Goal: Task Accomplishment & Management: Use online tool/utility

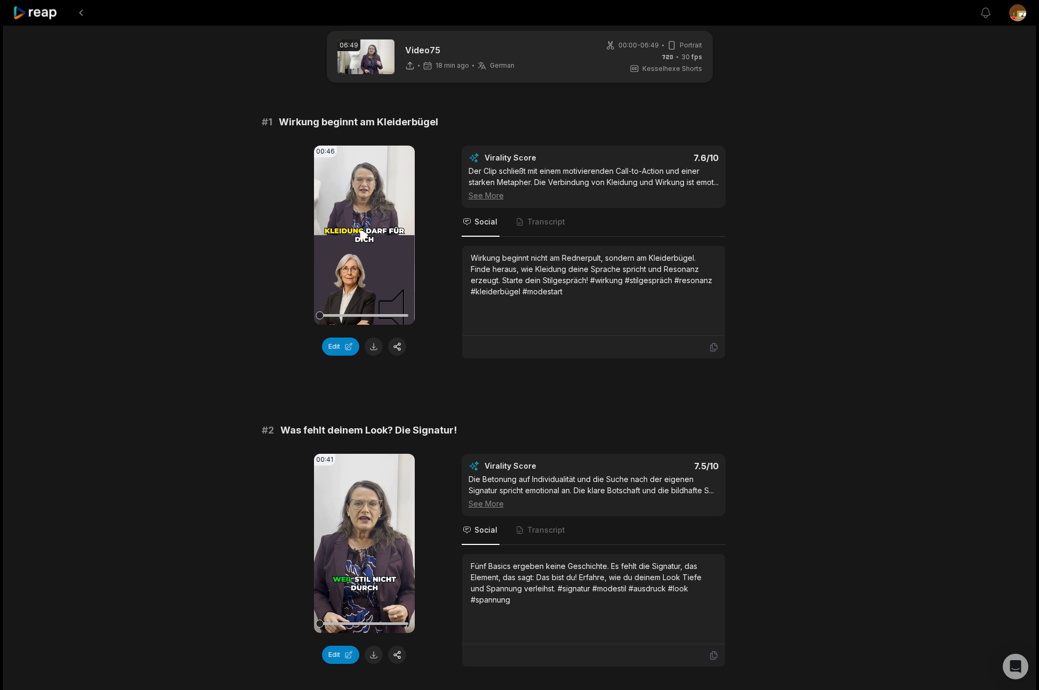
click at [366, 236] on icon at bounding box center [364, 234] width 8 height 9
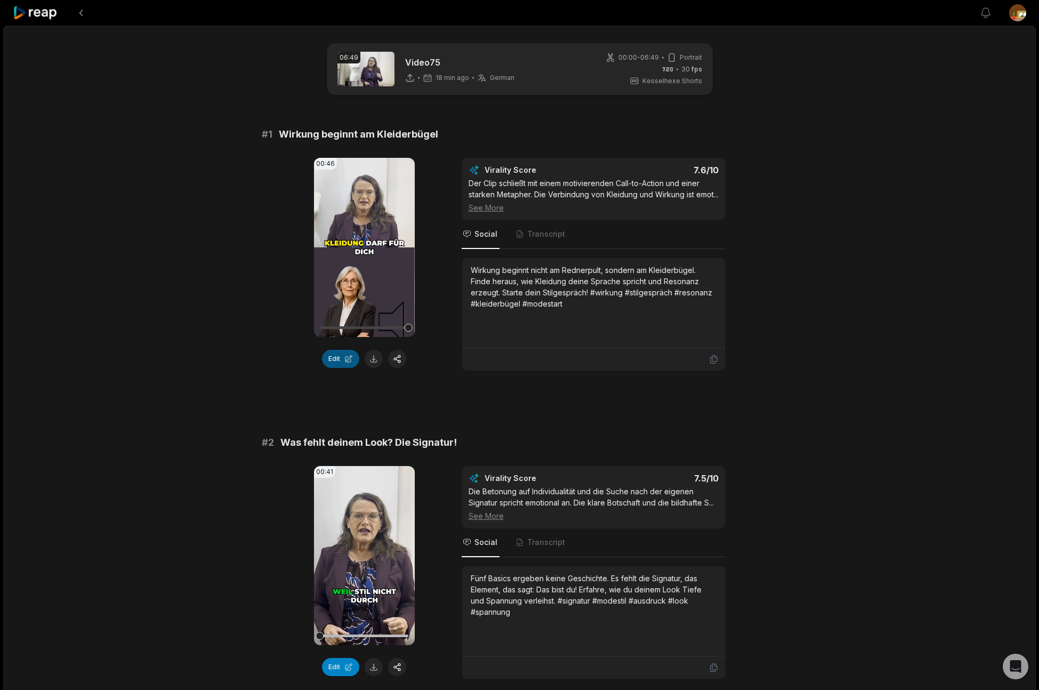
click at [342, 362] on button "Edit" at bounding box center [340, 359] width 37 height 18
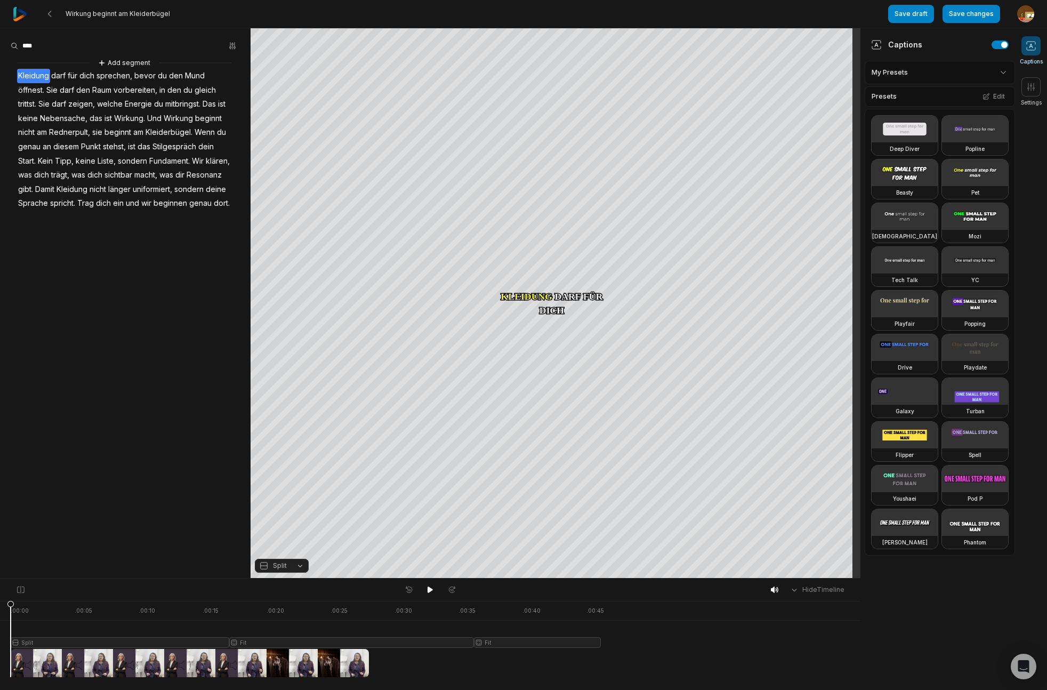
click at [117, 77] on span "sprechen," at bounding box center [114, 76] width 38 height 14
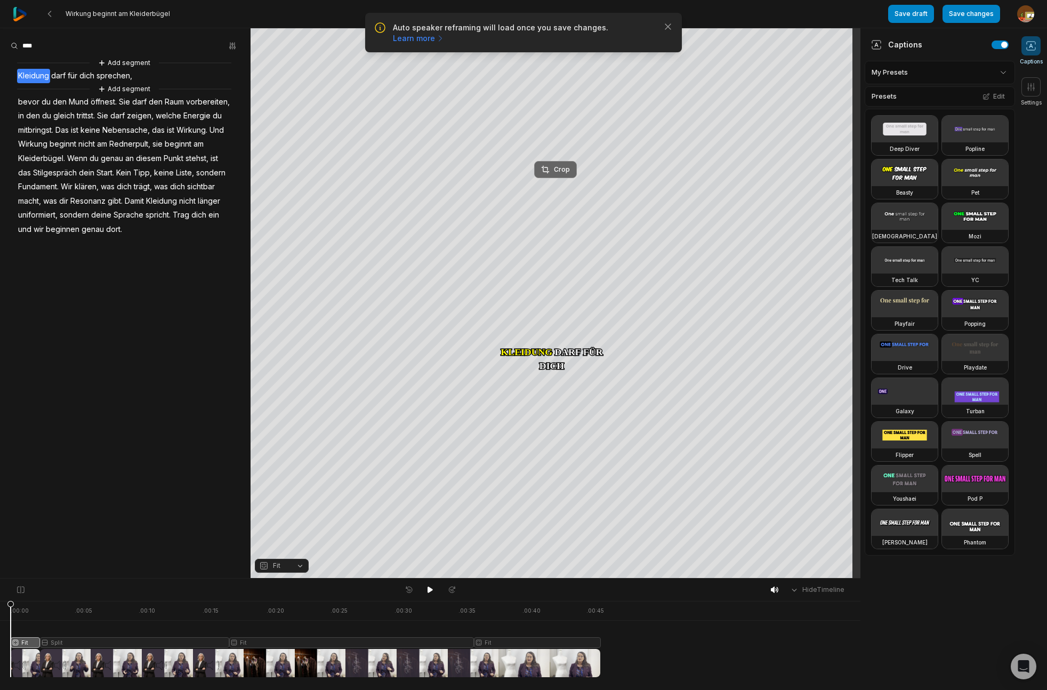
click at [567, 173] on div "Crop" at bounding box center [555, 170] width 29 height 10
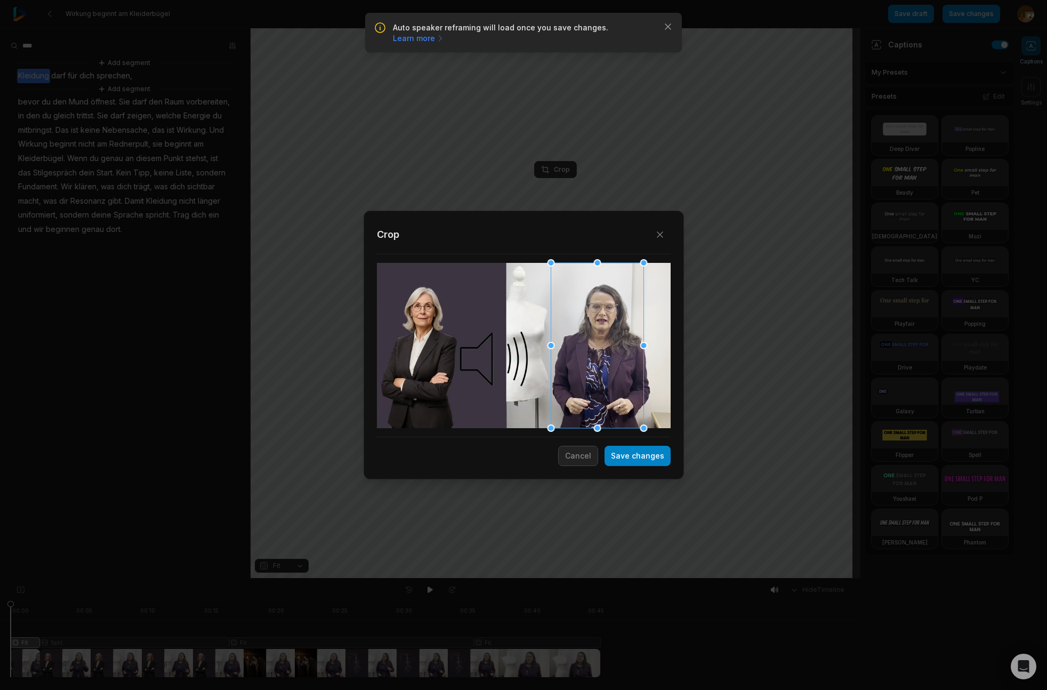
drag, startPoint x: 548, startPoint y: 368, endPoint x: 597, endPoint y: 365, distance: 49.1
click at [597, 365] on div at bounding box center [596, 345] width 93 height 165
drag, startPoint x: 645, startPoint y: 428, endPoint x: 623, endPoint y: 365, distance: 66.9
click at [640, 578] on div "Close Crop Save changes Cancel" at bounding box center [523, 578] width 1047 height 0
drag, startPoint x: 613, startPoint y: 359, endPoint x: 619, endPoint y: 357, distance: 5.7
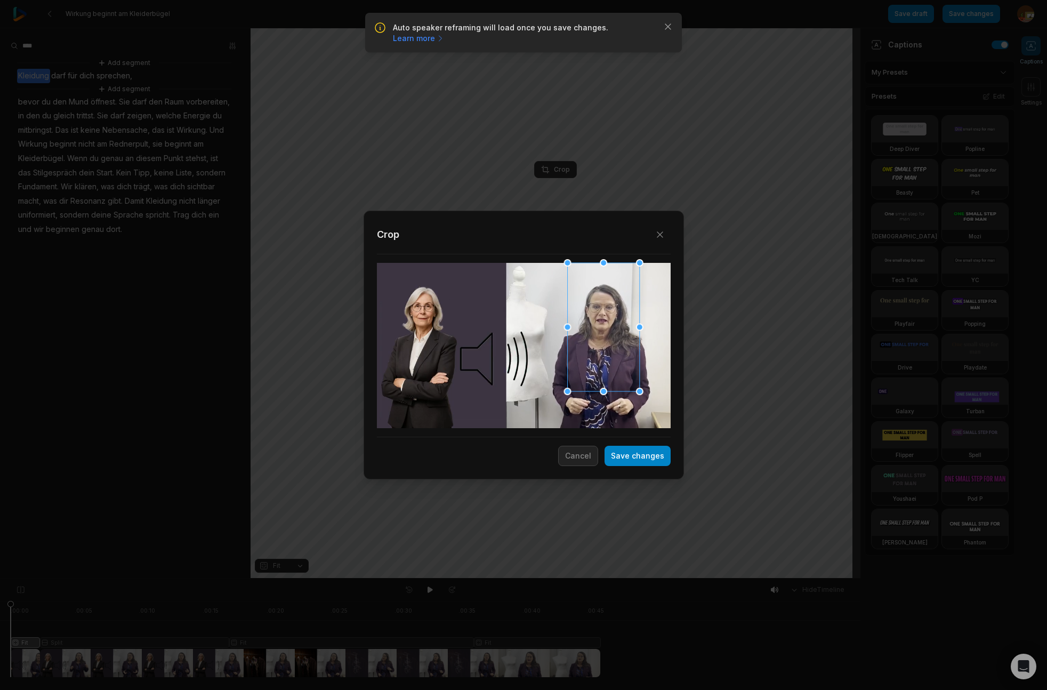
click at [619, 357] on div at bounding box center [603, 327] width 72 height 128
click at [643, 461] on button "Save changes" at bounding box center [637, 455] width 66 height 20
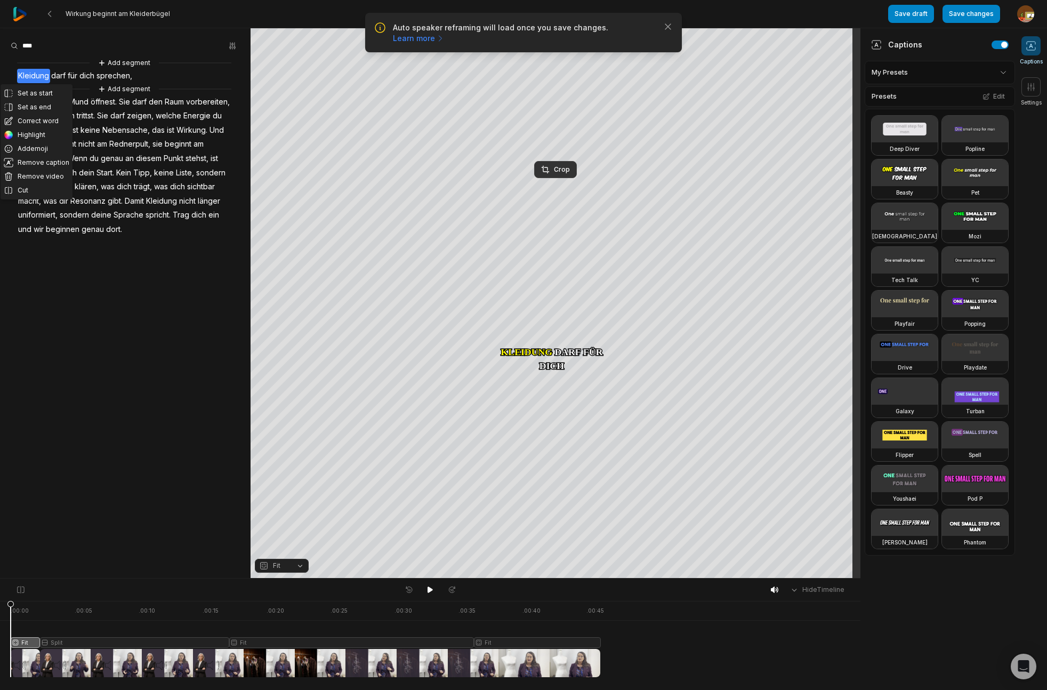
drag, startPoint x: 432, startPoint y: 589, endPoint x: 428, endPoint y: 581, distance: 8.6
click at [432, 589] on icon at bounding box center [429, 589] width 5 height 6
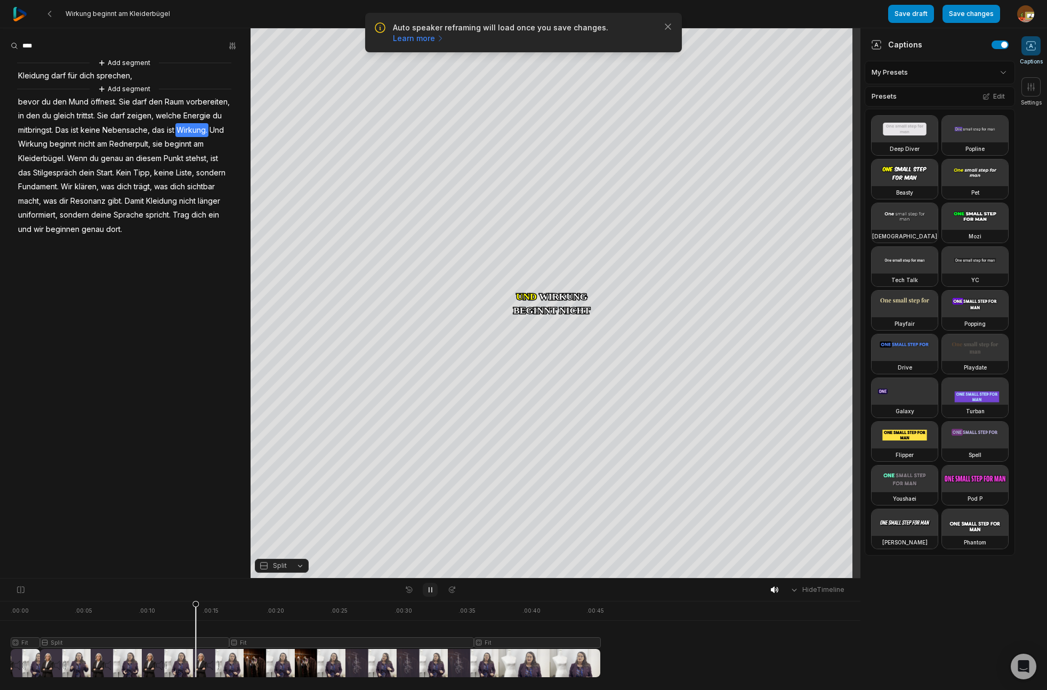
click at [430, 589] on icon at bounding box center [430, 589] width 9 height 9
click at [66, 132] on span "Das" at bounding box center [61, 130] width 15 height 14
drag, startPoint x: 429, startPoint y: 590, endPoint x: 424, endPoint y: 580, distance: 11.0
click at [429, 589] on icon at bounding box center [429, 589] width 5 height 6
click at [134, 643] on div at bounding box center [306, 639] width 590 height 76
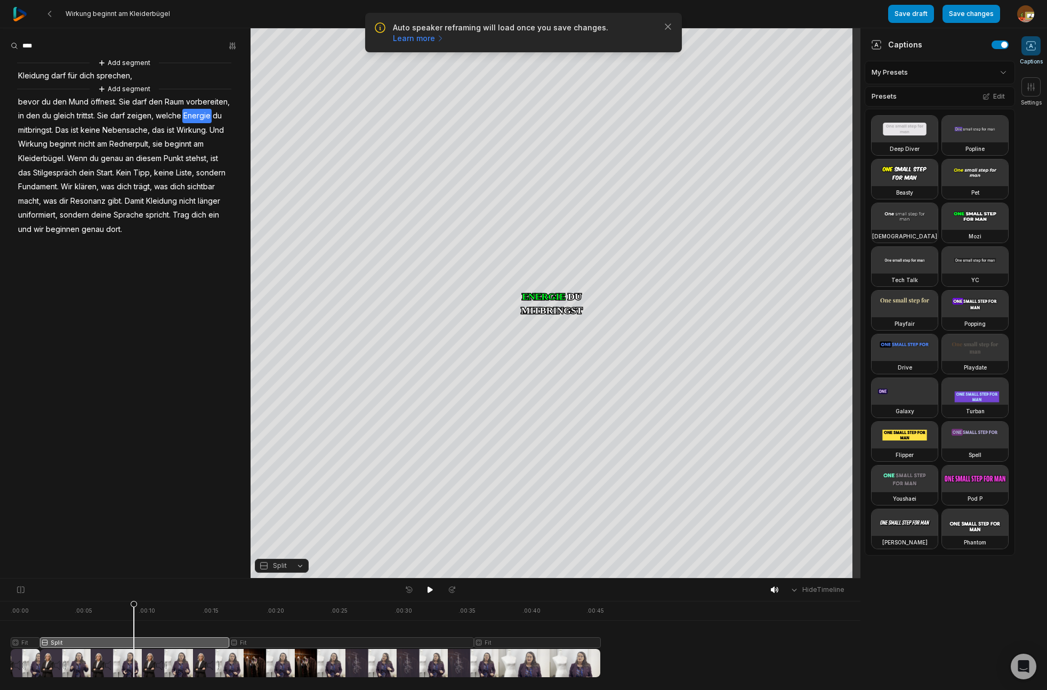
click at [299, 569] on button "Split" at bounding box center [282, 565] width 54 height 14
click at [281, 546] on div "Fill" at bounding box center [282, 548] width 54 height 14
drag, startPoint x: 132, startPoint y: 604, endPoint x: 150, endPoint y: 604, distance: 18.1
click at [6, 619] on div ". 00:00 . 00:05 . 00:10 . 00:15 . 00:20 . 00:25 . 00:30 . 00:35 . 00:40 . 00:45…" at bounding box center [430, 645] width 860 height 89
drag, startPoint x: 434, startPoint y: 590, endPoint x: 465, endPoint y: 577, distance: 33.0
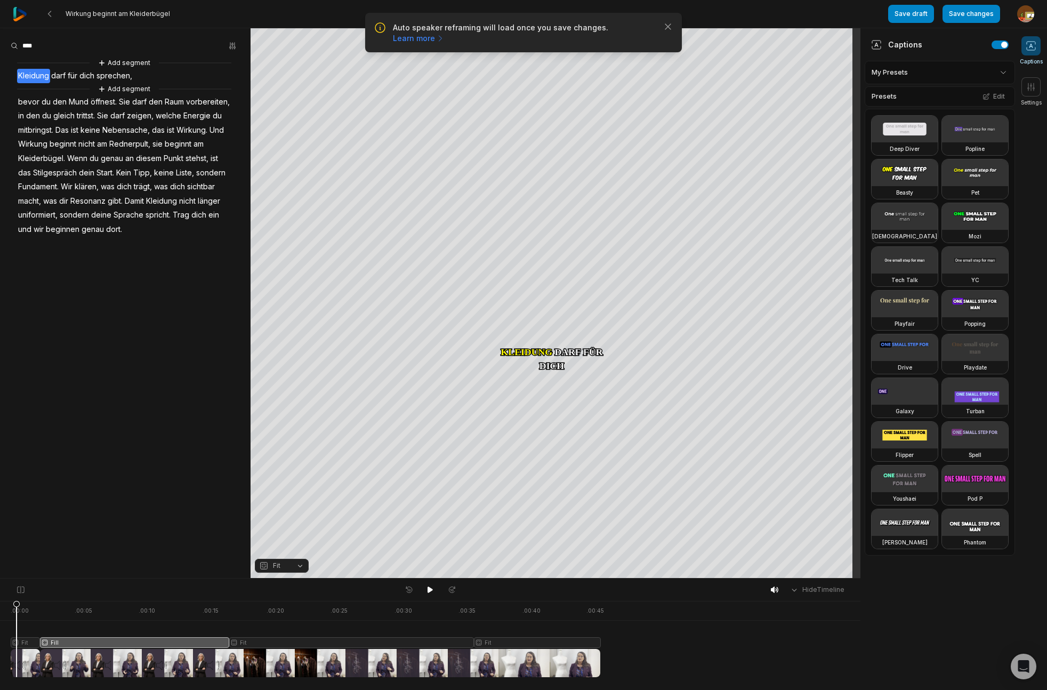
click at [436, 590] on button at bounding box center [430, 589] width 15 height 14
click at [429, 590] on icon at bounding box center [430, 589] width 3 height 5
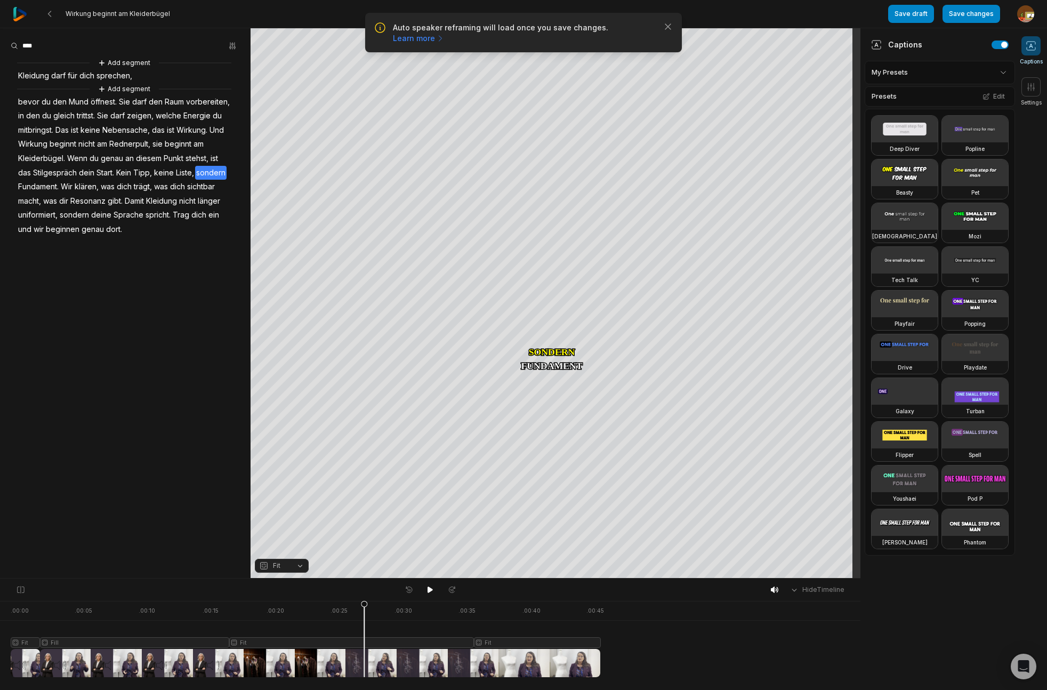
click at [323, 641] on div at bounding box center [306, 639] width 590 height 76
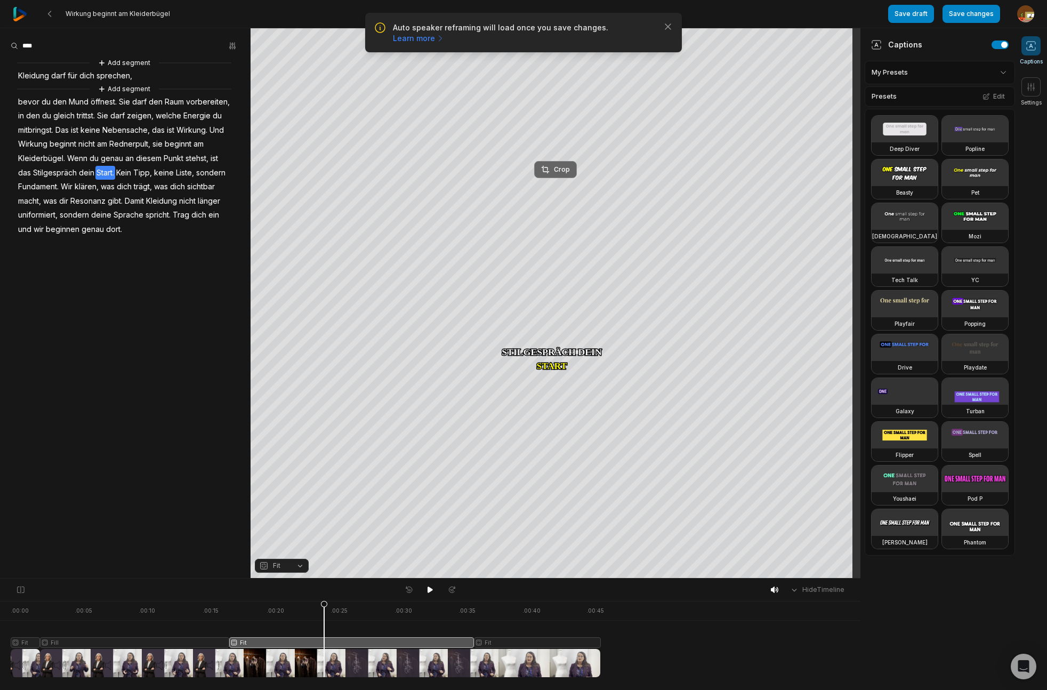
click at [561, 171] on div "Crop" at bounding box center [555, 170] width 29 height 10
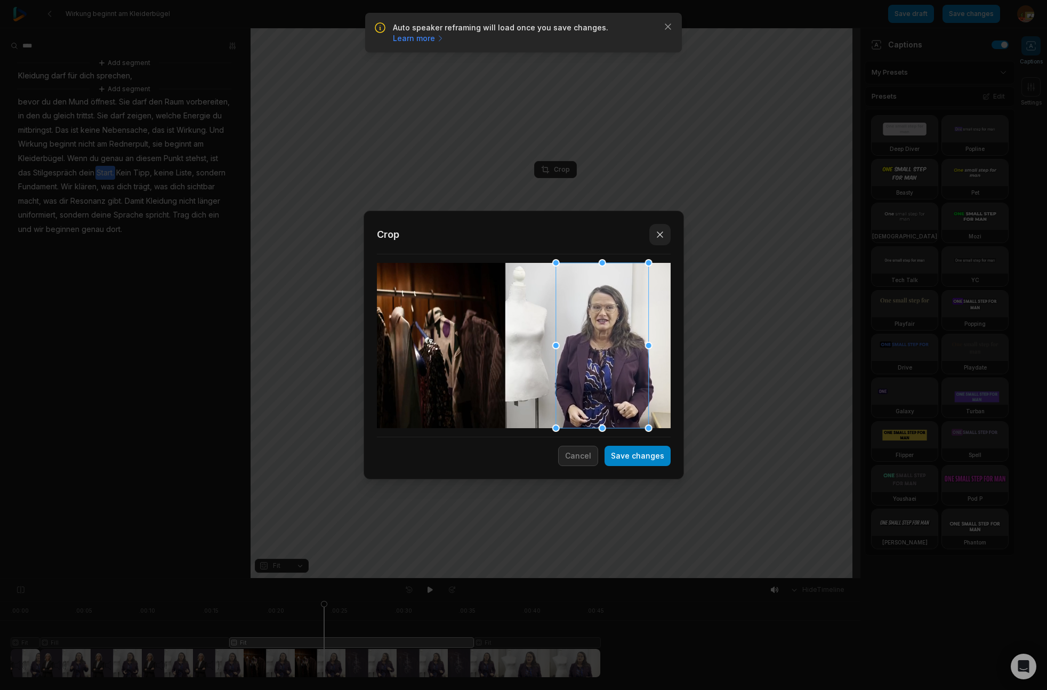
click at [662, 234] on icon "button" at bounding box center [659, 234] width 11 height 11
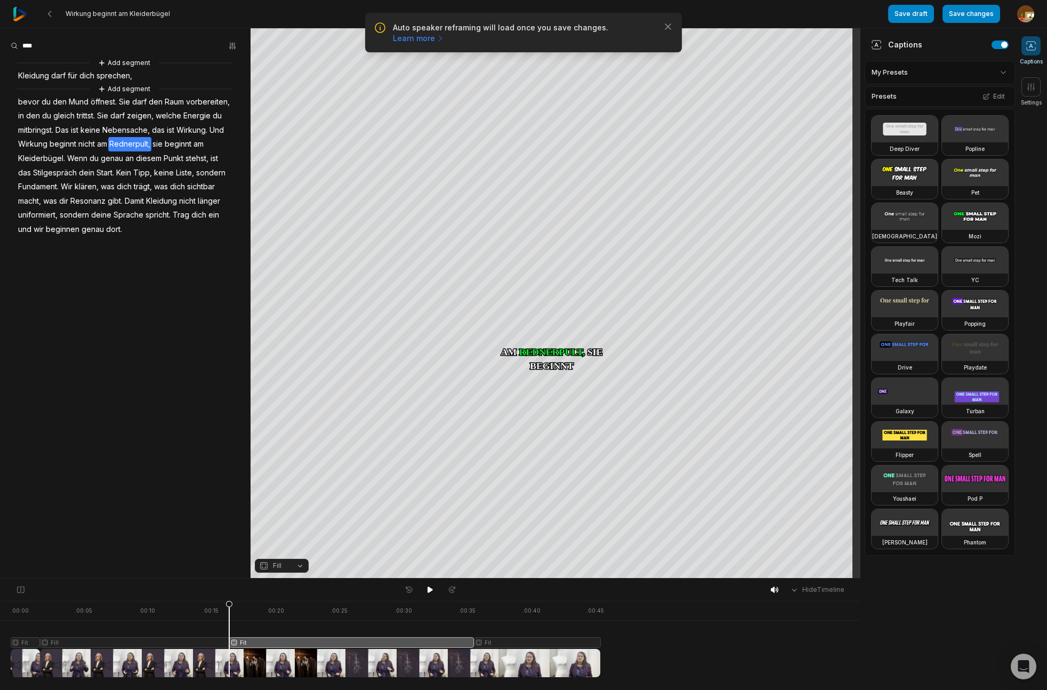
drag, startPoint x: 324, startPoint y: 606, endPoint x: 229, endPoint y: 619, distance: 95.7
click at [229, 619] on icon at bounding box center [228, 638] width 7 height 77
click at [434, 590] on icon at bounding box center [430, 589] width 9 height 9
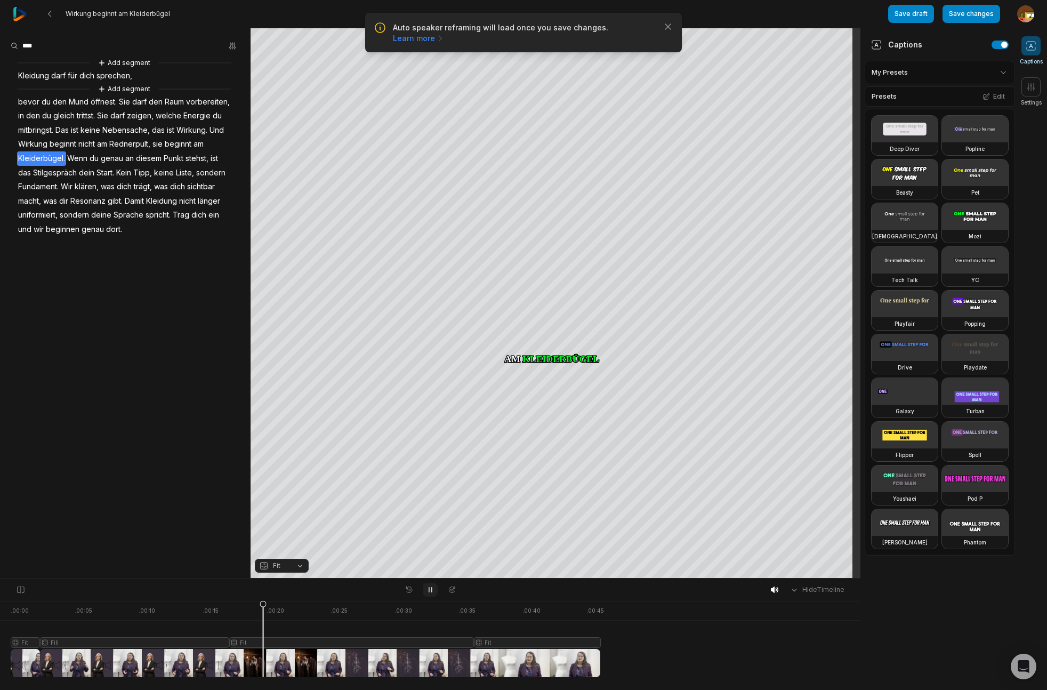
click at [434, 593] on icon at bounding box center [430, 589] width 9 height 9
click at [35, 273] on button "Cut" at bounding box center [43, 273] width 72 height 14
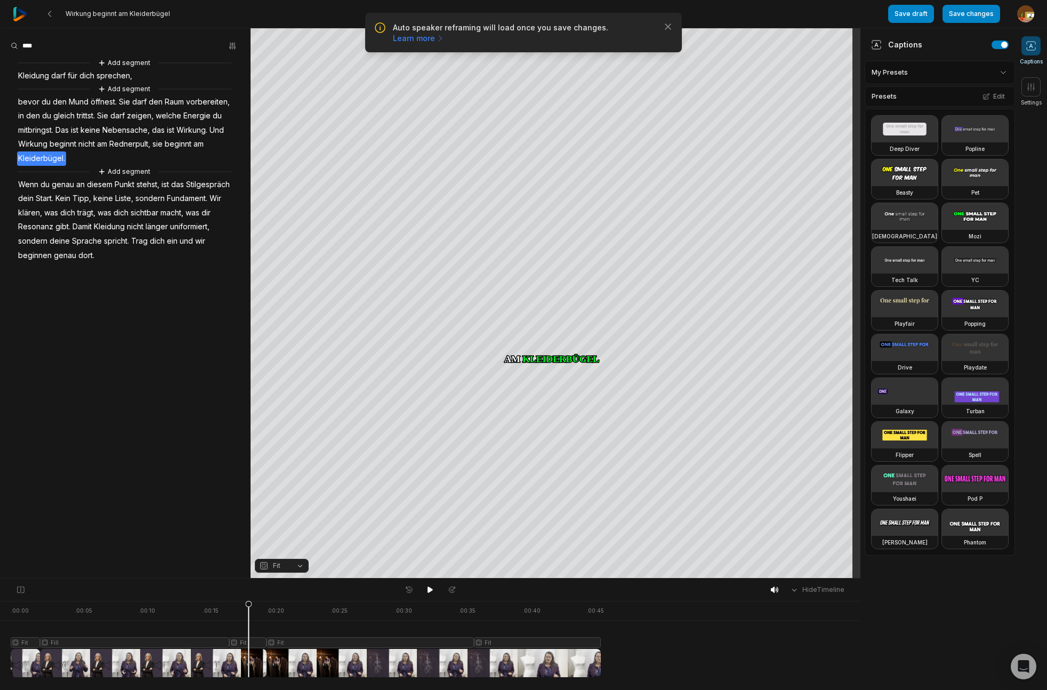
click at [243, 643] on div at bounding box center [306, 639] width 590 height 76
click at [426, 588] on icon at bounding box center [430, 589] width 9 height 9
click at [432, 589] on icon at bounding box center [430, 589] width 9 height 9
click at [300, 565] on button "Fit" at bounding box center [282, 565] width 54 height 14
click at [281, 549] on div "Fill" at bounding box center [282, 548] width 54 height 14
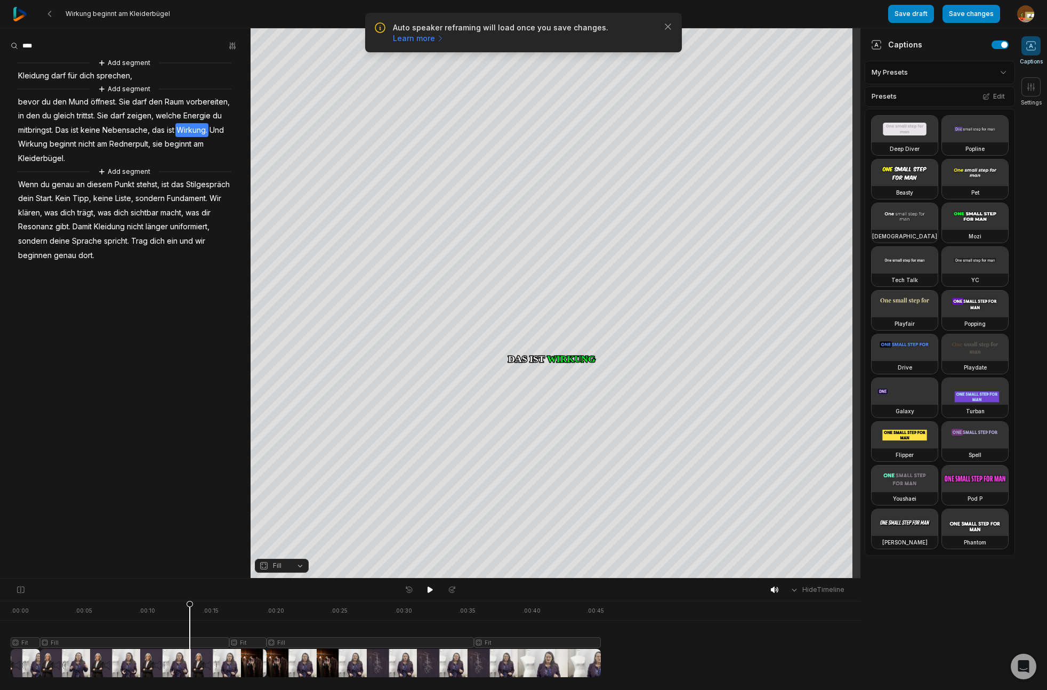
drag, startPoint x: 293, startPoint y: 605, endPoint x: 423, endPoint y: 579, distance: 132.2
click at [192, 614] on icon at bounding box center [190, 641] width 6 height 81
drag, startPoint x: 431, startPoint y: 590, endPoint x: 457, endPoint y: 583, distance: 27.5
click at [438, 588] on div at bounding box center [430, 589] width 59 height 14
drag, startPoint x: 430, startPoint y: 590, endPoint x: 458, endPoint y: 584, distance: 28.4
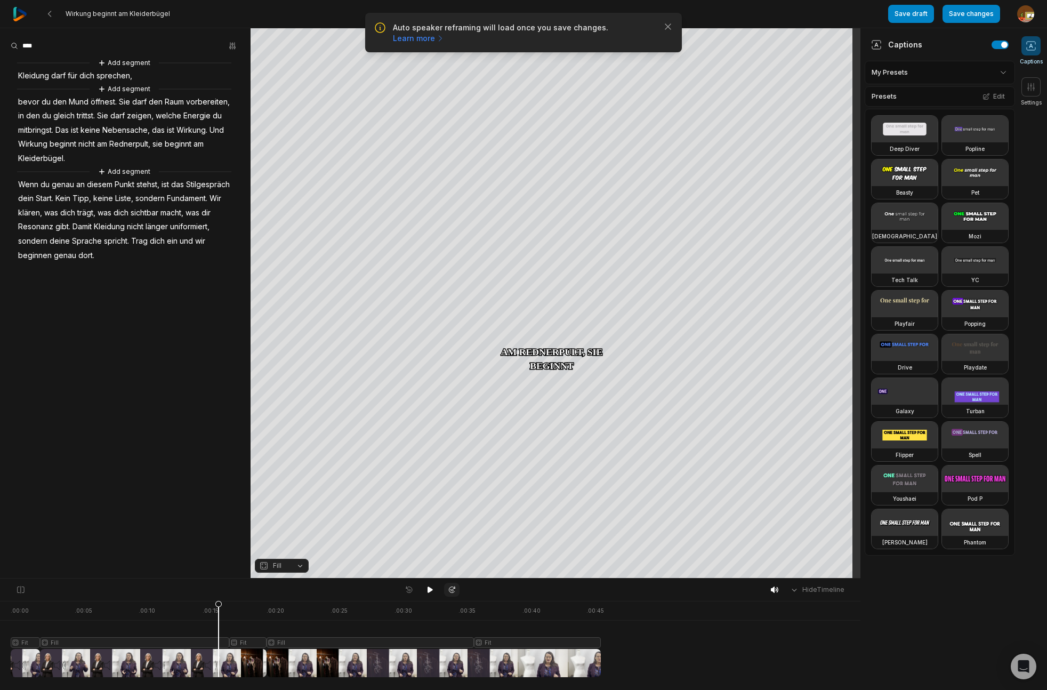
click at [435, 589] on button at bounding box center [430, 589] width 15 height 14
drag, startPoint x: 431, startPoint y: 592, endPoint x: 440, endPoint y: 585, distance: 11.4
click at [432, 591] on icon at bounding box center [430, 589] width 9 height 9
click at [166, 206] on span "Fundament." at bounding box center [187, 198] width 43 height 14
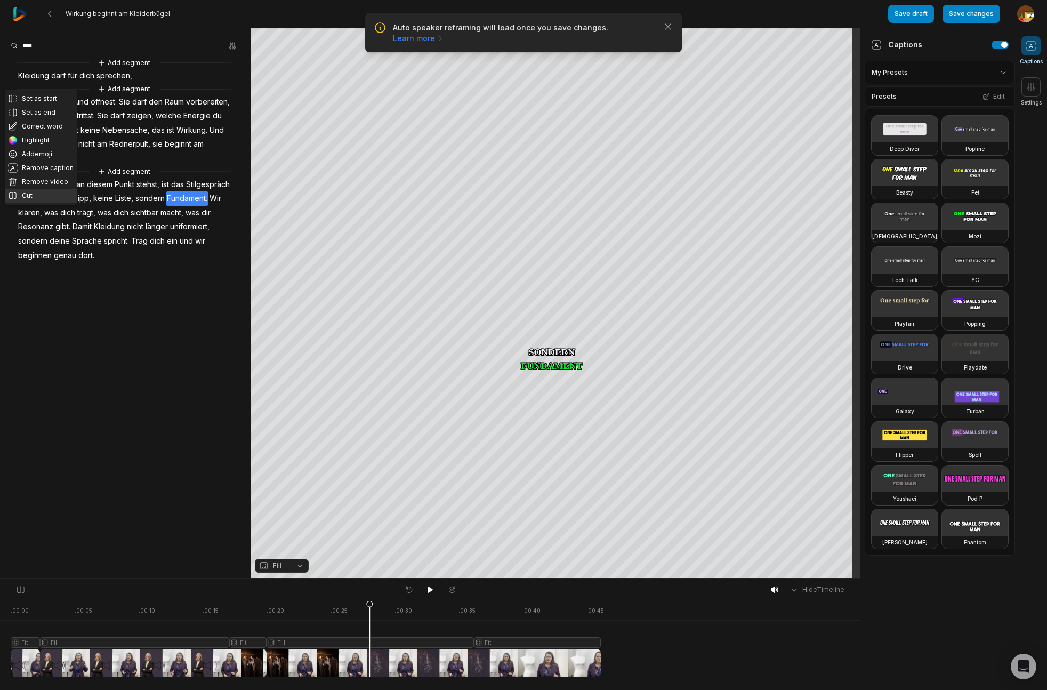
click at [39, 198] on button "Cut" at bounding box center [41, 196] width 72 height 14
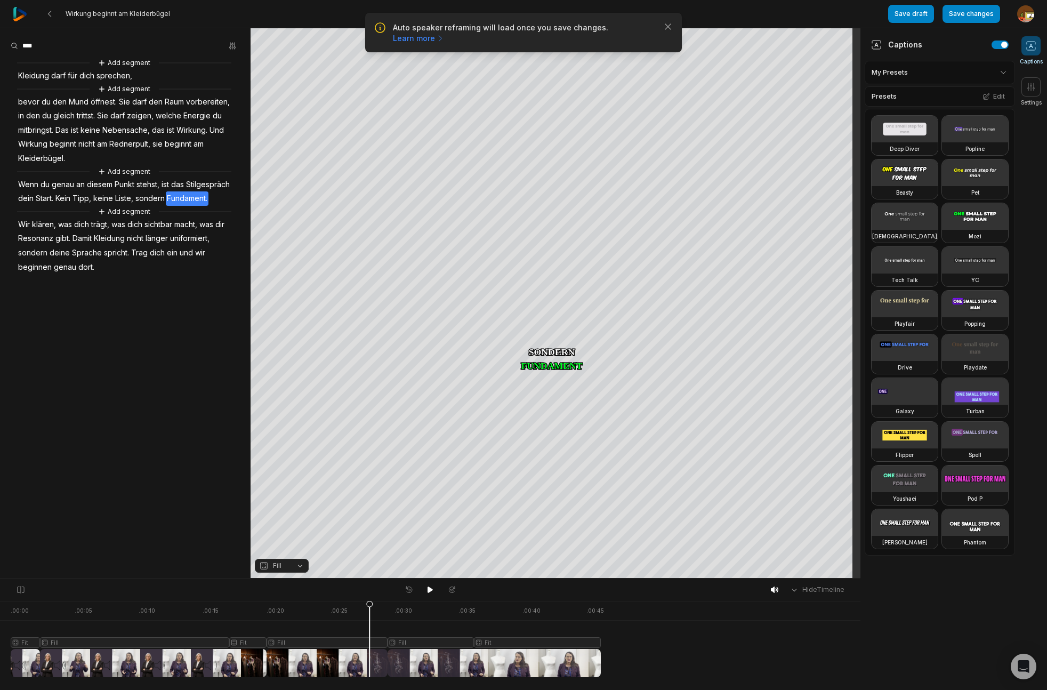
click at [23, 232] on span "Wir" at bounding box center [24, 224] width 14 height 14
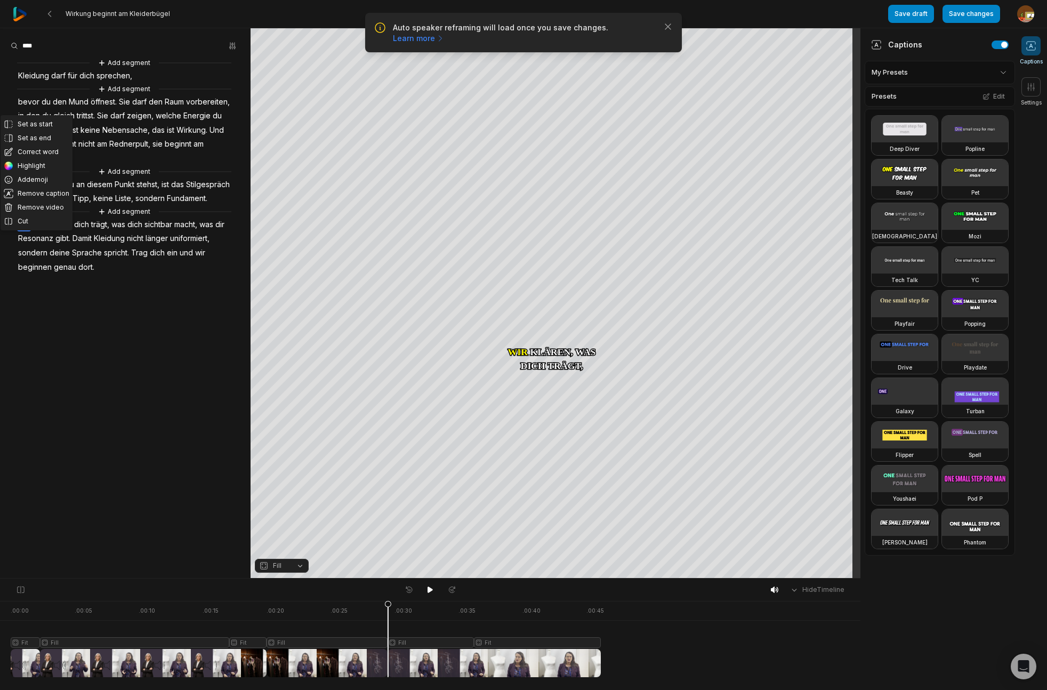
drag, startPoint x: 416, startPoint y: 642, endPoint x: 425, endPoint y: 640, distance: 8.8
click at [417, 642] on div at bounding box center [306, 639] width 590 height 76
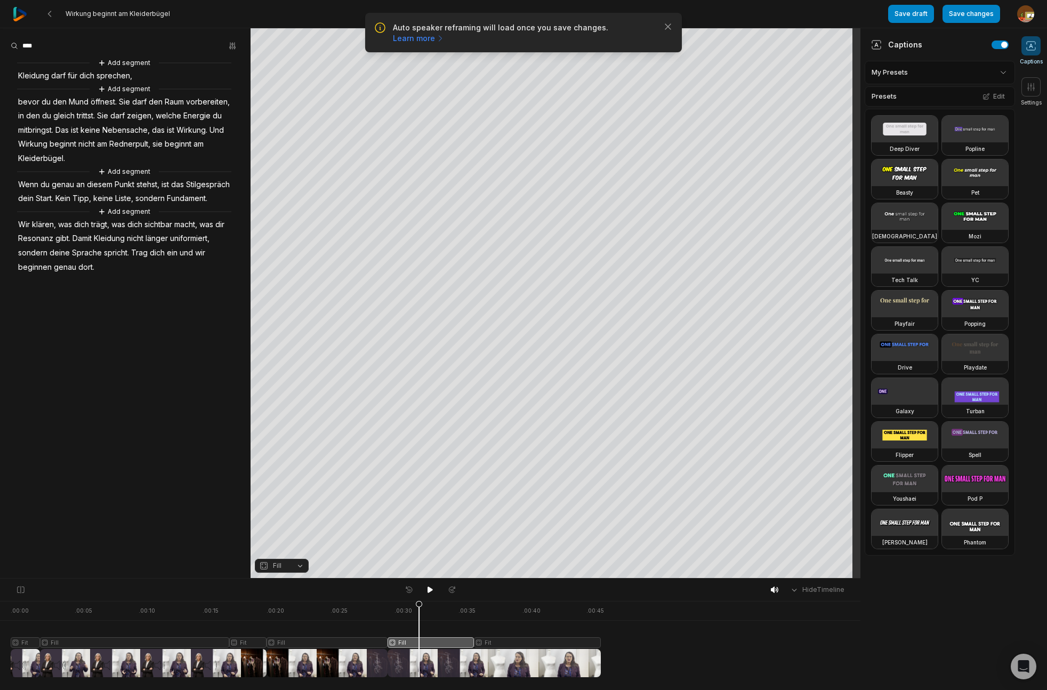
click at [302, 568] on button "Fill" at bounding box center [282, 565] width 54 height 14
click at [289, 506] on div "Fit" at bounding box center [282, 507] width 54 height 14
click at [560, 173] on div "Crop" at bounding box center [555, 170] width 29 height 10
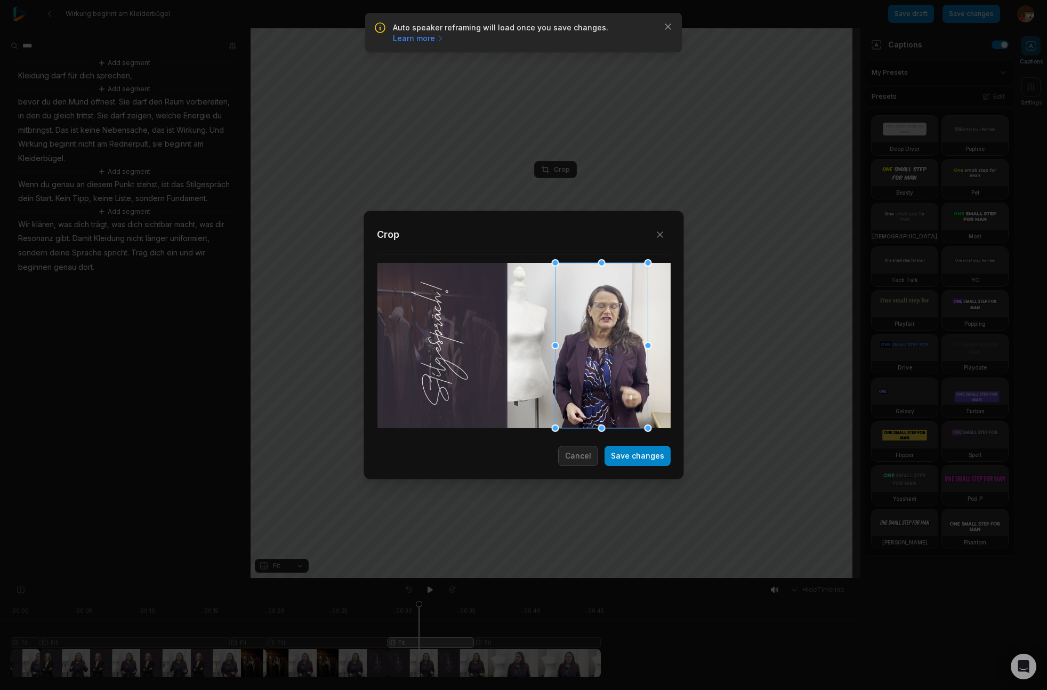
drag, startPoint x: 528, startPoint y: 357, endPoint x: 567, endPoint y: 311, distance: 60.1
click at [590, 356] on div at bounding box center [601, 345] width 93 height 165
drag, startPoint x: 555, startPoint y: 261, endPoint x: 591, endPoint y: 321, distance: 70.1
click at [564, 578] on div "Close Crop Save changes Cancel" at bounding box center [523, 578] width 1047 height 0
drag, startPoint x: 594, startPoint y: 347, endPoint x: 614, endPoint y: 376, distance: 35.2
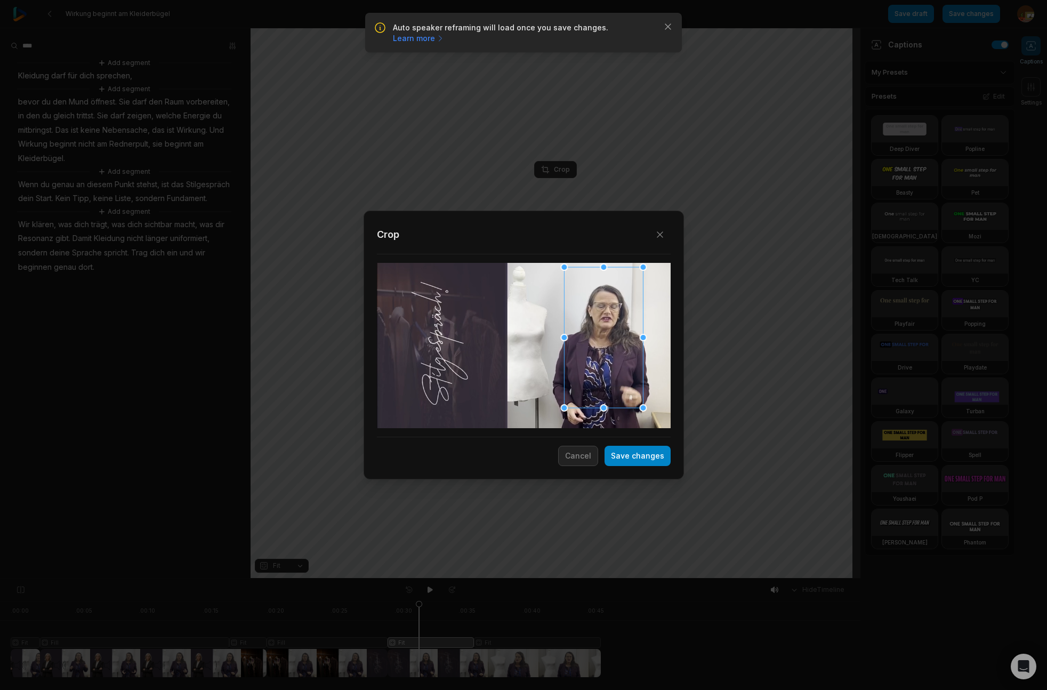
click at [591, 335] on div at bounding box center [603, 337] width 79 height 141
drag, startPoint x: 647, startPoint y: 459, endPoint x: 532, endPoint y: 579, distance: 166.6
click at [648, 459] on button "Save changes" at bounding box center [637, 455] width 66 height 20
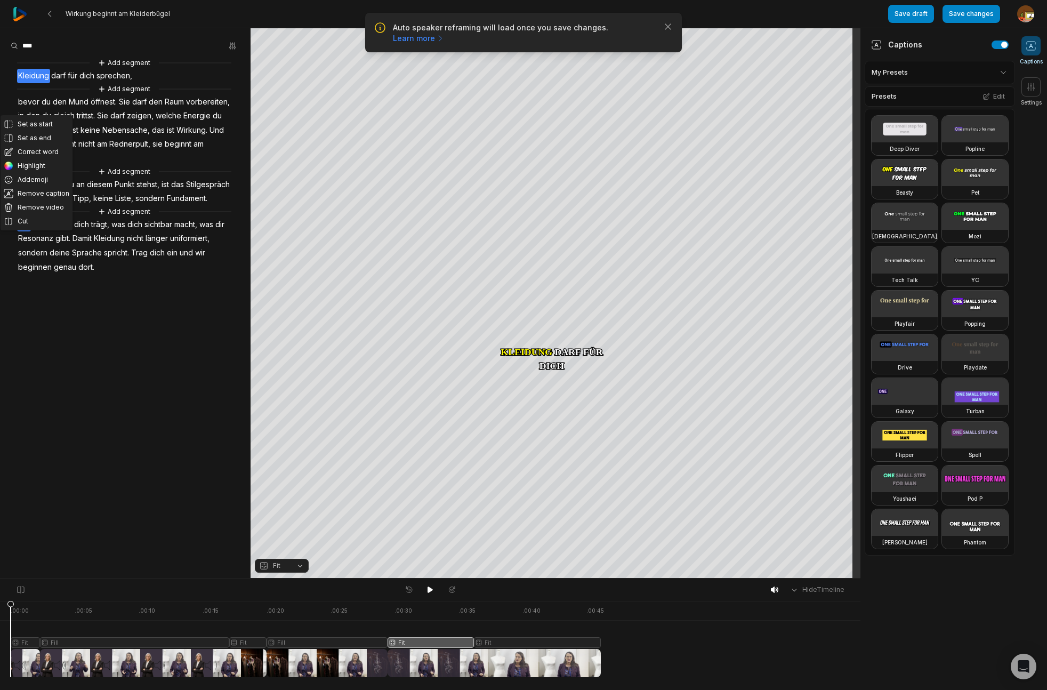
drag, startPoint x: 378, startPoint y: 615, endPoint x: -118, endPoint y: 673, distance: 499.5
click at [0, 673] on html "Auto speaker reframing will load once you save changes. Learn more Close Wirkun…" at bounding box center [523, 345] width 1047 height 690
click at [429, 590] on icon at bounding box center [429, 589] width 5 height 6
click at [975, 21] on button "Save changes" at bounding box center [971, 14] width 58 height 18
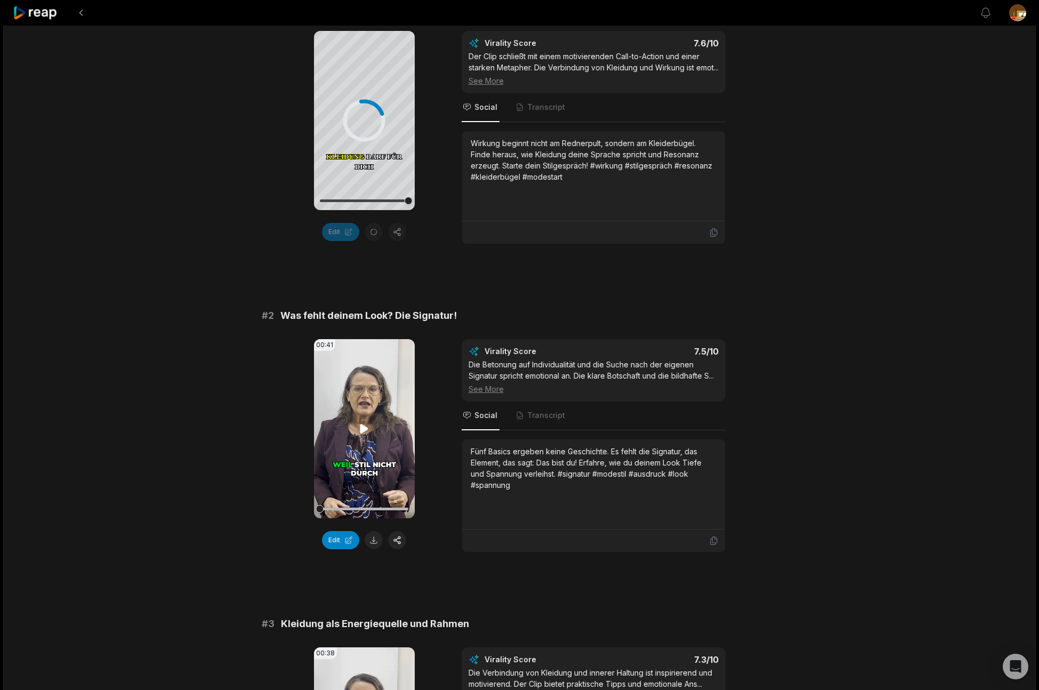
scroll to position [136, 0]
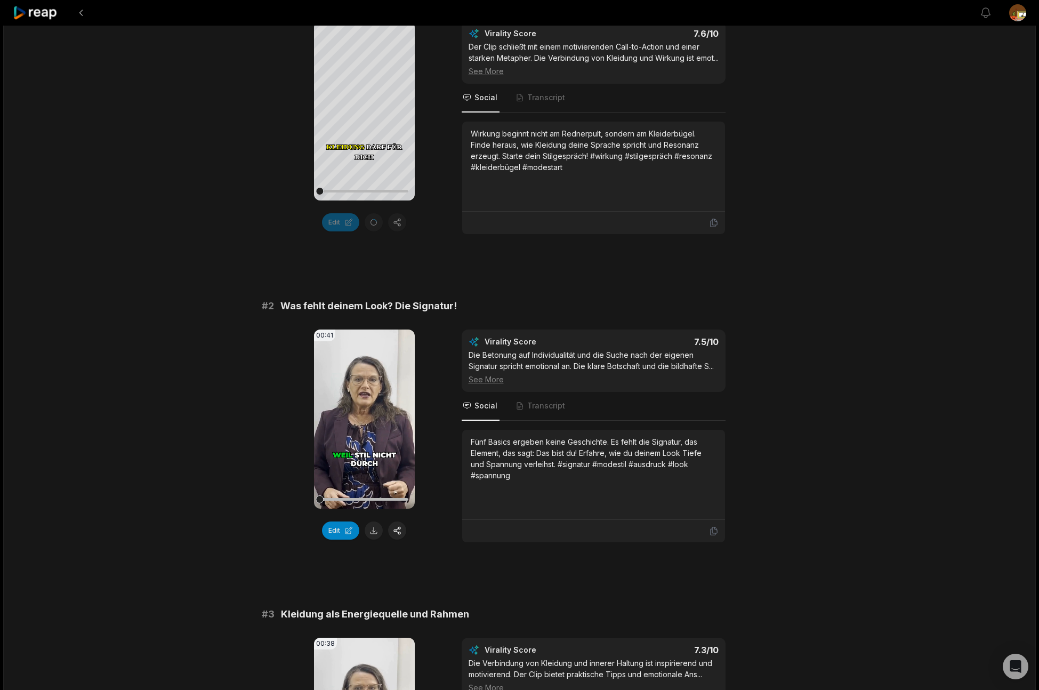
drag, startPoint x: 361, startPoint y: 430, endPoint x: 726, endPoint y: 386, distance: 367.2
click at [361, 423] on icon at bounding box center [364, 418] width 8 height 9
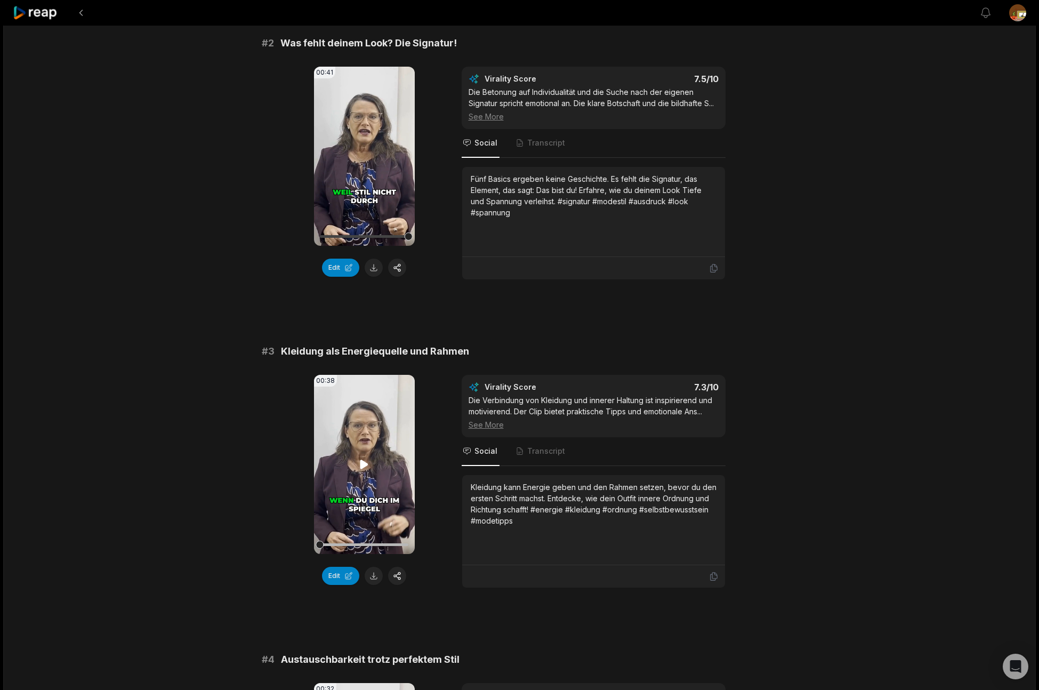
scroll to position [416, 0]
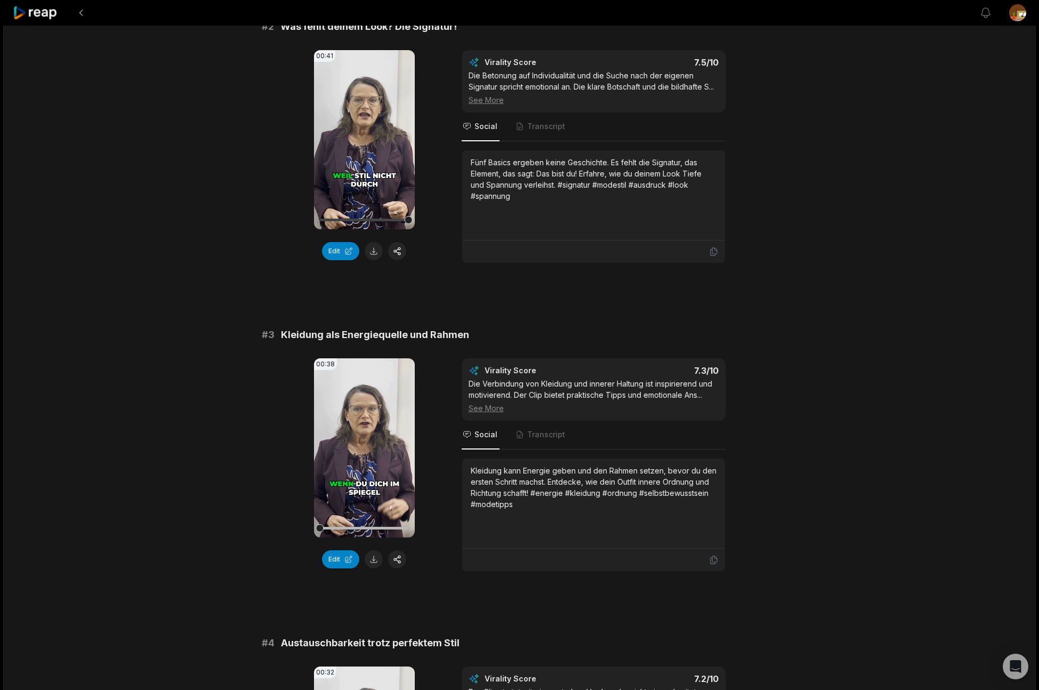
drag, startPoint x: 362, startPoint y: 458, endPoint x: 557, endPoint y: 418, distance: 199.7
click at [364, 452] on icon at bounding box center [364, 447] width 8 height 9
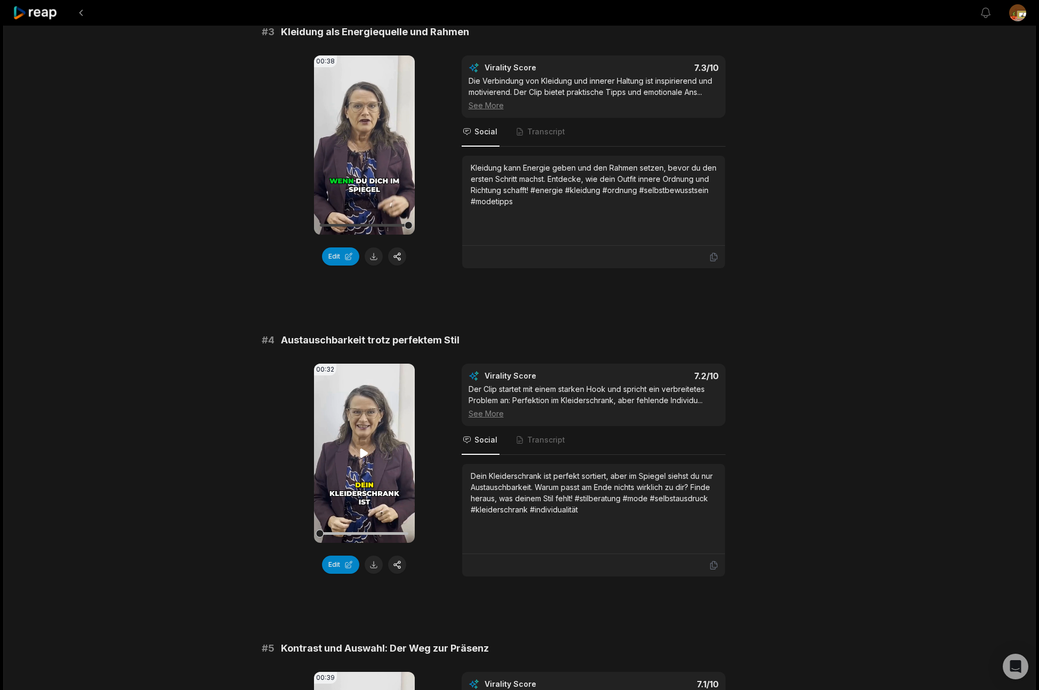
scroll to position [719, 0]
click at [363, 457] on icon at bounding box center [364, 452] width 8 height 9
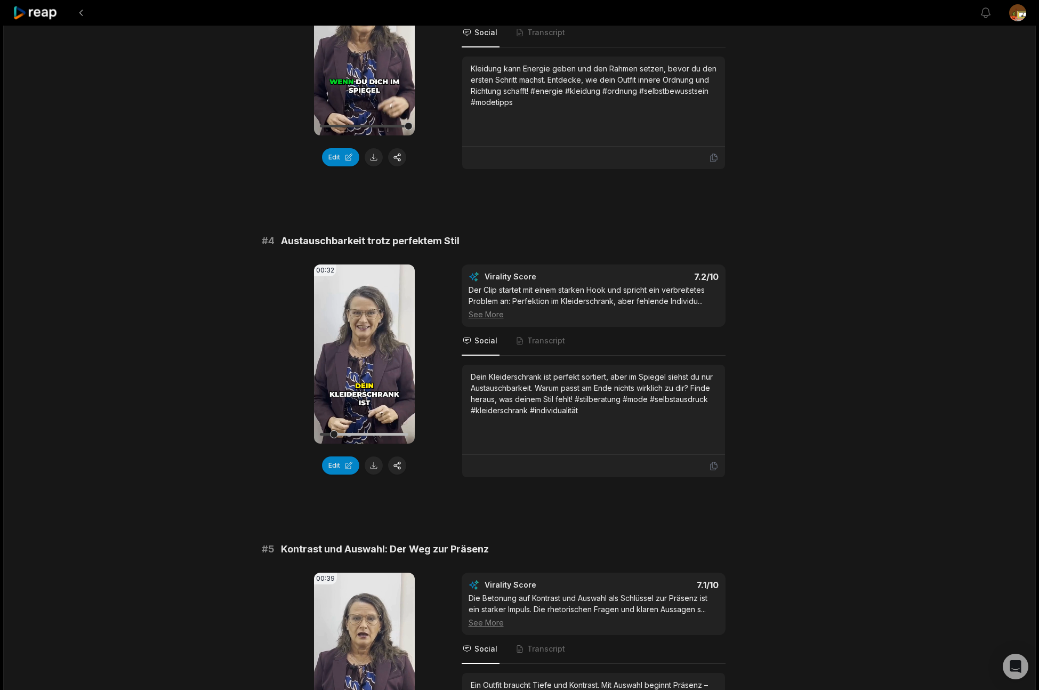
scroll to position [820, 0]
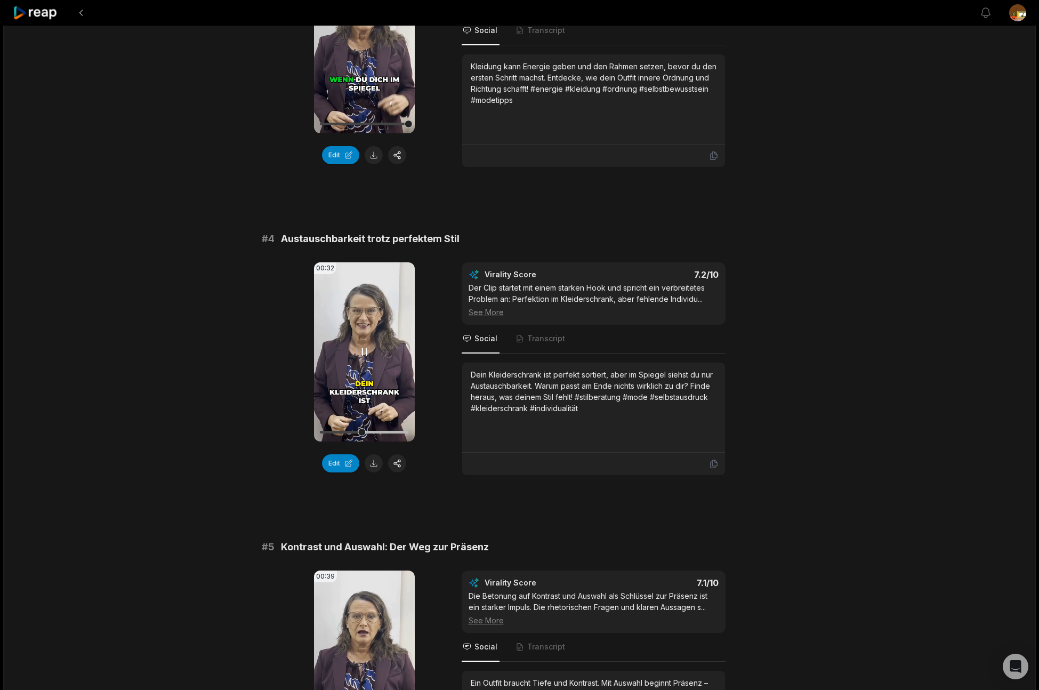
click at [366, 355] on icon at bounding box center [364, 351] width 4 height 7
click at [344, 472] on button "Edit" at bounding box center [340, 463] width 37 height 18
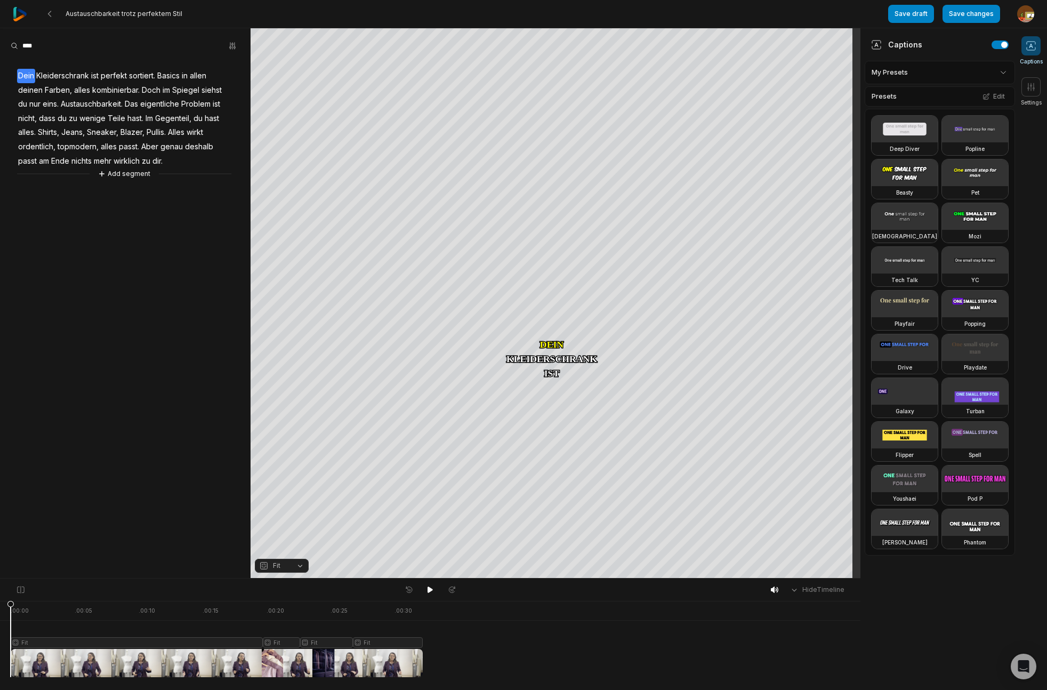
click at [190, 614] on div at bounding box center [217, 639] width 412 height 76
drag, startPoint x: 430, startPoint y: 590, endPoint x: 453, endPoint y: 582, distance: 24.3
click at [432, 590] on icon at bounding box center [430, 589] width 9 height 9
click at [434, 589] on button at bounding box center [430, 589] width 15 height 14
click at [285, 643] on div at bounding box center [217, 639] width 412 height 76
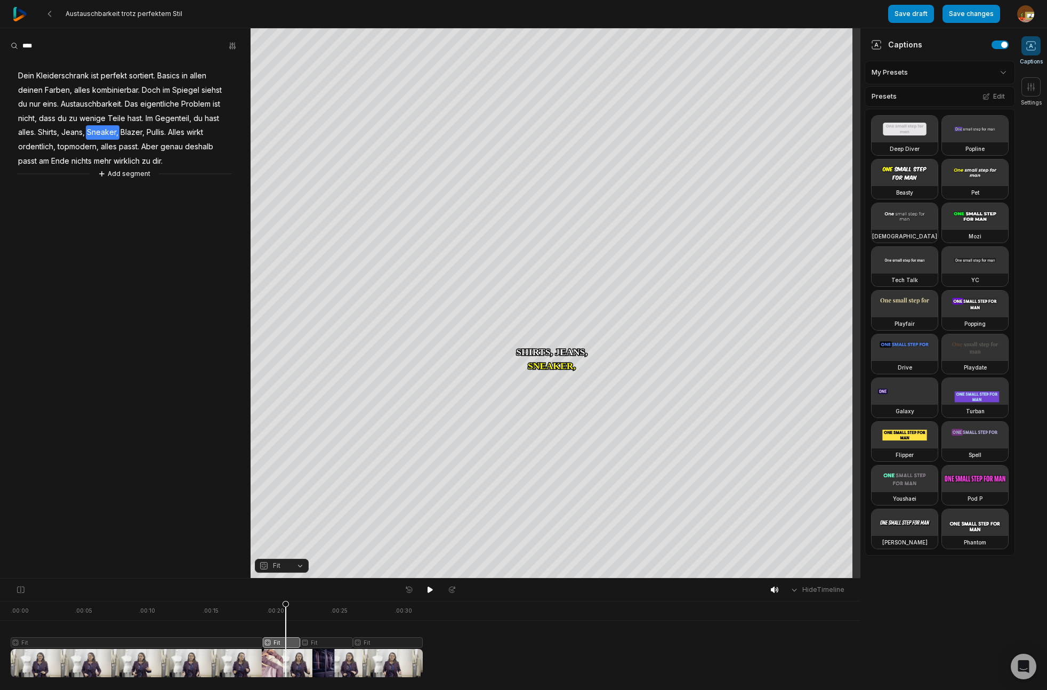
click at [299, 568] on button "Fit" at bounding box center [282, 565] width 54 height 14
click at [281, 550] on div "Fill" at bounding box center [282, 548] width 54 height 14
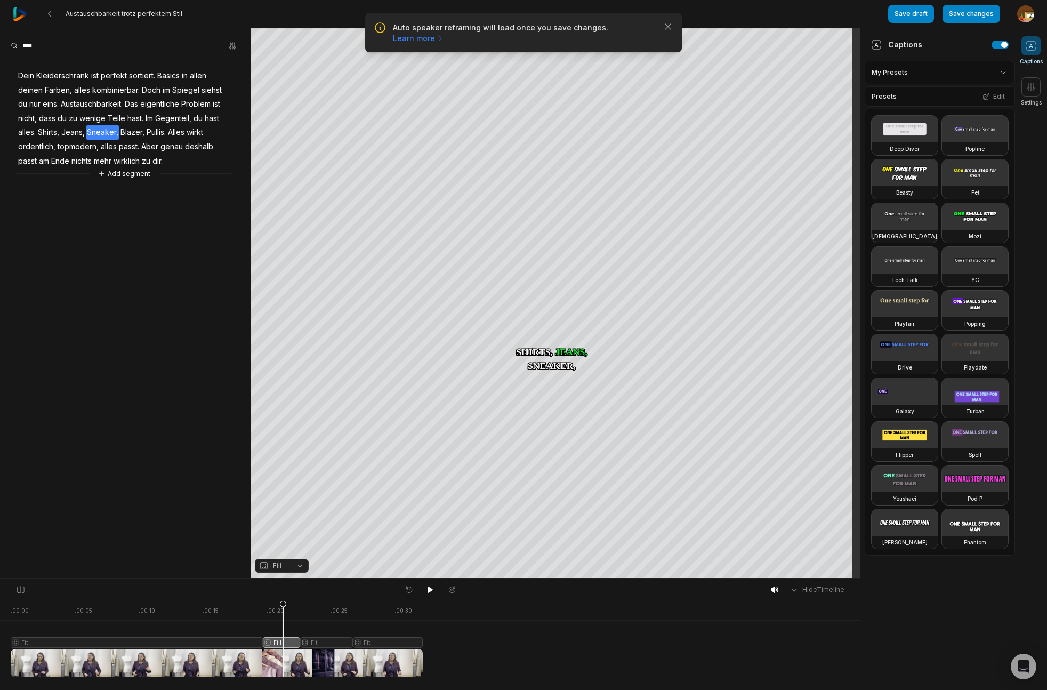
drag, startPoint x: 280, startPoint y: 605, endPoint x: 490, endPoint y: 580, distance: 211.0
click at [280, 614] on icon at bounding box center [283, 641] width 6 height 81
click at [428, 592] on icon at bounding box center [429, 589] width 5 height 6
drag, startPoint x: 14, startPoint y: 605, endPoint x: 236, endPoint y: 615, distance: 221.4
click at [236, 615] on icon at bounding box center [235, 641] width 6 height 81
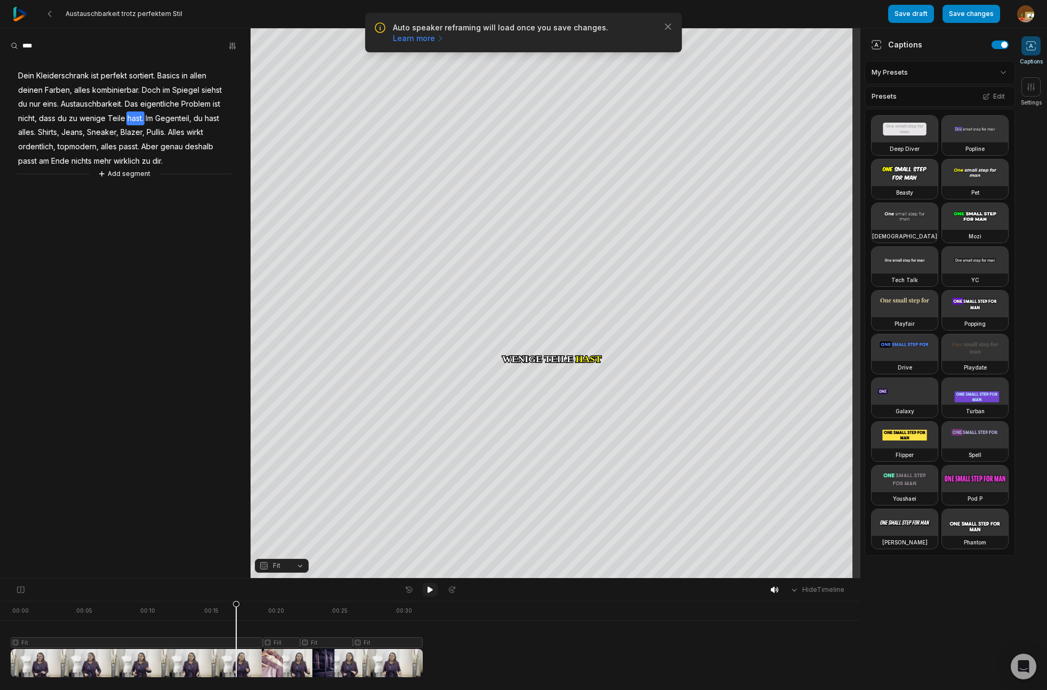
click at [431, 589] on icon at bounding box center [429, 589] width 5 height 6
click at [433, 590] on icon at bounding box center [430, 589] width 9 height 9
click at [75, 148] on span "topmodern," at bounding box center [77, 147] width 43 height 14
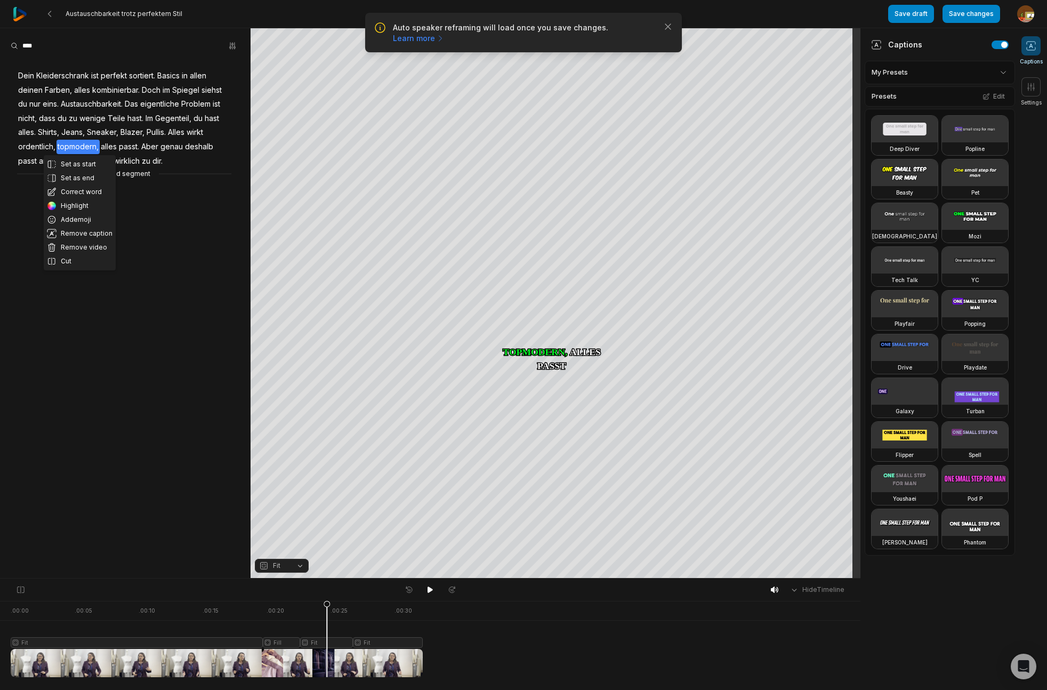
drag, startPoint x: 77, startPoint y: 188, endPoint x: 64, endPoint y: 164, distance: 27.2
click at [77, 188] on button "Correct word" at bounding box center [80, 192] width 72 height 14
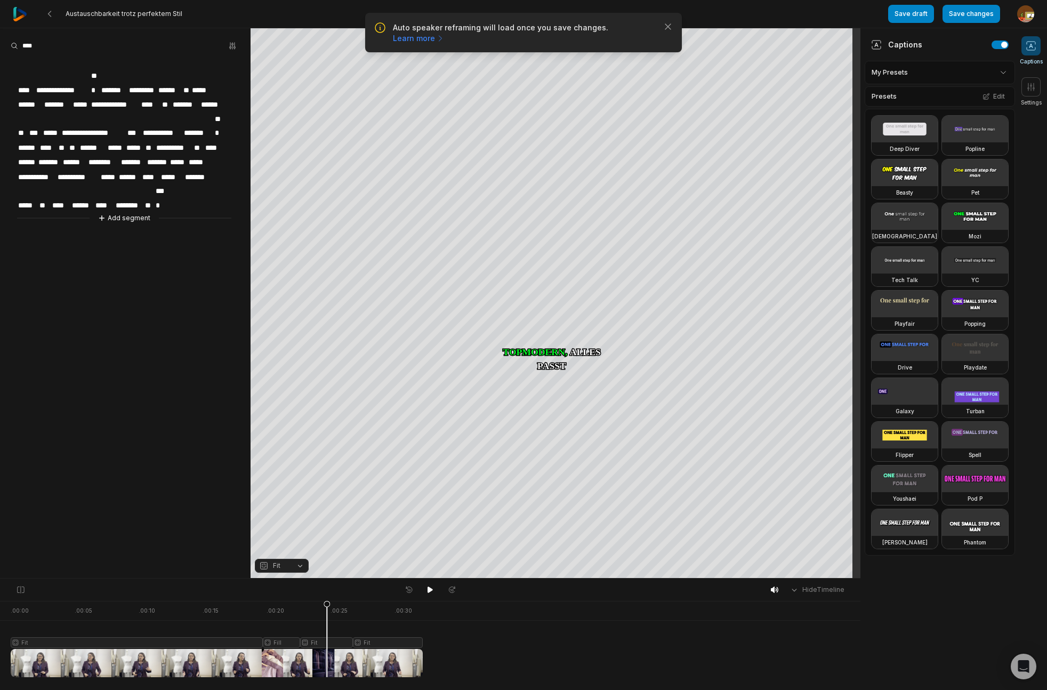
click at [69, 170] on span "**********" at bounding box center [77, 177] width 43 height 14
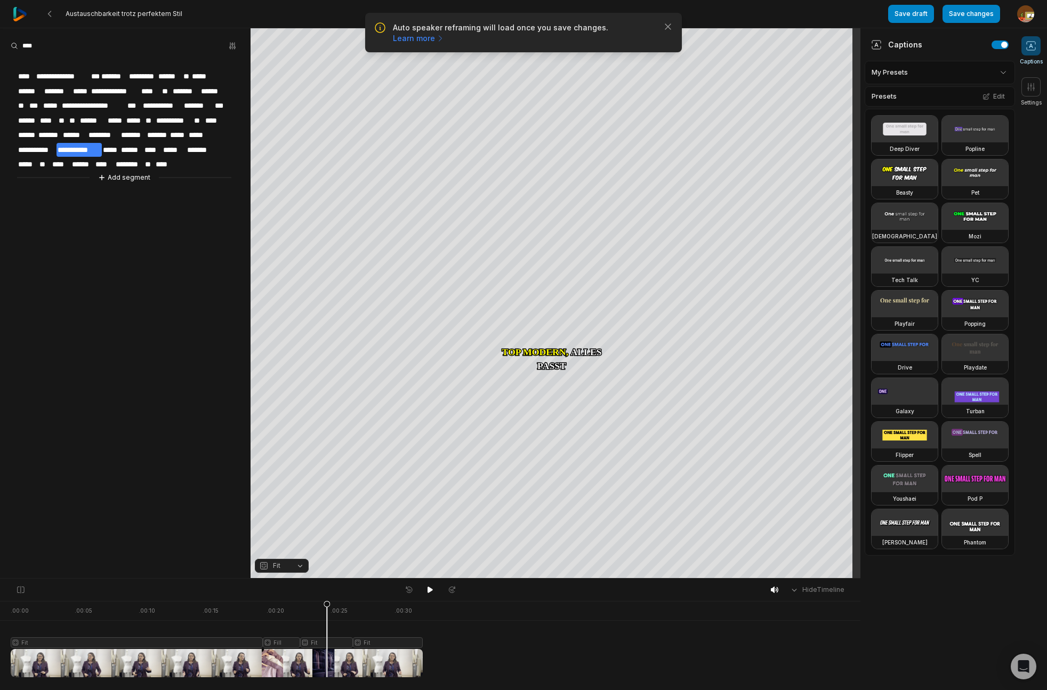
drag, startPoint x: 431, startPoint y: 590, endPoint x: 433, endPoint y: 579, distance: 11.3
click at [432, 590] on icon at bounding box center [430, 589] width 9 height 9
click at [969, 18] on button "Save changes" at bounding box center [971, 14] width 58 height 18
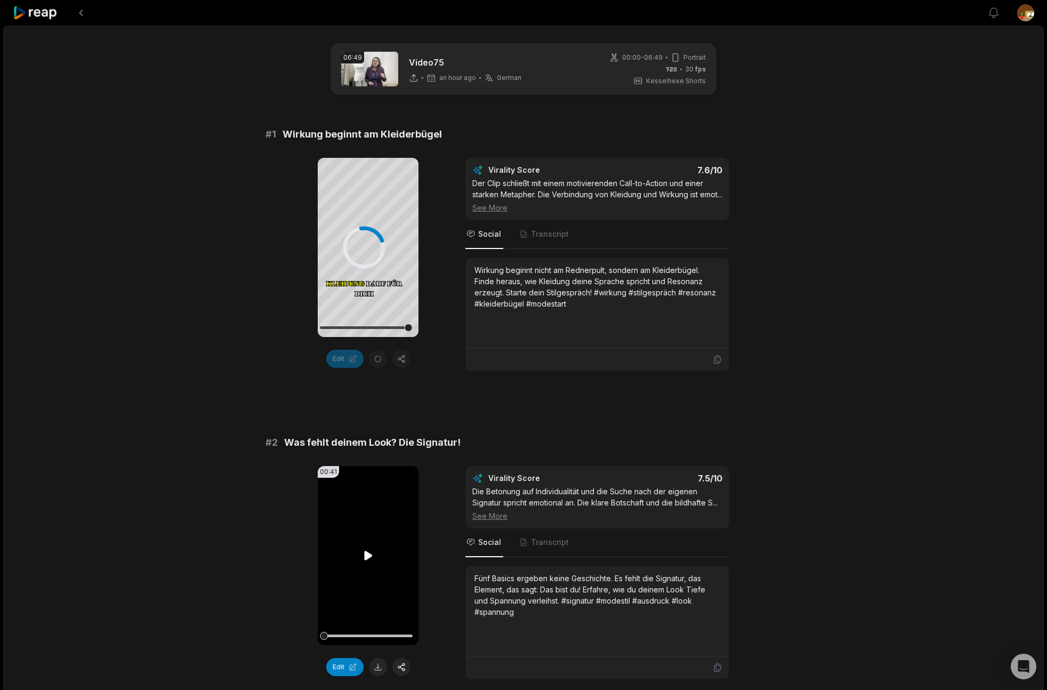
click at [320, 639] on div at bounding box center [324, 635] width 8 height 8
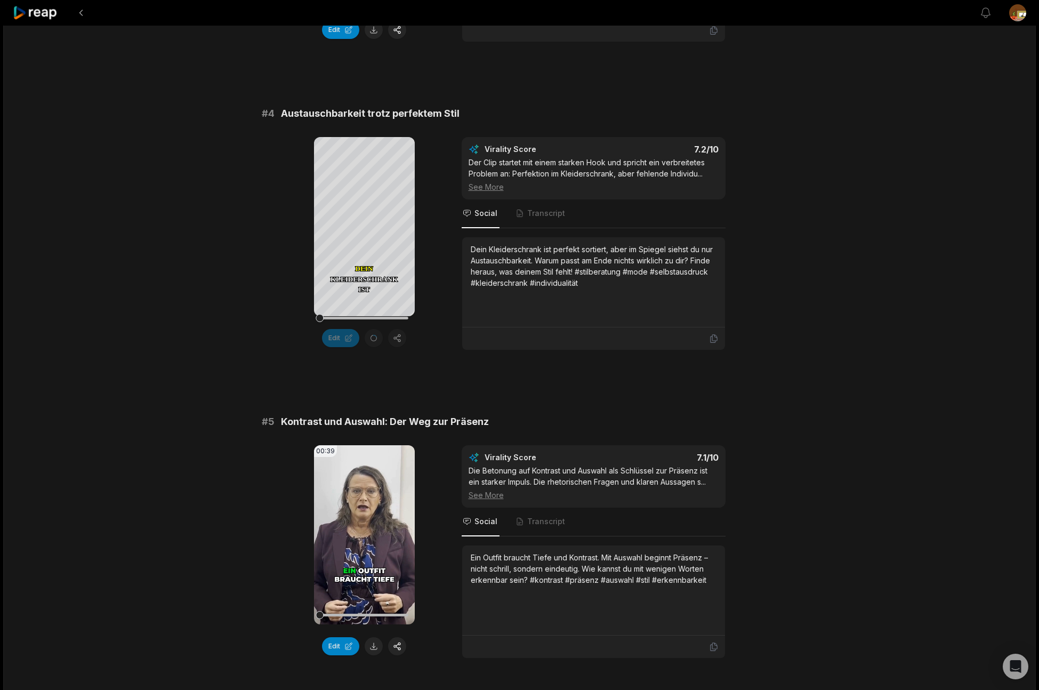
scroll to position [929, 0]
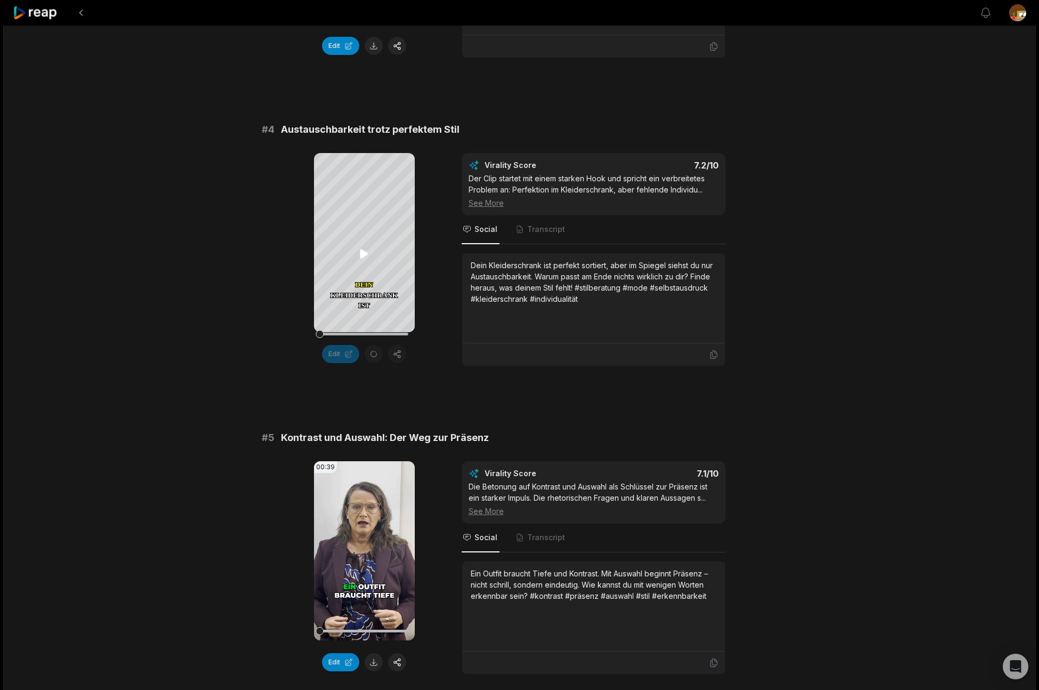
click at [366, 255] on icon at bounding box center [364, 253] width 13 height 13
drag, startPoint x: 367, startPoint y: 561, endPoint x: 602, endPoint y: 537, distance: 235.7
click at [368, 557] on icon at bounding box center [364, 550] width 13 height 13
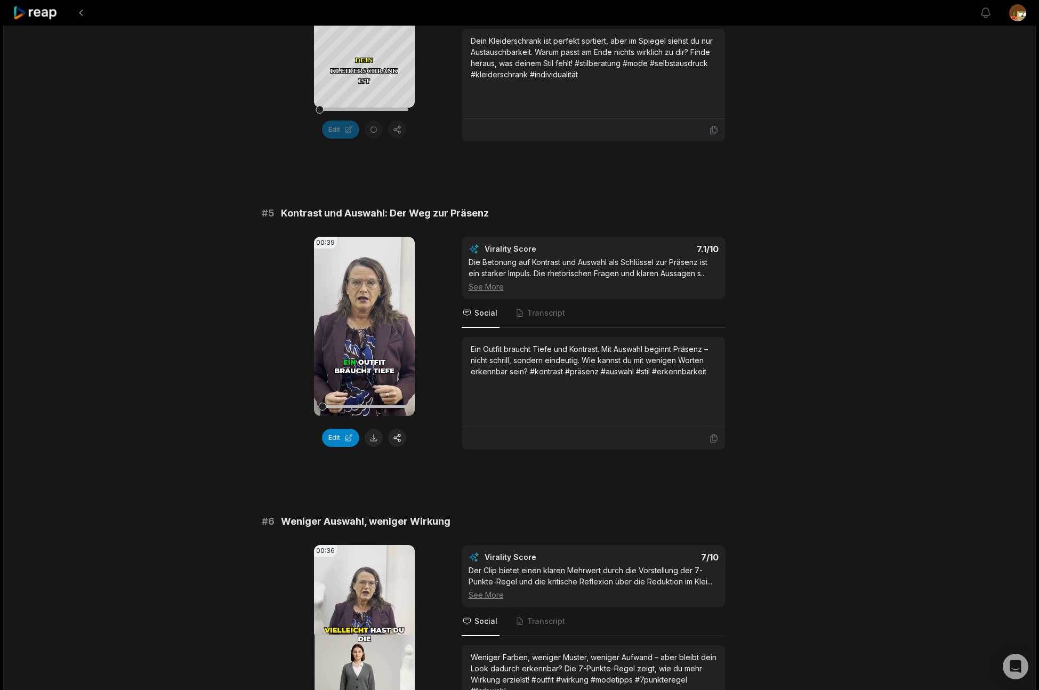
scroll to position [1155, 0]
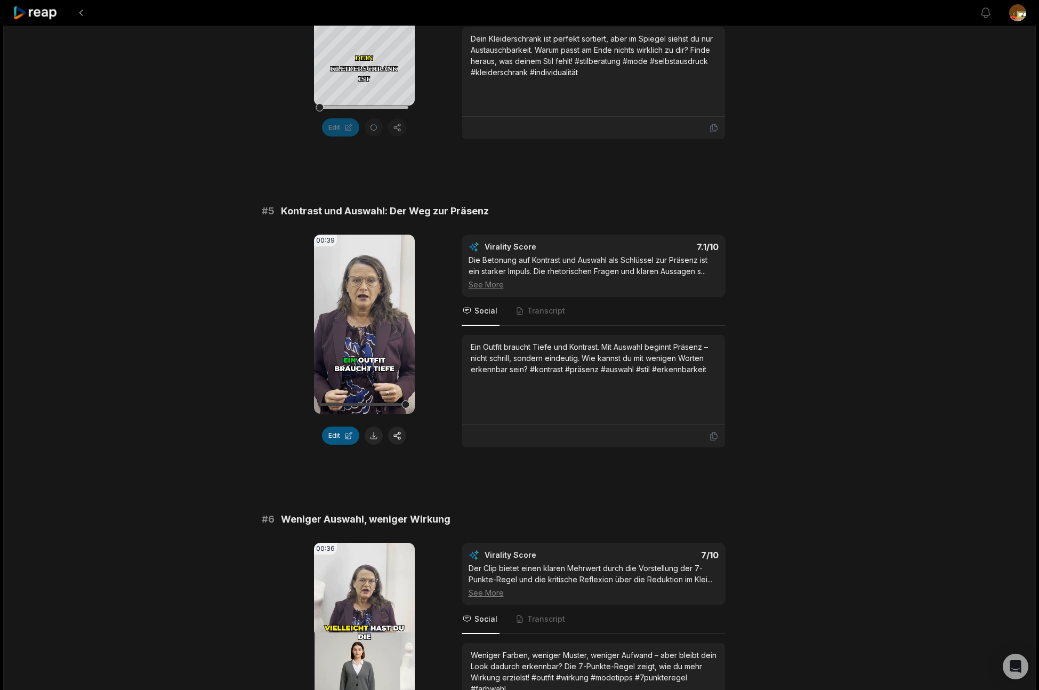
click at [338, 444] on button "Edit" at bounding box center [340, 435] width 37 height 18
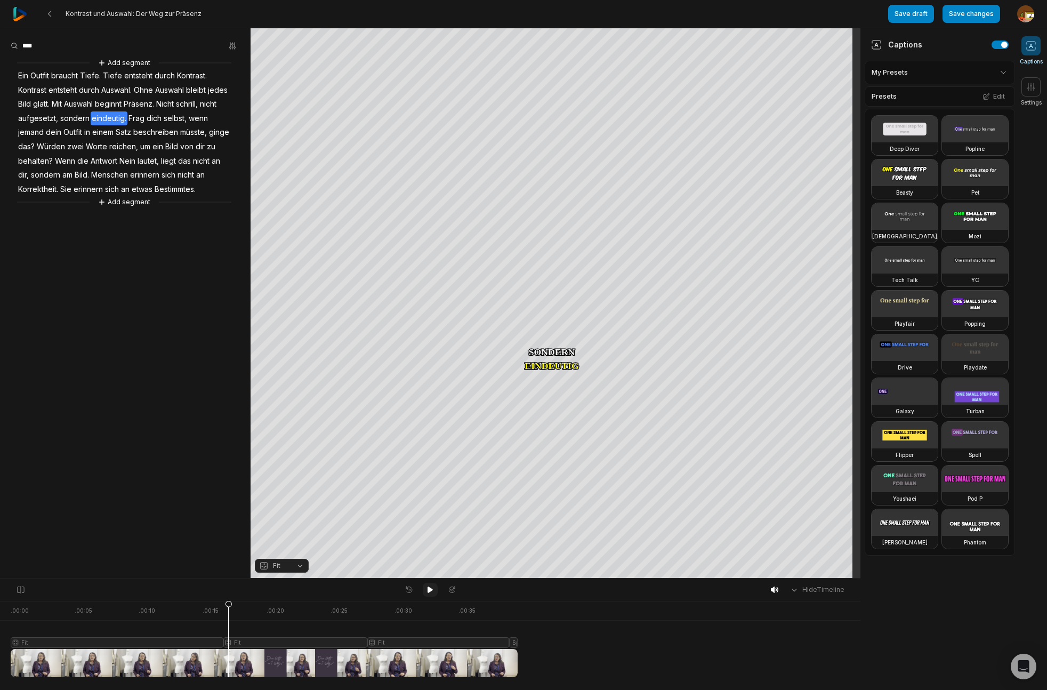
click at [431, 590] on icon at bounding box center [429, 589] width 5 height 6
click at [133, 203] on button "Add segment" at bounding box center [124, 202] width 56 height 12
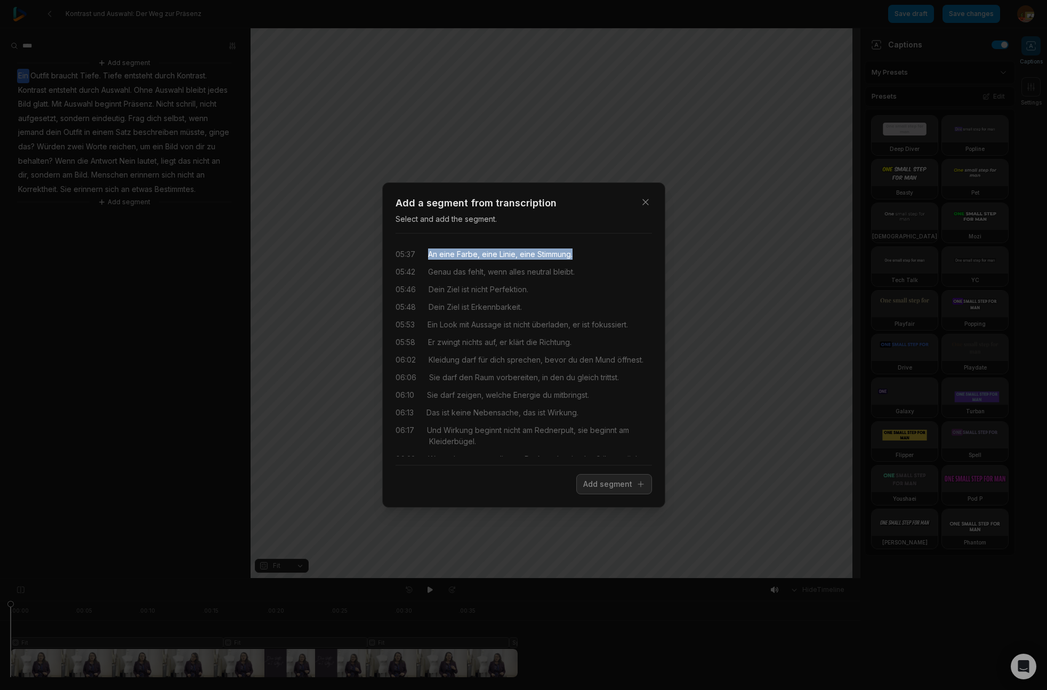
drag, startPoint x: 426, startPoint y: 257, endPoint x: 574, endPoint y: 256, distance: 147.6
click at [574, 256] on div "05:37 An eine Farbe, eine Linie, eine Stimmung." at bounding box center [523, 253] width 256 height 11
click at [621, 488] on button "Add segment" at bounding box center [614, 484] width 76 height 20
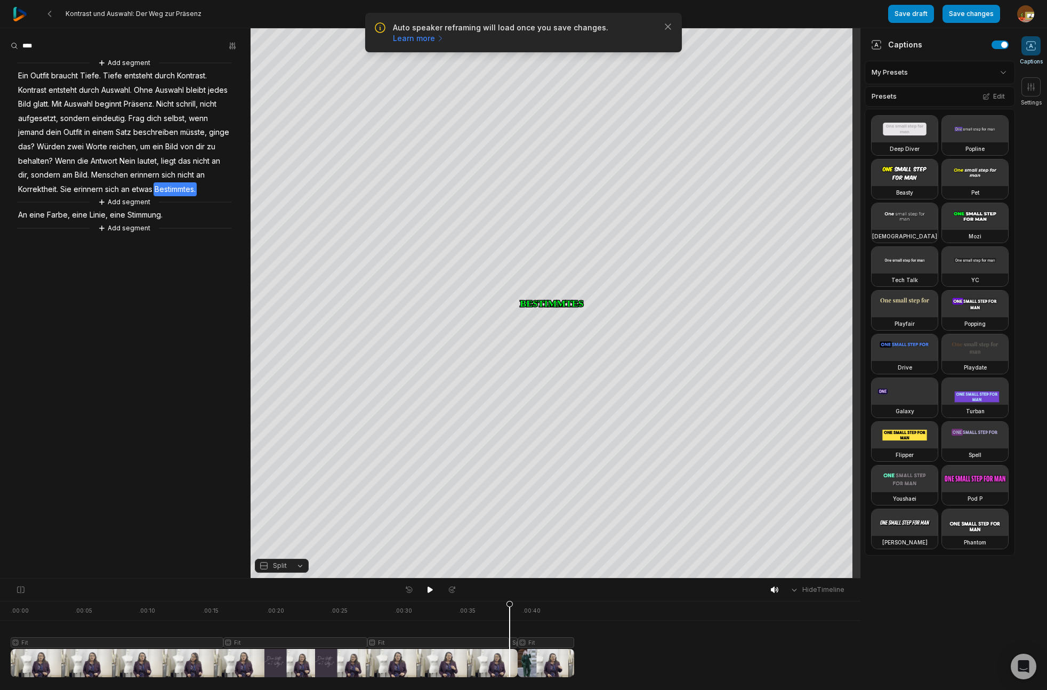
drag, startPoint x: 10, startPoint y: 603, endPoint x: 509, endPoint y: 629, distance: 500.5
click at [509, 629] on icon at bounding box center [509, 641] width 6 height 81
click at [431, 591] on icon at bounding box center [430, 589] width 9 height 9
click at [430, 591] on icon at bounding box center [430, 589] width 9 height 9
drag, startPoint x: 515, startPoint y: 606, endPoint x: 415, endPoint y: 594, distance: 100.9
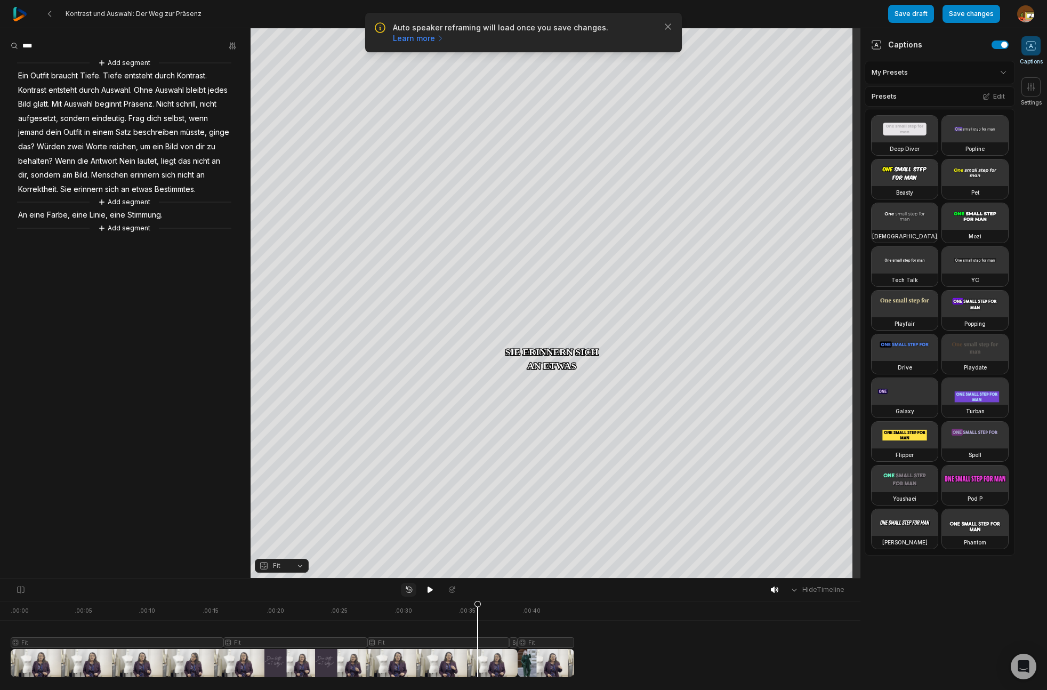
click at [477, 607] on icon at bounding box center [477, 638] width 7 height 77
drag, startPoint x: 429, startPoint y: 588, endPoint x: 461, endPoint y: 578, distance: 33.7
click at [435, 587] on button at bounding box center [430, 589] width 15 height 14
drag, startPoint x: 427, startPoint y: 591, endPoint x: 433, endPoint y: 589, distance: 6.2
click at [427, 591] on icon at bounding box center [430, 589] width 9 height 9
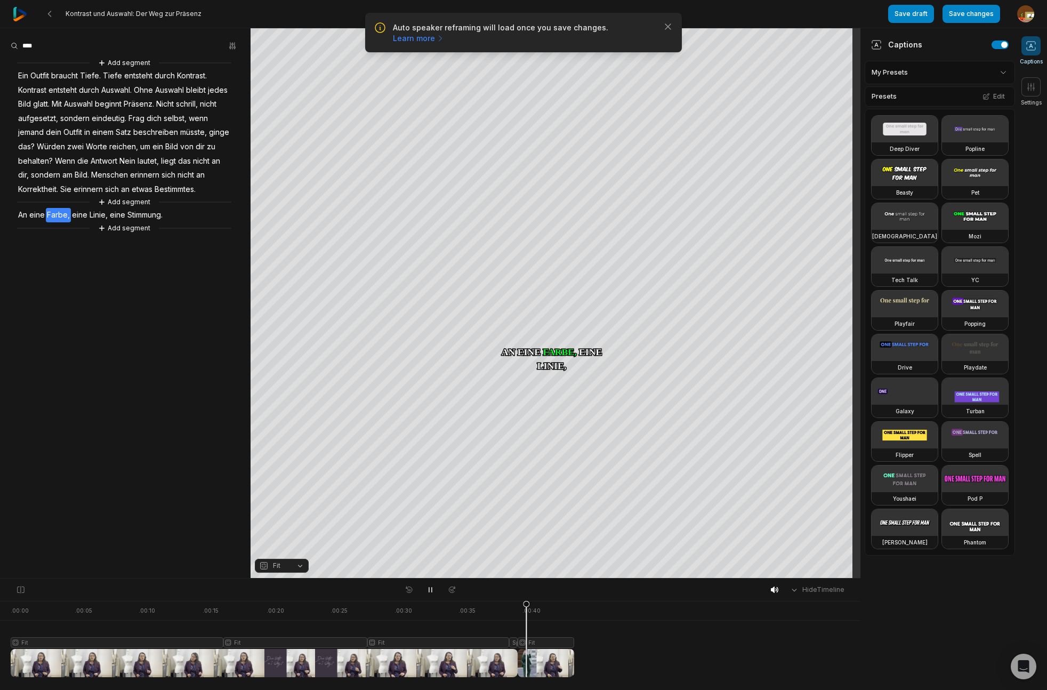
drag, startPoint x: 34, startPoint y: 605, endPoint x: 537, endPoint y: 611, distance: 503.6
click at [525, 597] on div "Hide Timeline . 00:00 . 00:05 . 00:10 . 00:15 . 00:20 . 00:25 . 00:30 . 00:35 .…" at bounding box center [430, 634] width 860 height 112
click at [553, 639] on div at bounding box center [292, 639] width 563 height 76
click at [563, 166] on div "Crop" at bounding box center [555, 170] width 29 height 10
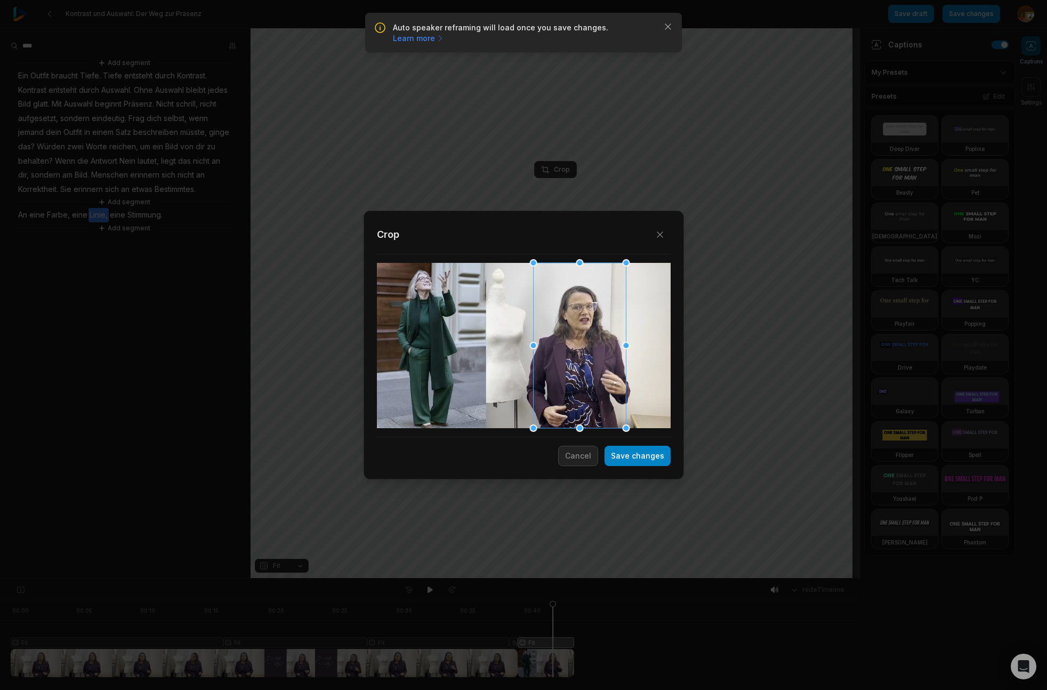
drag, startPoint x: 518, startPoint y: 349, endPoint x: 574, endPoint y: 345, distance: 56.1
click at [574, 345] on div at bounding box center [579, 345] width 93 height 165
click at [579, 458] on button "Cancel" at bounding box center [578, 455] width 40 height 20
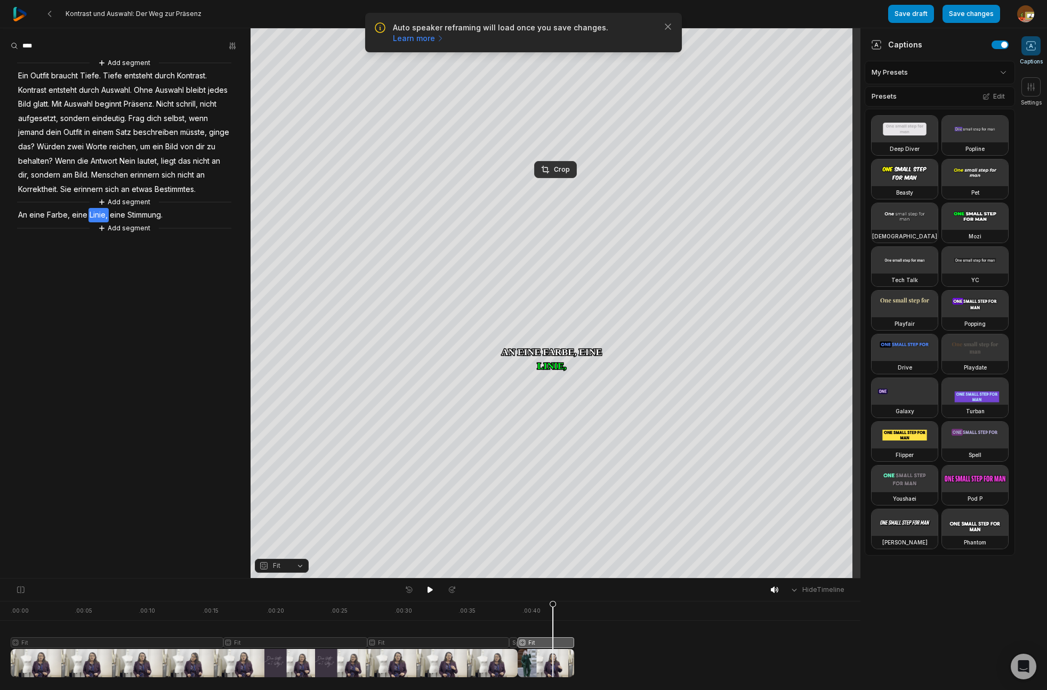
click at [536, 643] on div at bounding box center [292, 639] width 563 height 76
click at [299, 569] on button "Fit" at bounding box center [282, 565] width 54 height 14
click at [285, 546] on div "Fill" at bounding box center [282, 548] width 54 height 14
drag, startPoint x: 538, startPoint y: 604, endPoint x: 472, endPoint y: 584, distance: 68.4
click at [471, 608] on icon at bounding box center [469, 641] width 6 height 81
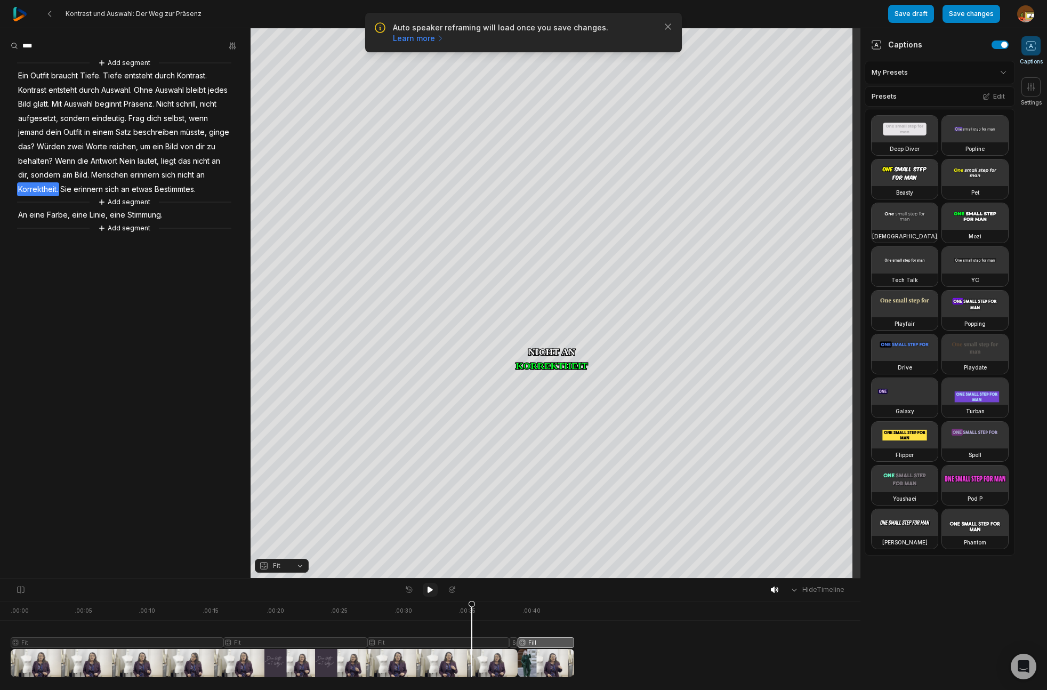
click at [430, 590] on icon at bounding box center [429, 589] width 5 height 6
drag, startPoint x: 979, startPoint y: 17, endPoint x: 910, endPoint y: 17, distance: 69.3
click at [979, 17] on button "Save changes" at bounding box center [971, 14] width 58 height 18
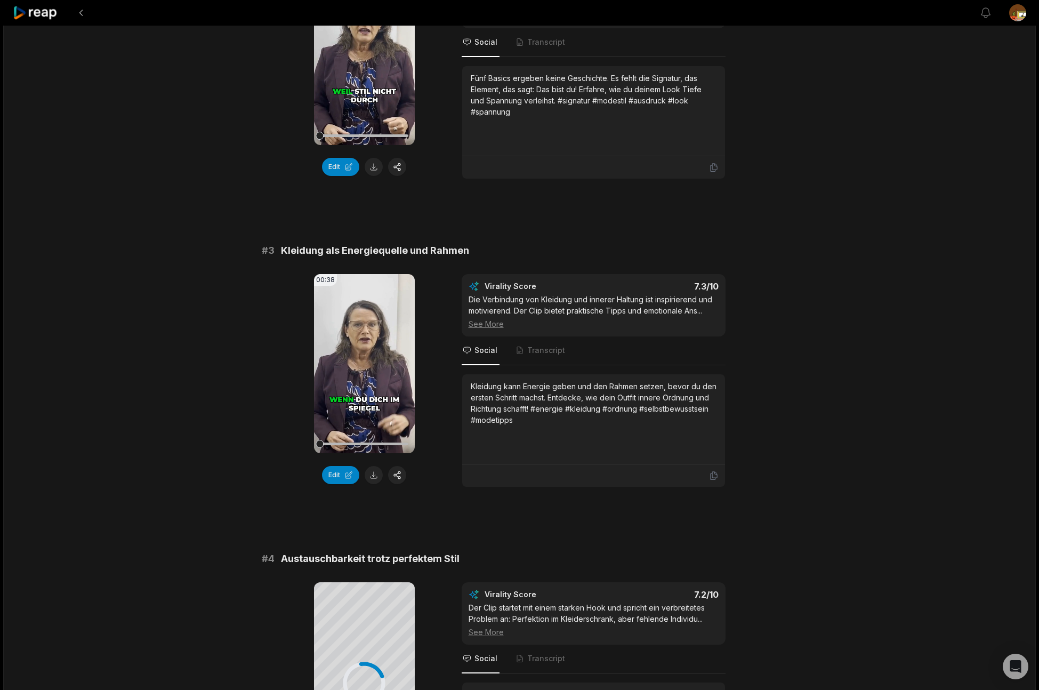
scroll to position [1377, 0]
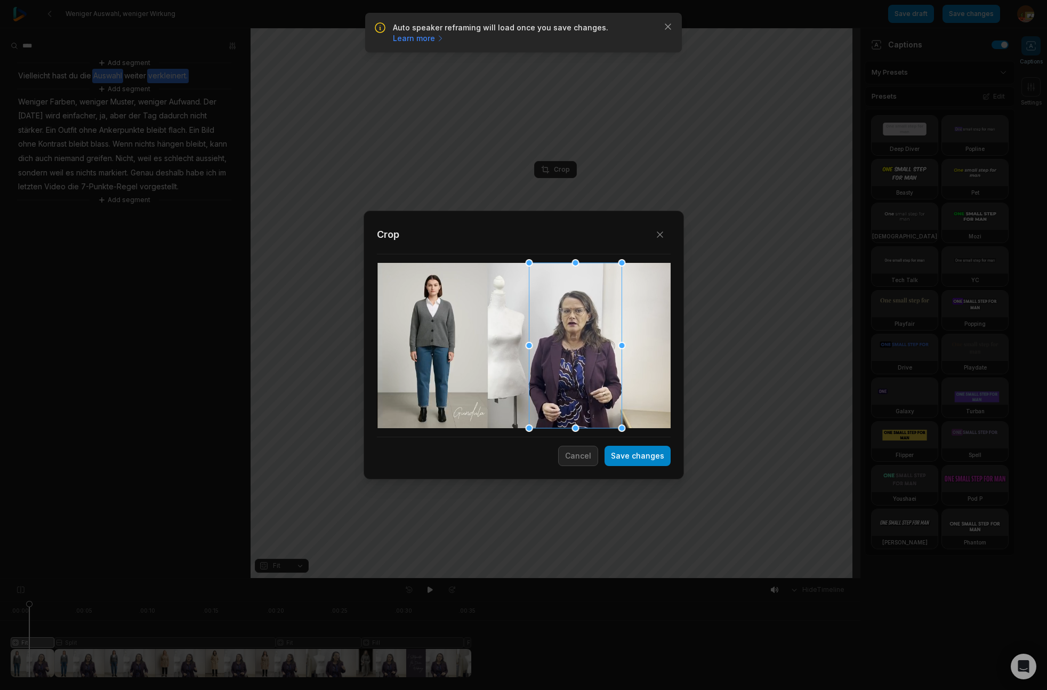
drag, startPoint x: 0, startPoint y: 0, endPoint x: 562, endPoint y: 370, distance: 672.5
click at [562, 370] on div at bounding box center [575, 345] width 93 height 165
drag, startPoint x: 531, startPoint y: 272, endPoint x: 549, endPoint y: 312, distance: 43.6
click at [532, 578] on div "Close Crop Save changes Cancel" at bounding box center [523, 578] width 1047 height 0
drag, startPoint x: 568, startPoint y: 369, endPoint x: 546, endPoint y: 327, distance: 47.4
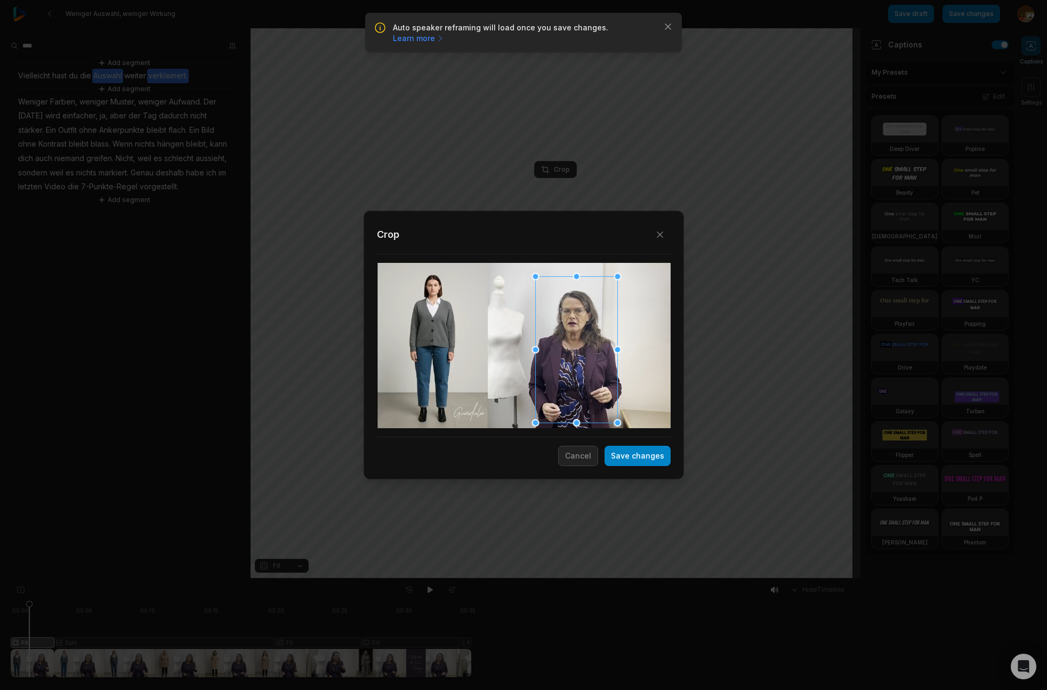
click at [563, 363] on div at bounding box center [576, 350] width 82 height 146
drag, startPoint x: 544, startPoint y: 282, endPoint x: 547, endPoint y: 297, distance: 14.9
click at [547, 294] on div at bounding box center [546, 295] width 7 height 7
drag, startPoint x: 571, startPoint y: 382, endPoint x: 553, endPoint y: 335, distance: 50.8
click at [565, 363] on div at bounding box center [574, 339] width 71 height 128
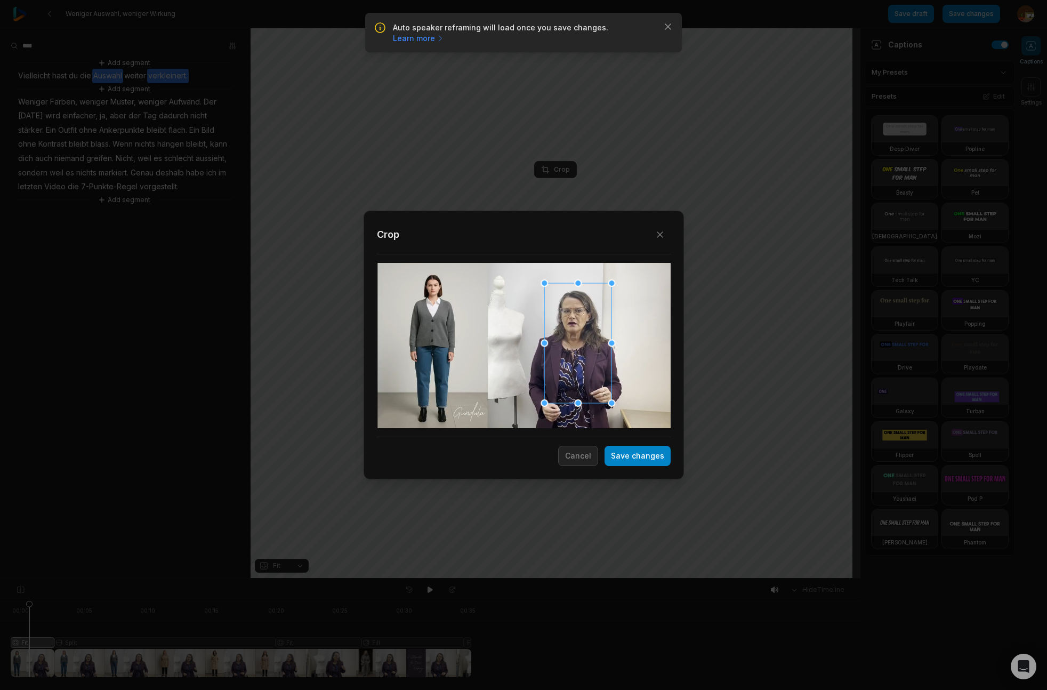
drag, startPoint x: 540, startPoint y: 277, endPoint x: 566, endPoint y: 314, distance: 46.0
click at [544, 285] on div at bounding box center [543, 282] width 7 height 7
drag, startPoint x: 572, startPoint y: 375, endPoint x: 568, endPoint y: 367, distance: 9.1
click at [568, 367] on div at bounding box center [573, 335] width 67 height 120
drag, startPoint x: 643, startPoint y: 454, endPoint x: 681, endPoint y: 474, distance: 43.4
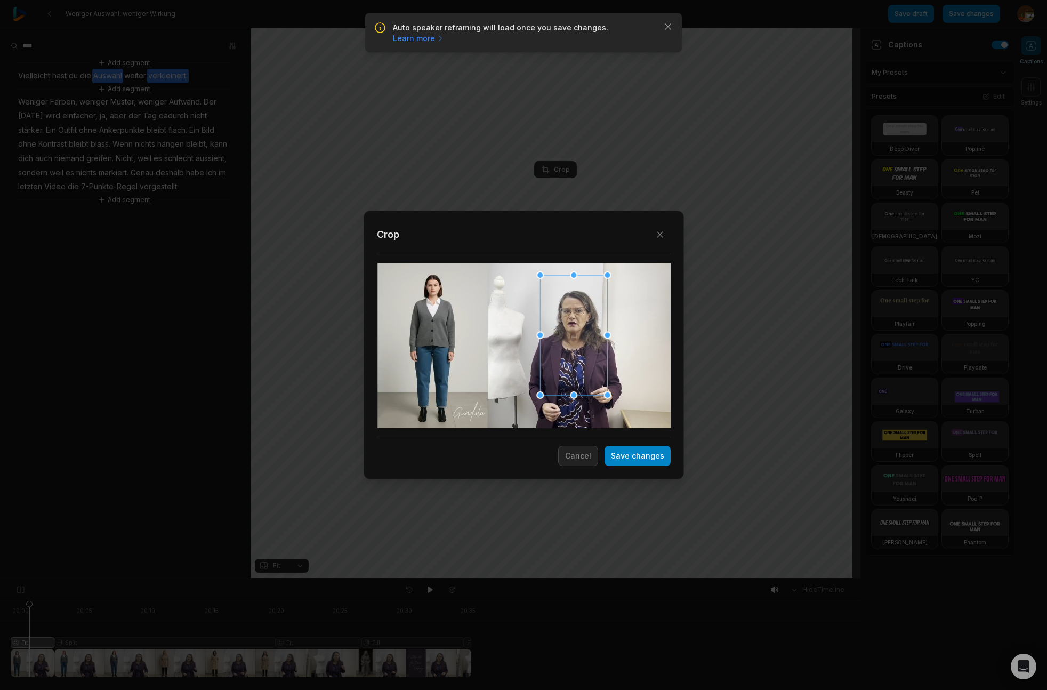
click at [643, 454] on button "Save changes" at bounding box center [637, 455] width 66 height 20
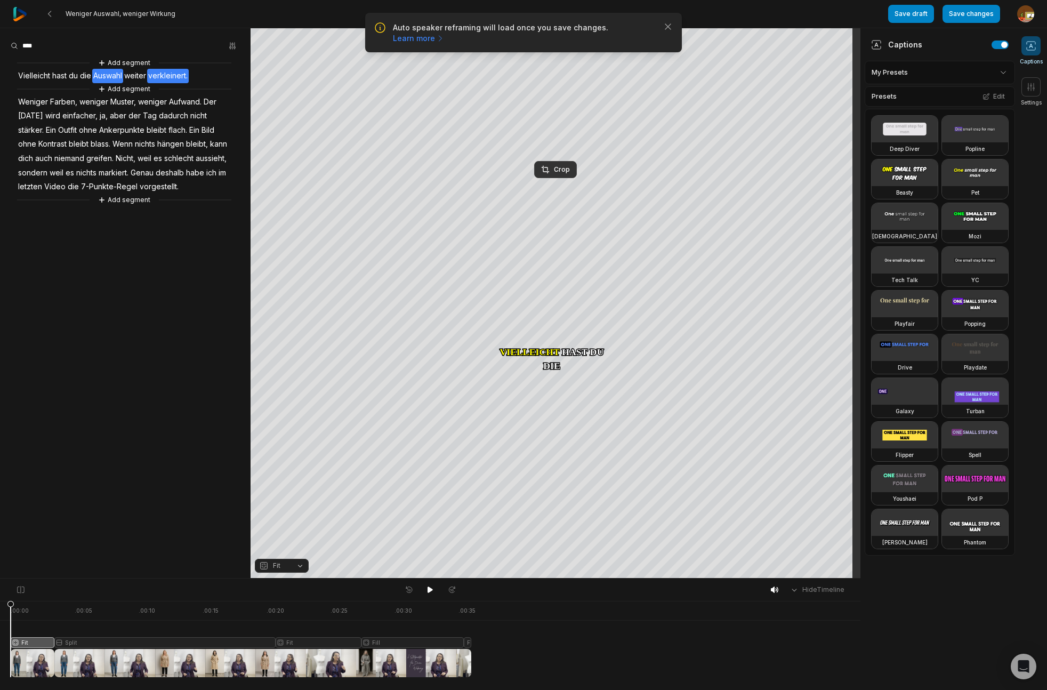
drag, startPoint x: 30, startPoint y: 604, endPoint x: 153, endPoint y: 593, distance: 123.6
click at [0, 610] on html "Auto speaker reframing will load once you save changes. Learn more Close Wenige…" at bounding box center [523, 345] width 1047 height 690
click at [430, 590] on icon at bounding box center [429, 589] width 5 height 6
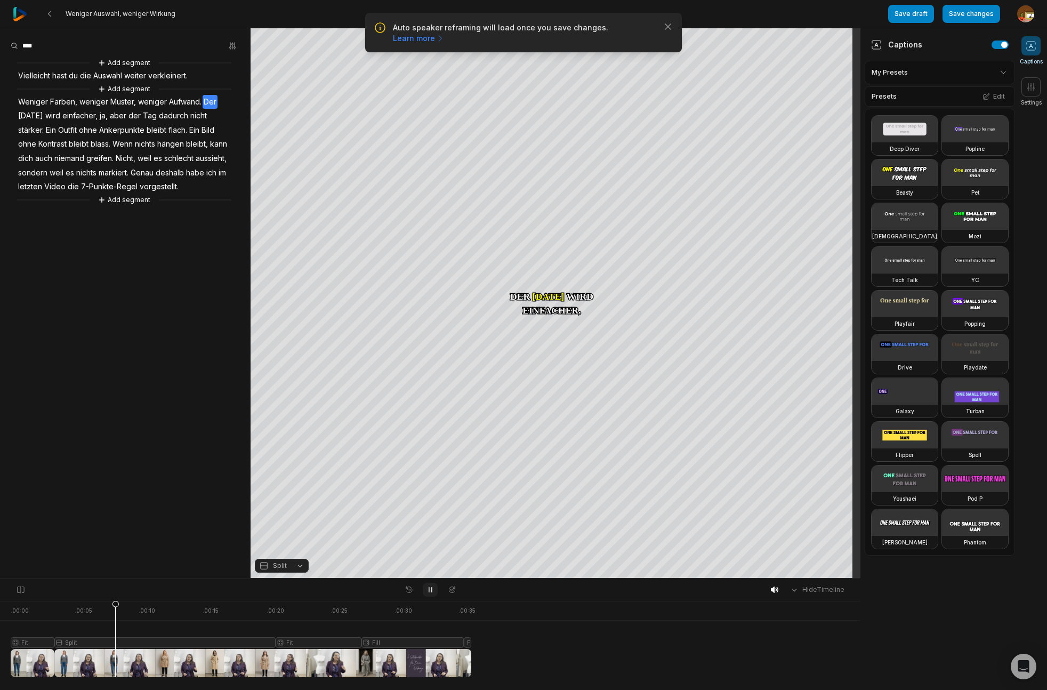
click at [433, 591] on icon at bounding box center [430, 589] width 9 height 9
click at [95, 642] on div at bounding box center [241, 639] width 460 height 76
click at [562, 286] on div "Crop" at bounding box center [555, 291] width 29 height 10
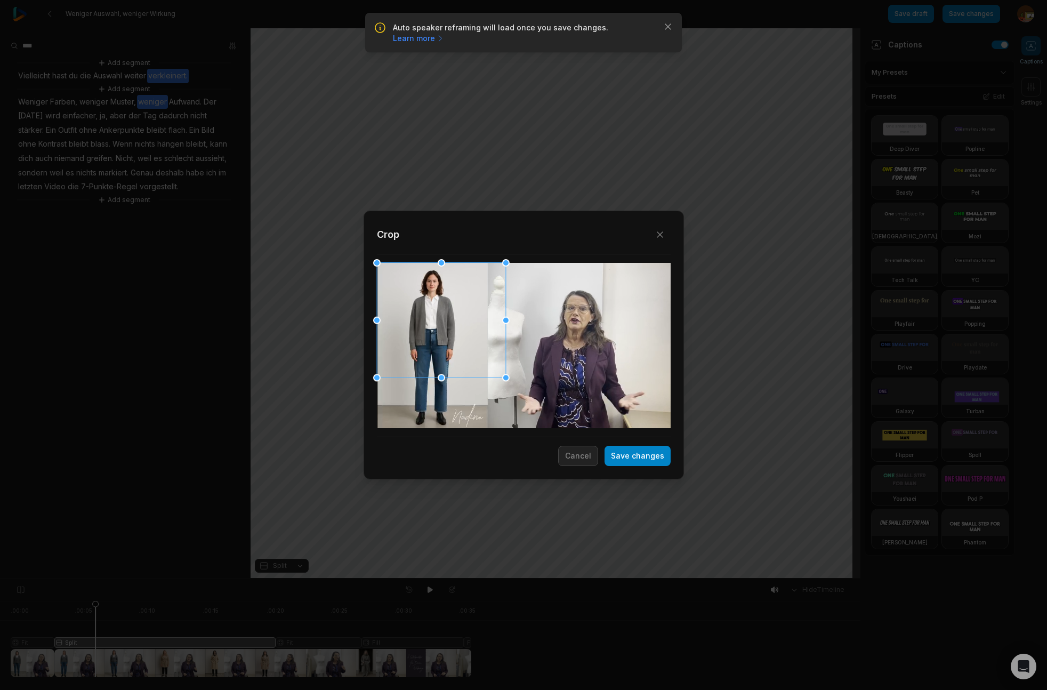
drag, startPoint x: 506, startPoint y: 379, endPoint x: 558, endPoint y: 362, distance: 54.6
click at [542, 578] on div "Close Crop Save changes Cancel" at bounding box center [523, 578] width 1047 height 0
click at [585, 458] on button "Cancel" at bounding box center [578, 455] width 40 height 20
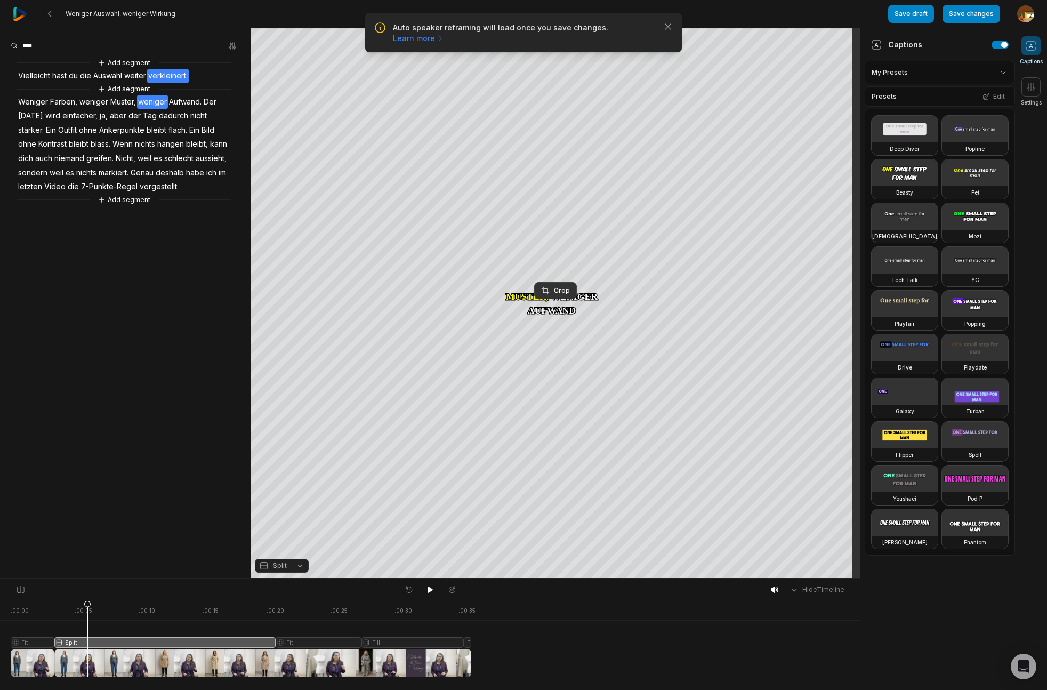
click at [87, 645] on div at bounding box center [241, 639] width 460 height 76
drag, startPoint x: 302, startPoint y: 566, endPoint x: 297, endPoint y: 447, distance: 120.0
click at [302, 566] on button "Split" at bounding box center [282, 565] width 54 height 14
click at [285, 552] on div "Fill" at bounding box center [282, 548] width 54 height 14
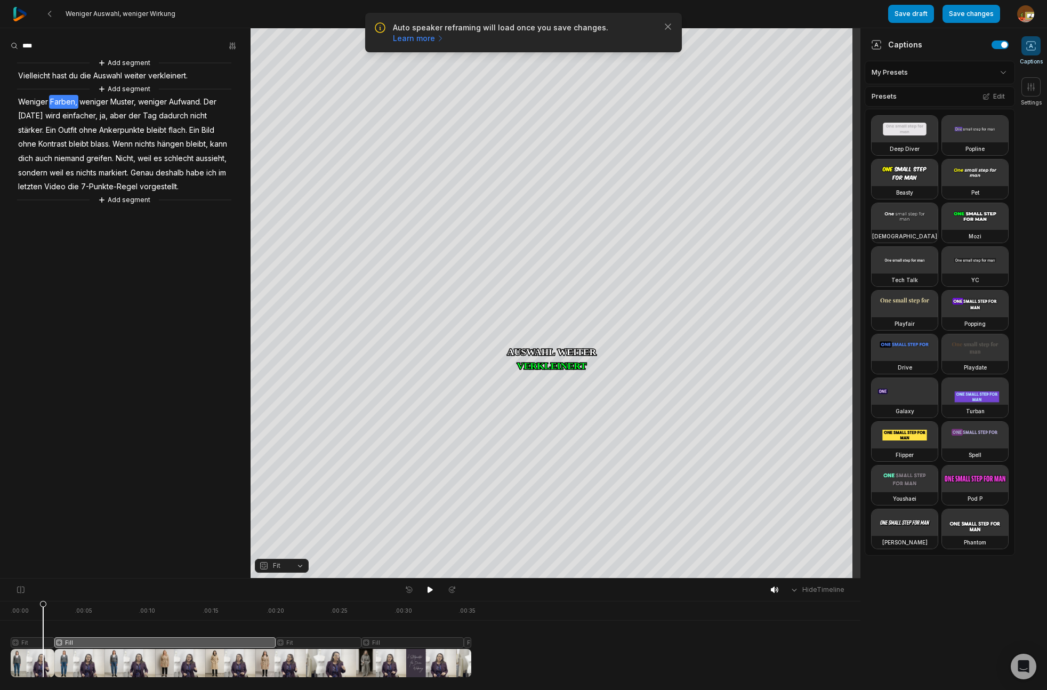
drag, startPoint x: 88, startPoint y: 606, endPoint x: 59, endPoint y: 613, distance: 29.6
click at [45, 616] on icon at bounding box center [43, 641] width 6 height 81
drag, startPoint x: 432, startPoint y: 591, endPoint x: 475, endPoint y: 578, distance: 44.8
click at [433, 591] on icon at bounding box center [430, 589] width 9 height 9
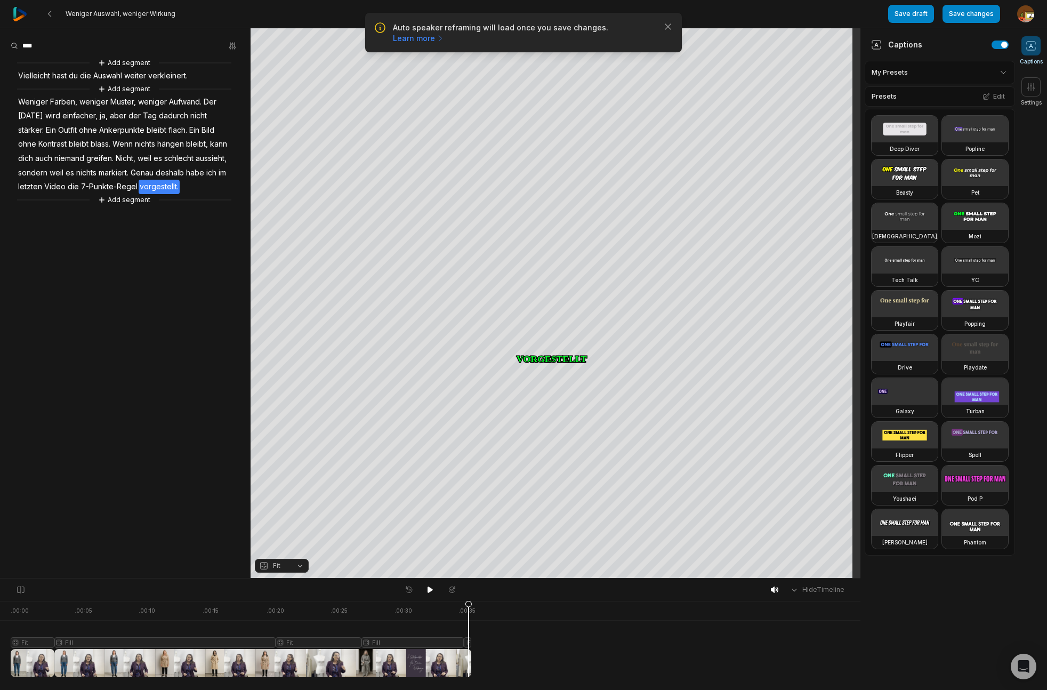
click at [468, 644] on div at bounding box center [241, 639] width 460 height 76
click at [445, 644] on div at bounding box center [241, 639] width 460 height 76
drag, startPoint x: 445, startPoint y: 607, endPoint x: 408, endPoint y: 604, distance: 37.5
click at [382, 617] on icon at bounding box center [381, 638] width 7 height 77
click at [120, 172] on span "markiert." at bounding box center [114, 173] width 32 height 14
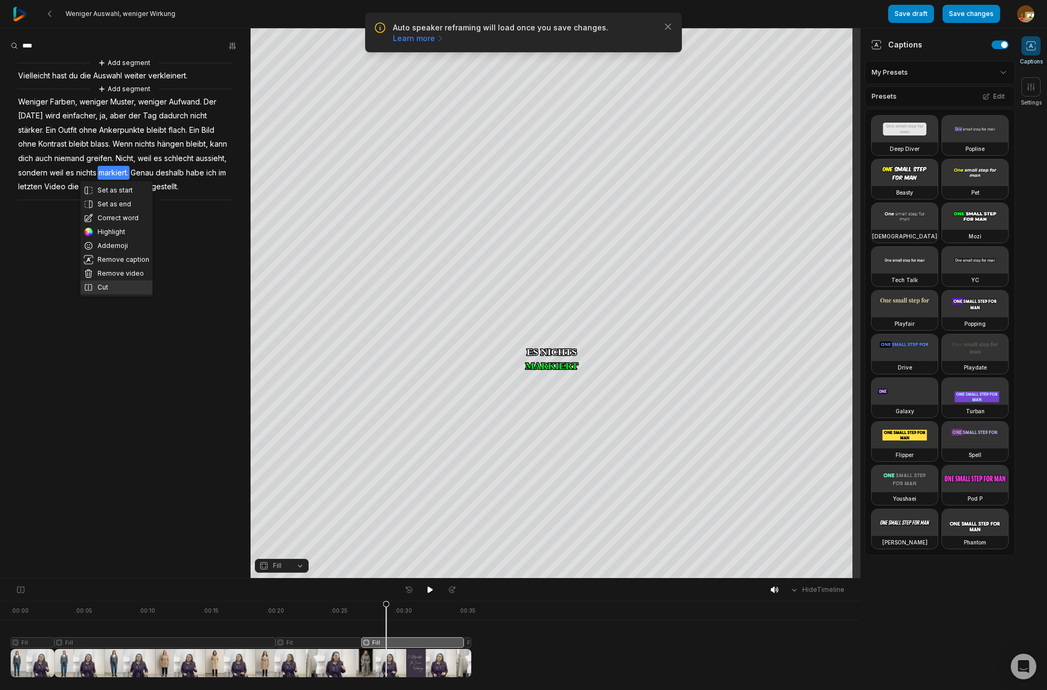
click at [118, 286] on button "Cut" at bounding box center [116, 287] width 72 height 14
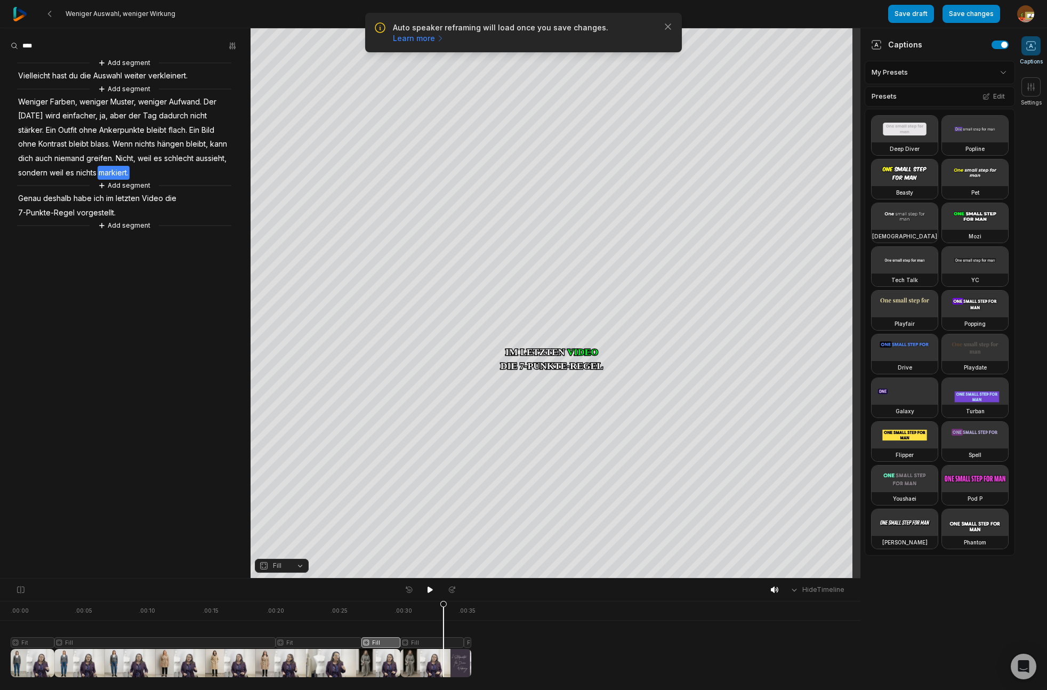
click at [443, 646] on div at bounding box center [241, 639] width 460 height 76
drag, startPoint x: 299, startPoint y: 566, endPoint x: 299, endPoint y: 558, distance: 7.5
click at [299, 566] on button "Fill" at bounding box center [282, 565] width 54 height 14
click at [285, 510] on div "Fit" at bounding box center [282, 507] width 54 height 14
click at [565, 169] on div "Crop" at bounding box center [555, 170] width 29 height 10
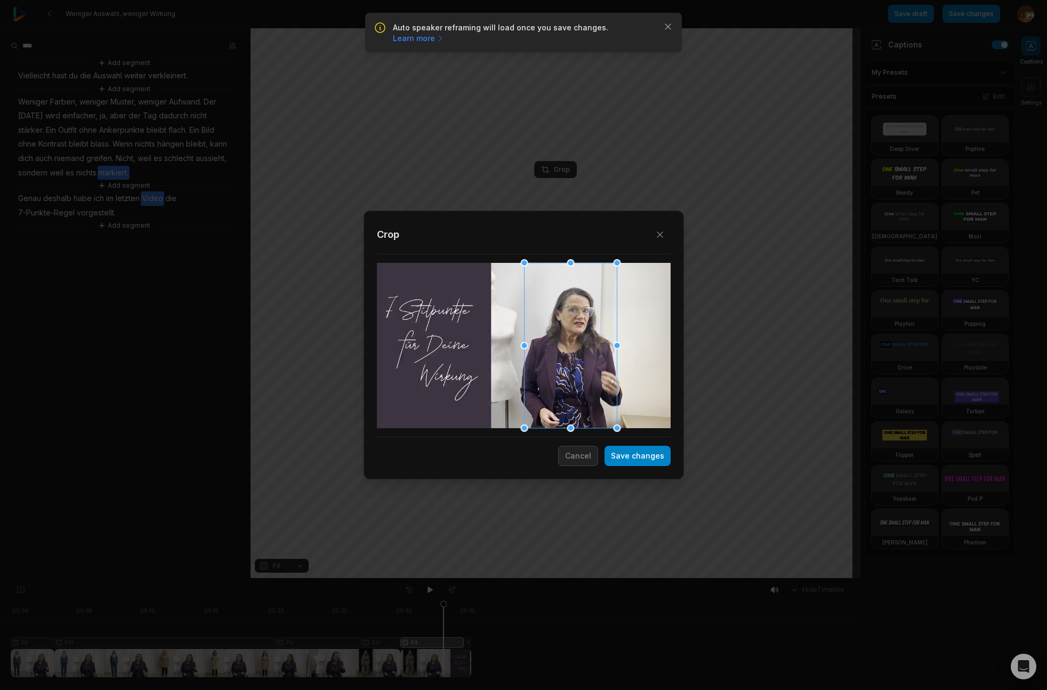
drag, startPoint x: 526, startPoint y: 373, endPoint x: 573, endPoint y: 371, distance: 46.9
click at [573, 371] on div at bounding box center [570, 345] width 93 height 165
click at [640, 460] on button "Save changes" at bounding box center [637, 455] width 66 height 20
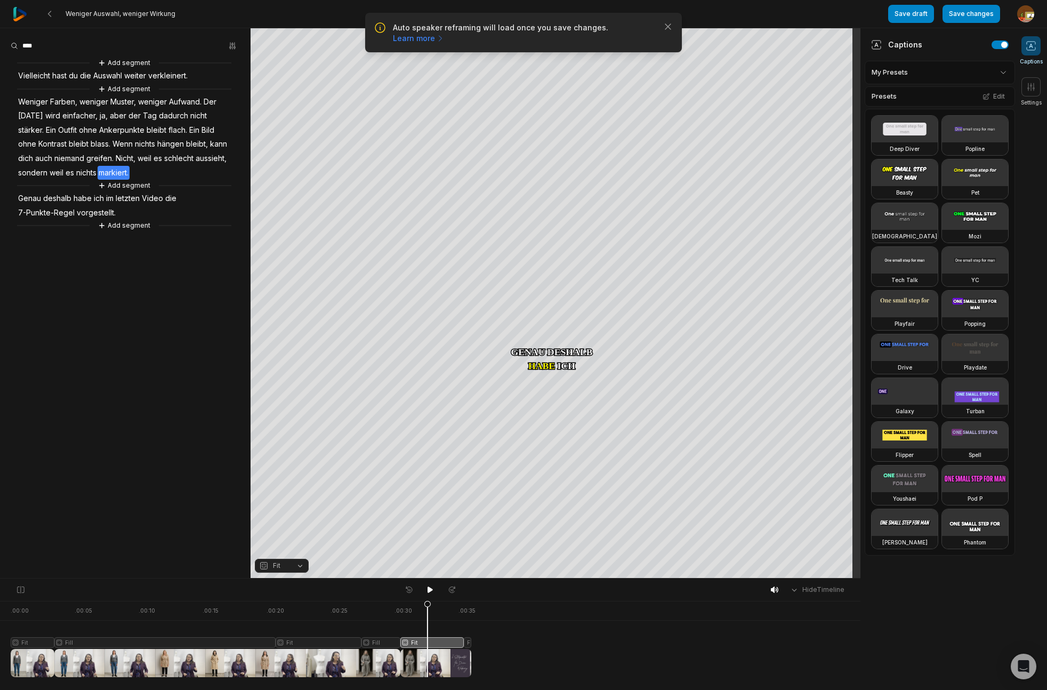
drag, startPoint x: 443, startPoint y: 605, endPoint x: 379, endPoint y: 613, distance: 63.9
click at [424, 611] on icon at bounding box center [427, 641] width 6 height 81
click at [431, 591] on icon at bounding box center [430, 589] width 9 height 9
click at [379, 613] on div at bounding box center [241, 639] width 460 height 76
drag, startPoint x: 31, startPoint y: 604, endPoint x: 398, endPoint y: 626, distance: 366.7
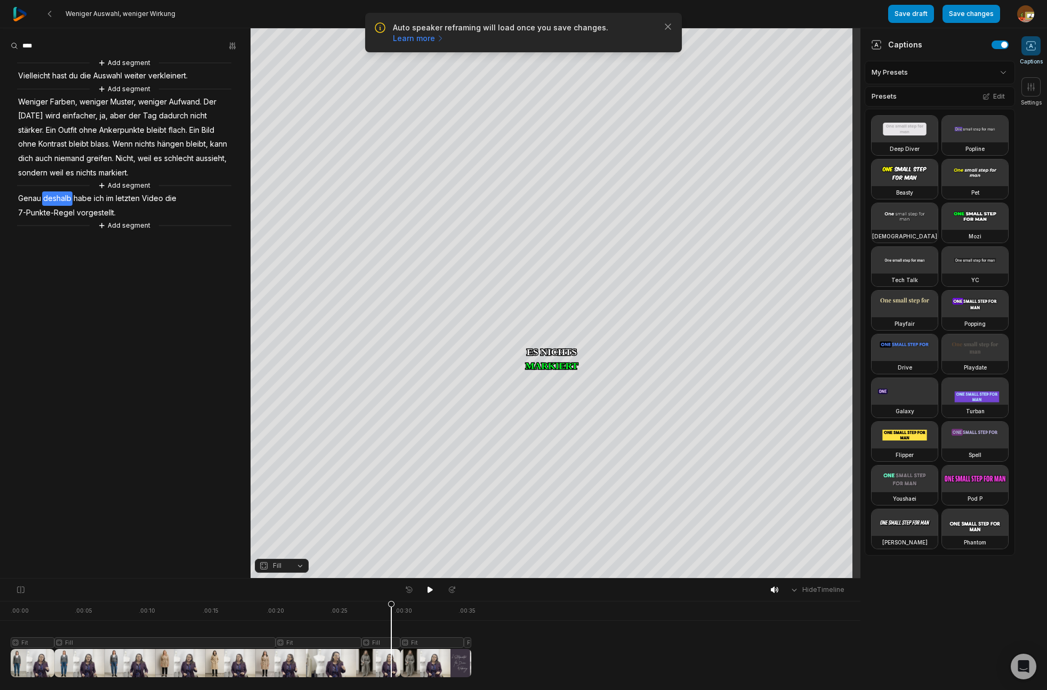
click at [391, 633] on icon at bounding box center [391, 641] width 6 height 81
click at [431, 590] on icon at bounding box center [429, 589] width 5 height 6
click at [978, 17] on button "Save changes" at bounding box center [971, 14] width 58 height 18
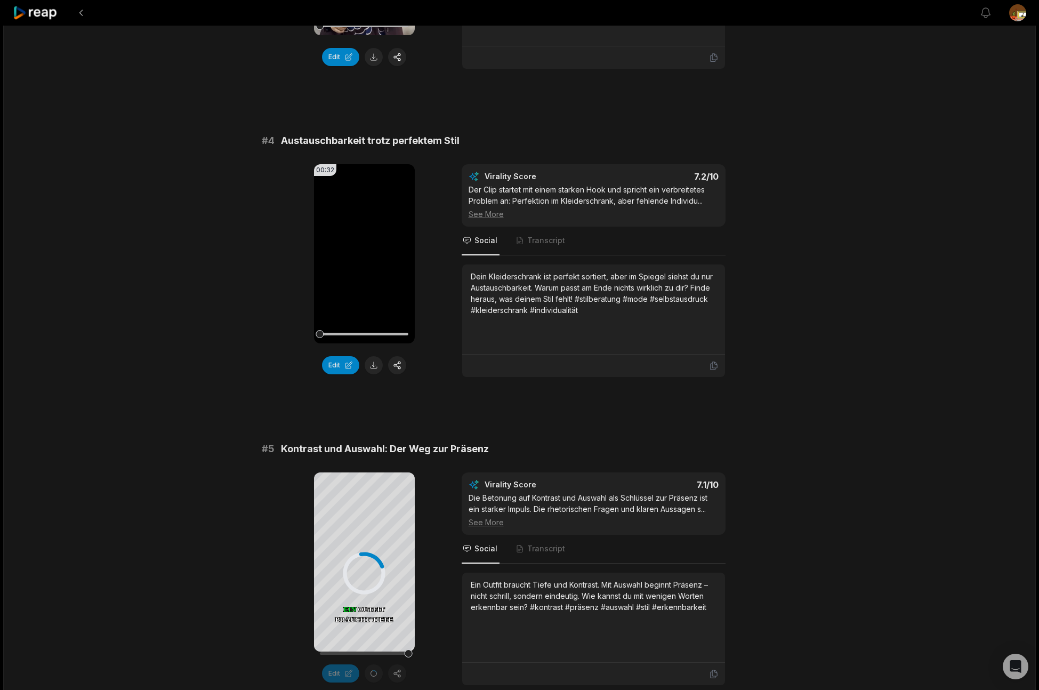
scroll to position [1318, 0]
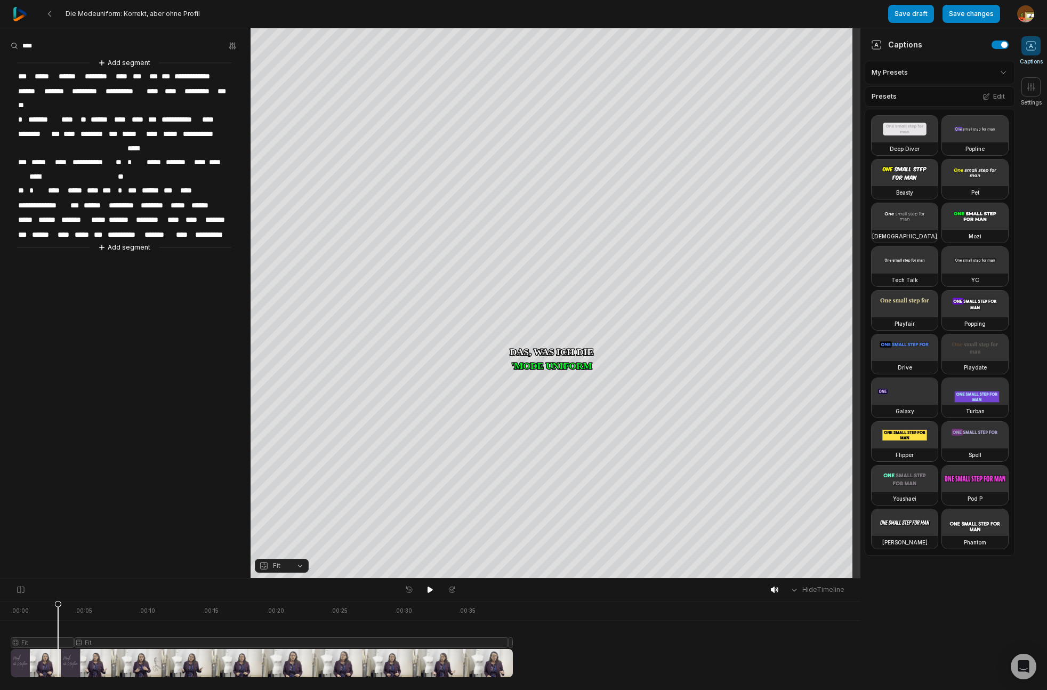
click at [228, 77] on span "**********" at bounding box center [200, 76] width 55 height 14
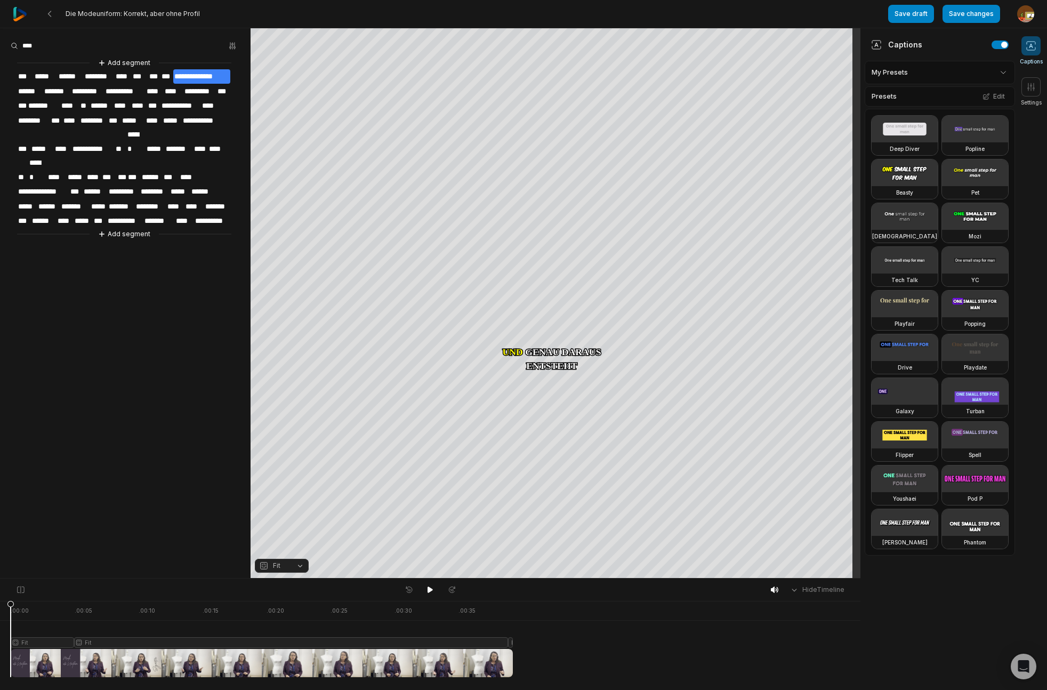
drag, startPoint x: 37, startPoint y: 609, endPoint x: 173, endPoint y: 588, distance: 136.9
click at [0, 612] on html "Die Modeuniform: Korrekt, aber ohne Profil Save draft Save changes Open user me…" at bounding box center [523, 345] width 1047 height 690
click at [430, 590] on icon at bounding box center [429, 589] width 5 height 6
click at [128, 228] on button "Add segment" at bounding box center [124, 234] width 56 height 12
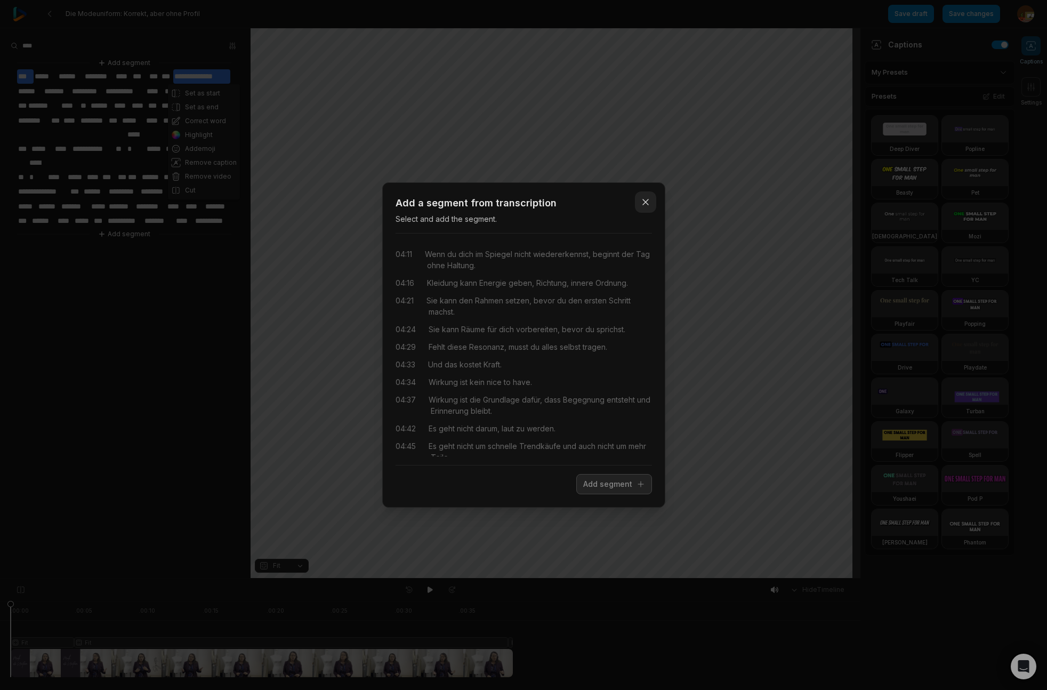
click at [647, 204] on icon "button" at bounding box center [645, 201] width 5 height 5
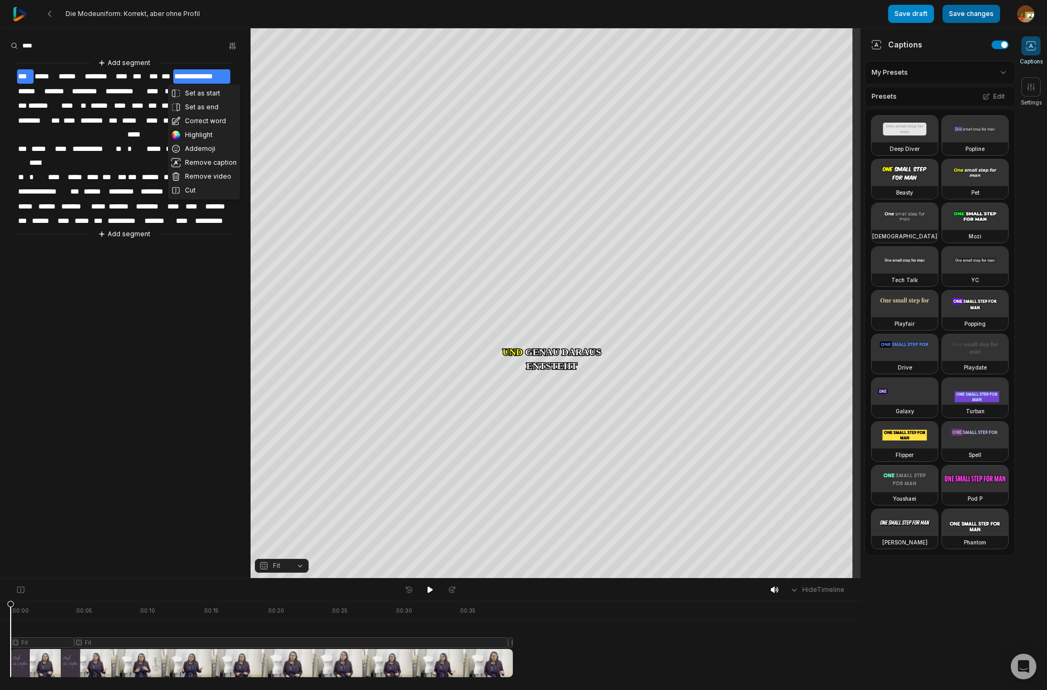
drag, startPoint x: 977, startPoint y: 16, endPoint x: 840, endPoint y: 24, distance: 137.2
click at [978, 17] on button "Save changes" at bounding box center [971, 14] width 58 height 18
click at [905, 18] on button "Save draft" at bounding box center [911, 14] width 46 height 18
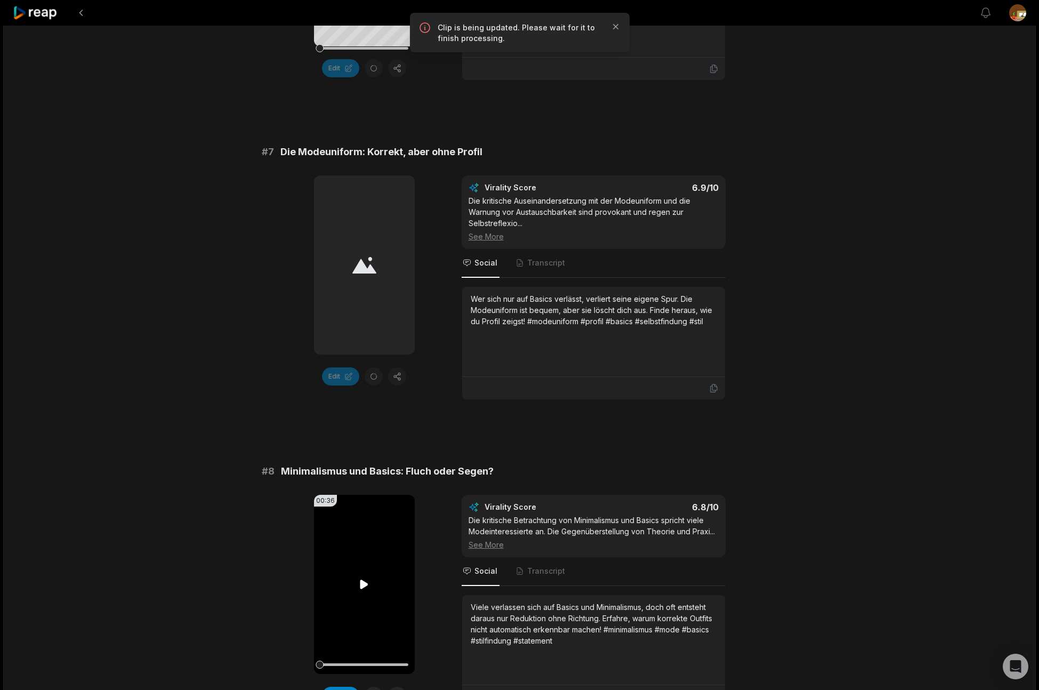
scroll to position [1940, 0]
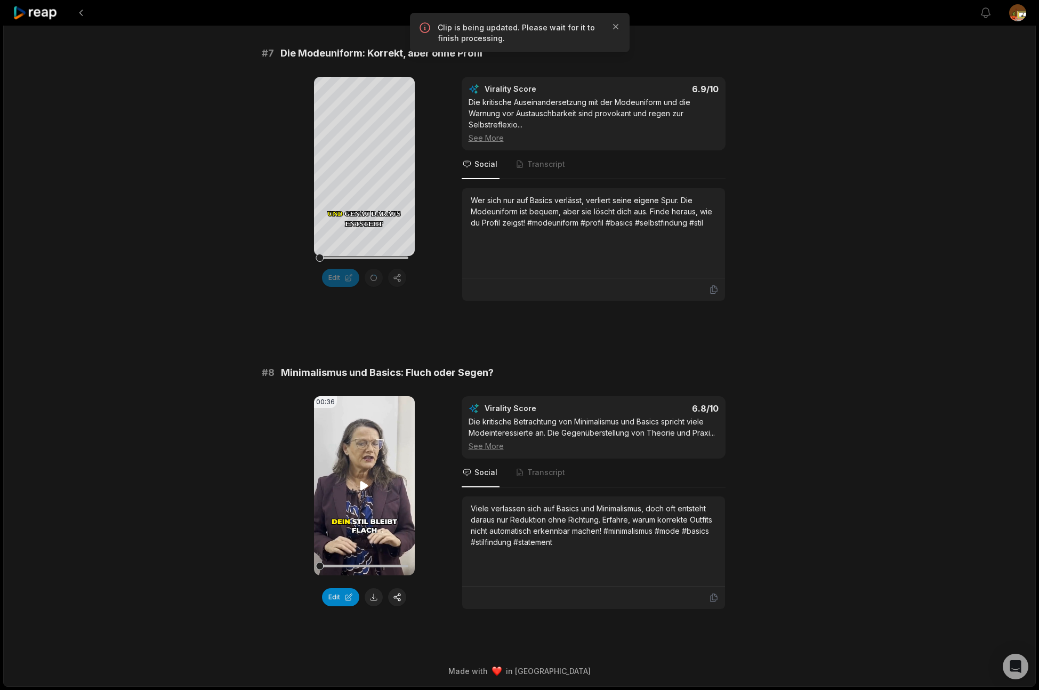
click at [366, 488] on icon at bounding box center [364, 485] width 13 height 13
click at [343, 597] on button "Edit" at bounding box center [340, 597] width 37 height 18
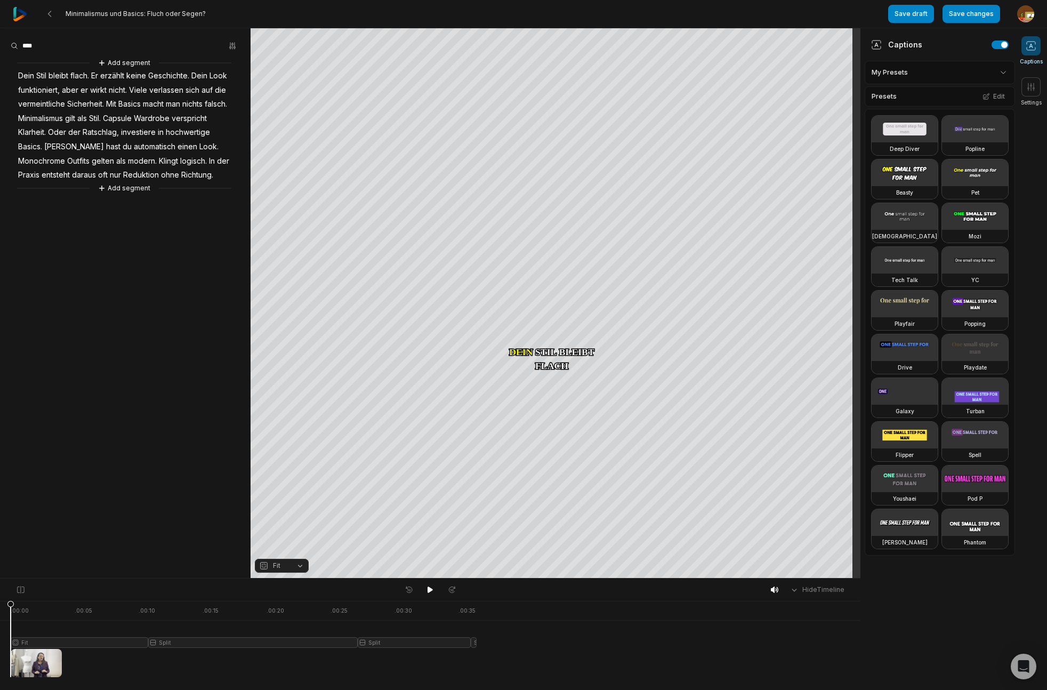
click at [245, 642] on div at bounding box center [244, 639] width 466 height 76
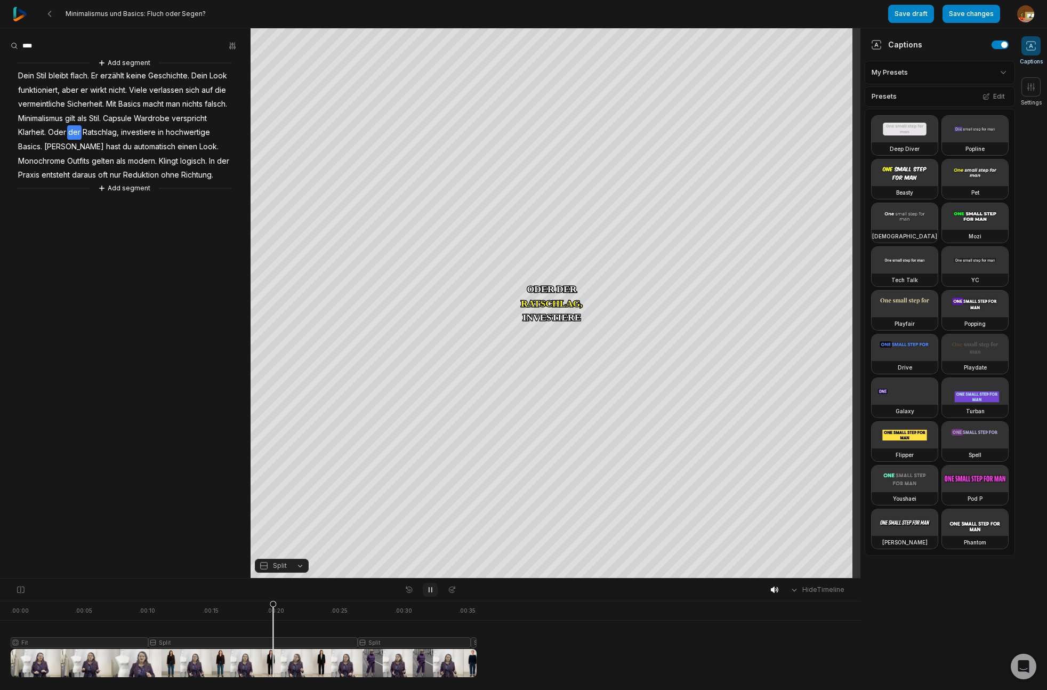
click at [431, 590] on icon at bounding box center [430, 589] width 3 height 5
click at [430, 593] on icon at bounding box center [430, 589] width 9 height 9
click at [432, 591] on icon at bounding box center [430, 589] width 9 height 9
drag, startPoint x: 428, startPoint y: 589, endPoint x: 436, endPoint y: 589, distance: 7.5
click at [430, 589] on icon at bounding box center [429, 589] width 5 height 6
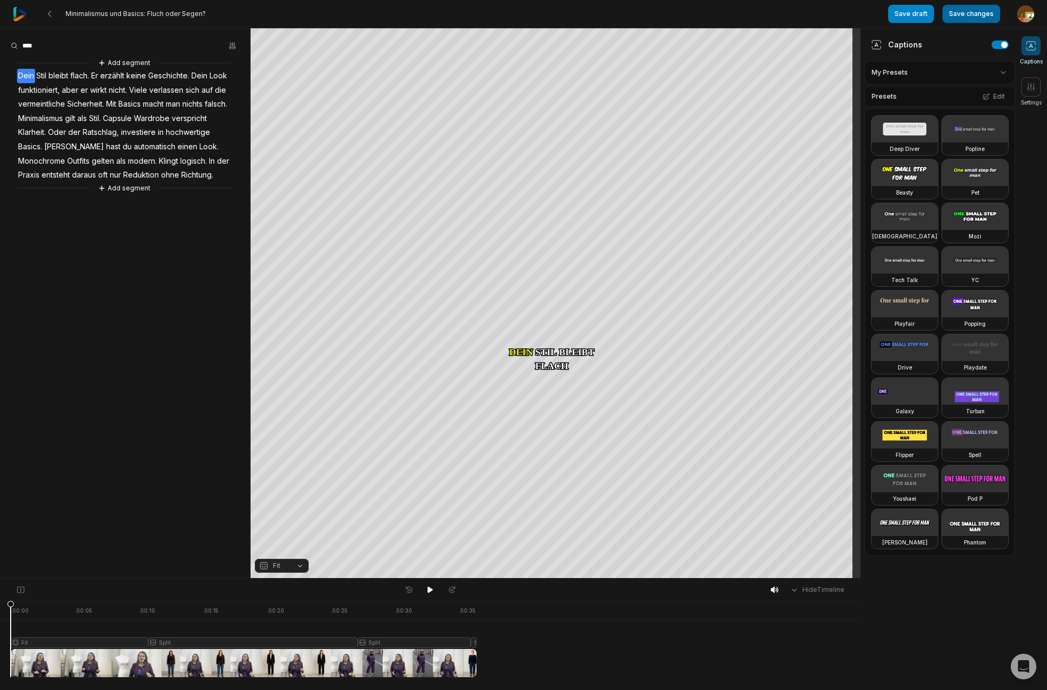
click at [984, 18] on button "Save changes" at bounding box center [971, 14] width 58 height 18
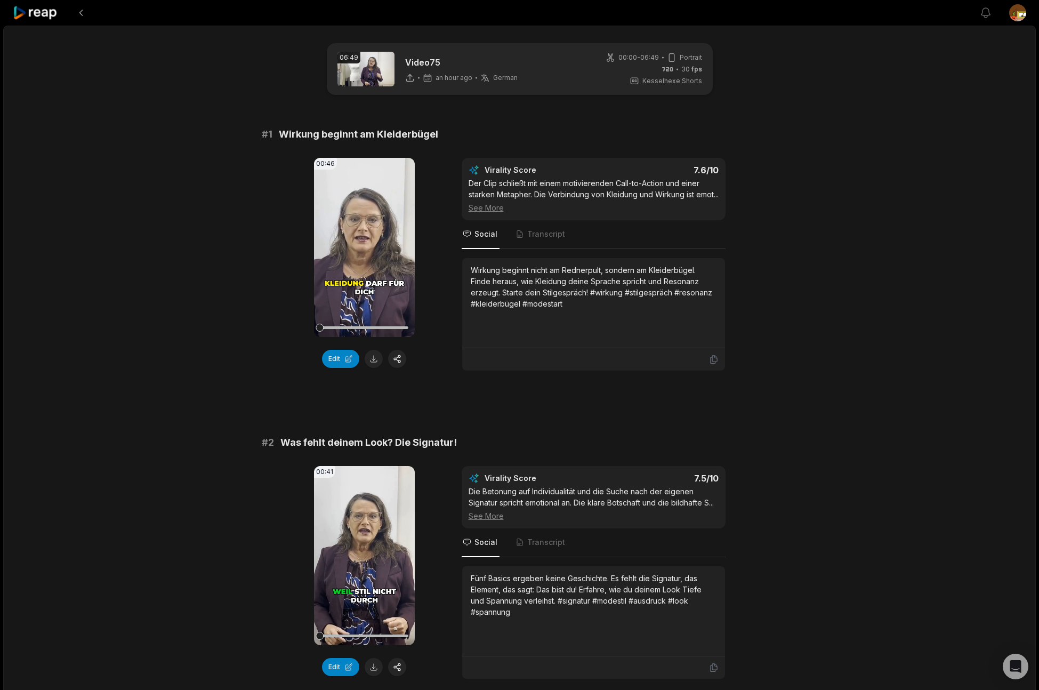
click at [374, 362] on button at bounding box center [373, 359] width 18 height 18
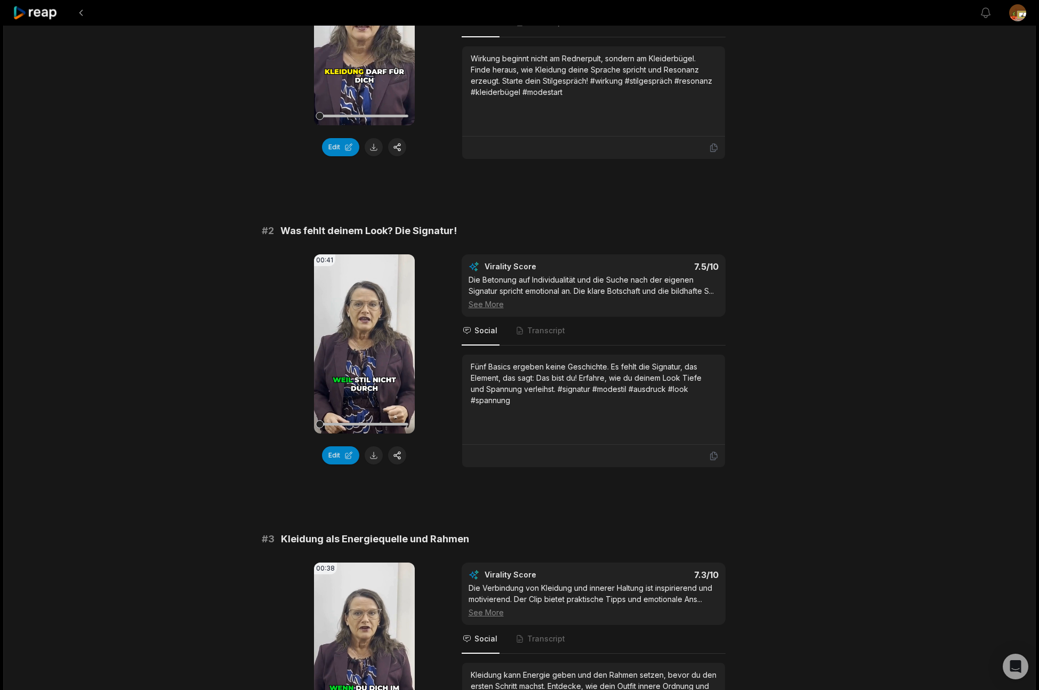
scroll to position [233, 0]
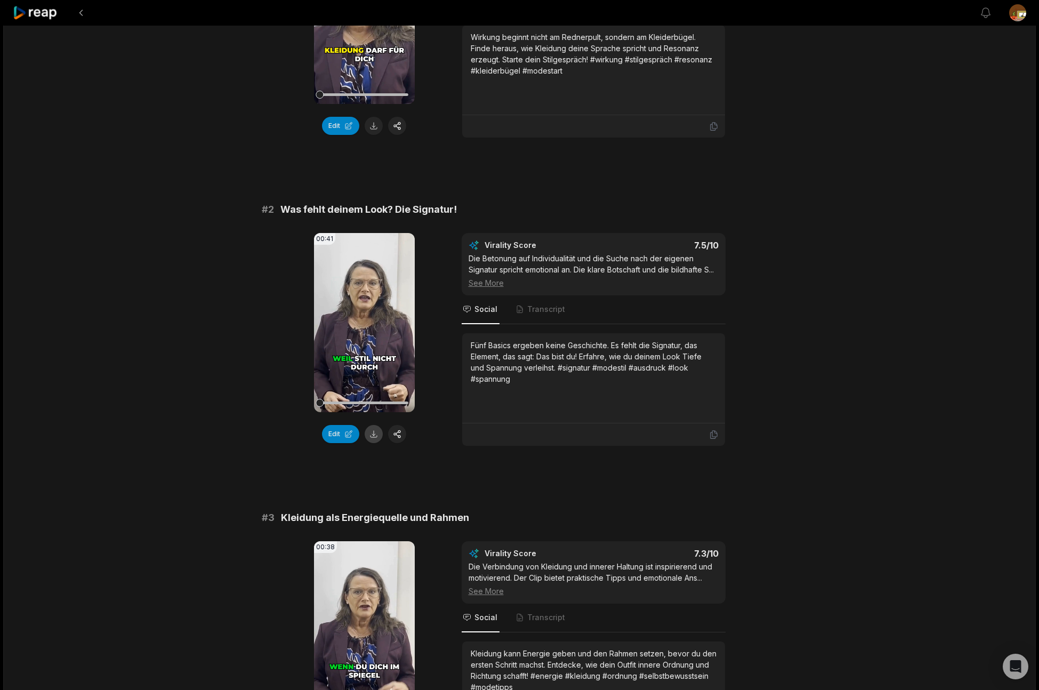
click at [376, 443] on button at bounding box center [373, 434] width 18 height 18
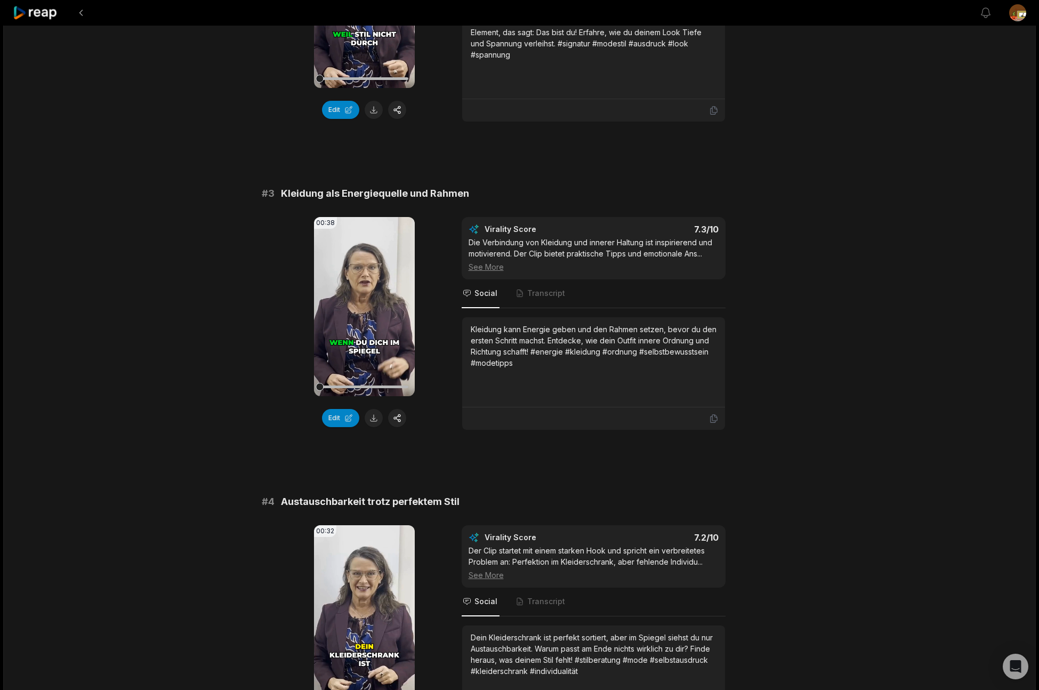
scroll to position [569, 0]
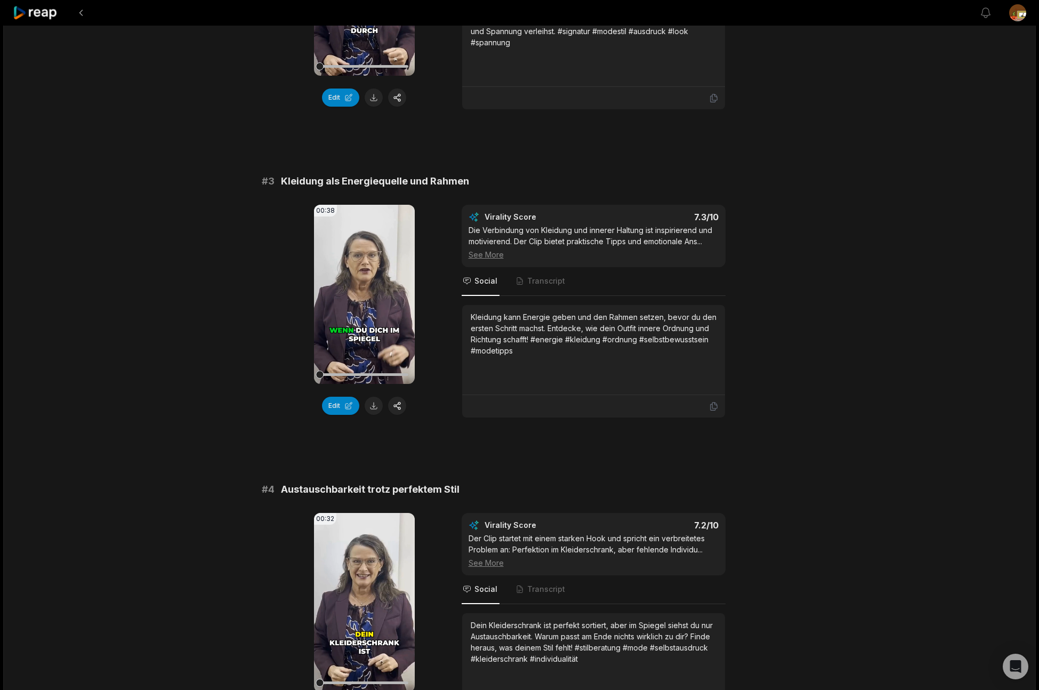
drag, startPoint x: 371, startPoint y: 422, endPoint x: 459, endPoint y: 433, distance: 88.7
click at [372, 415] on button at bounding box center [373, 405] width 18 height 18
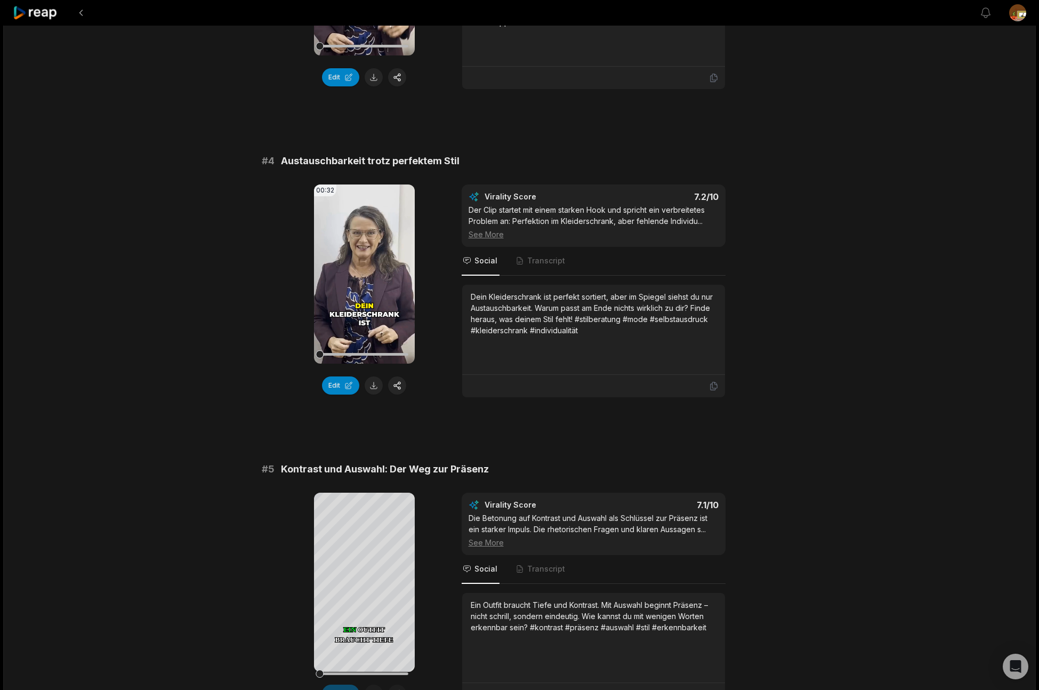
scroll to position [905, 0]
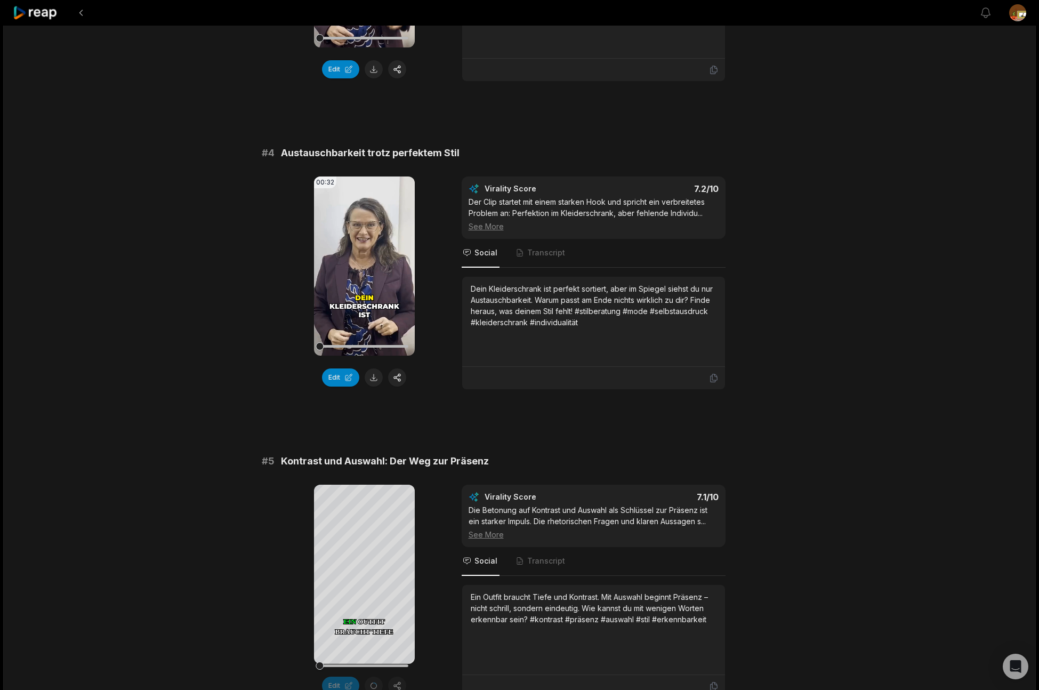
drag, startPoint x: 373, startPoint y: 393, endPoint x: 426, endPoint y: 408, distance: 55.3
click at [374, 386] on button at bounding box center [373, 377] width 18 height 18
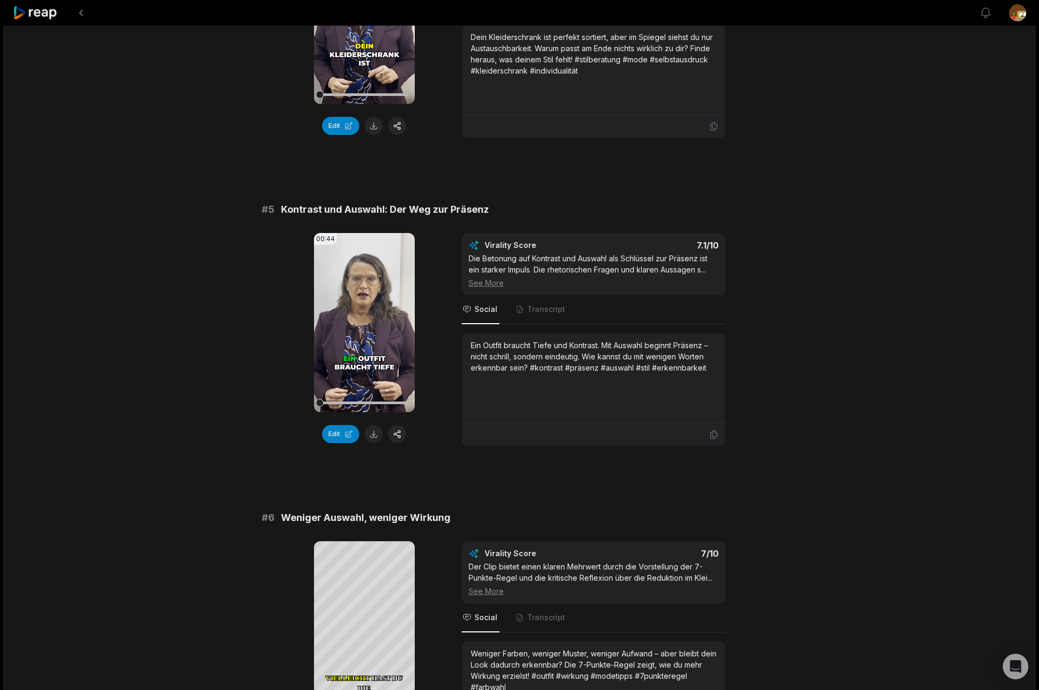
scroll to position [1156, 0]
click at [374, 443] on button at bounding box center [373, 434] width 18 height 18
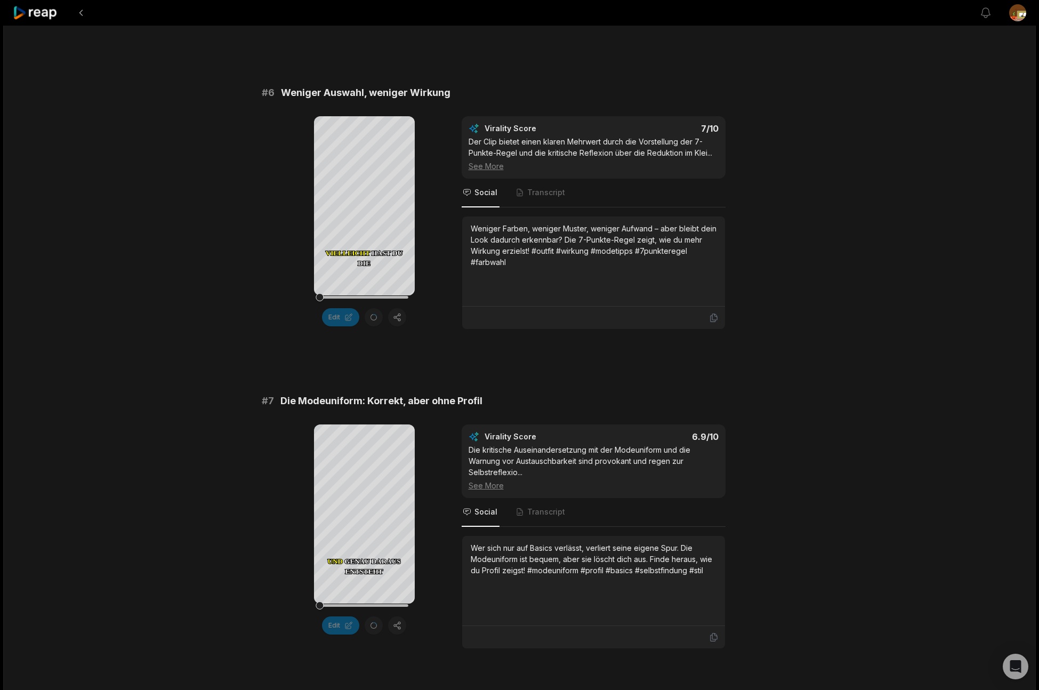
scroll to position [1581, 0]
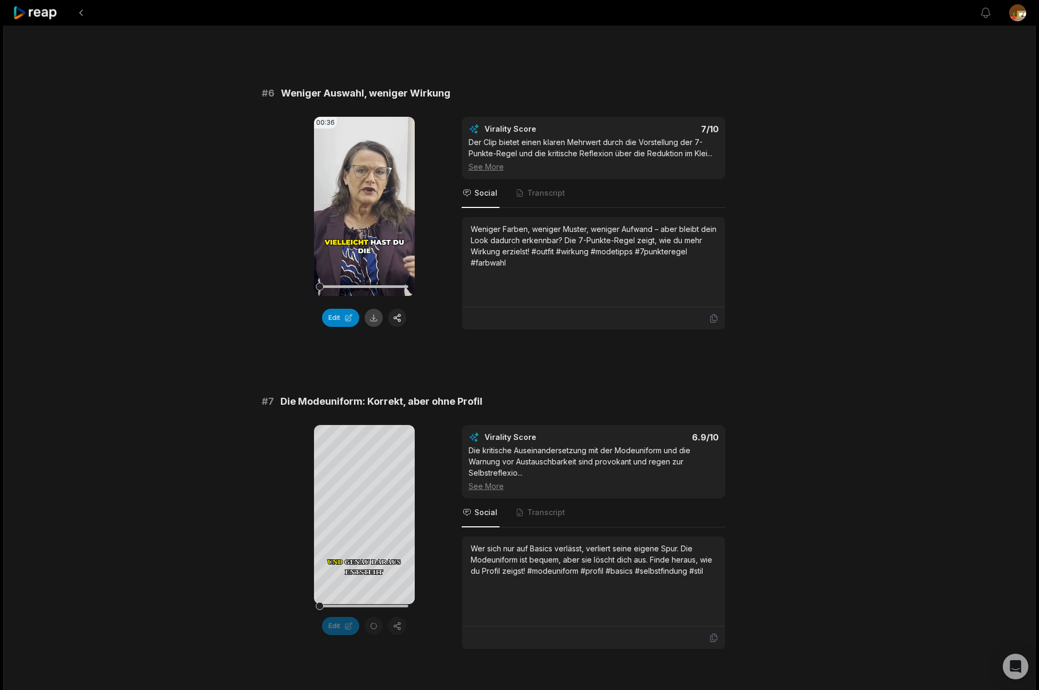
click at [372, 327] on button at bounding box center [373, 318] width 18 height 18
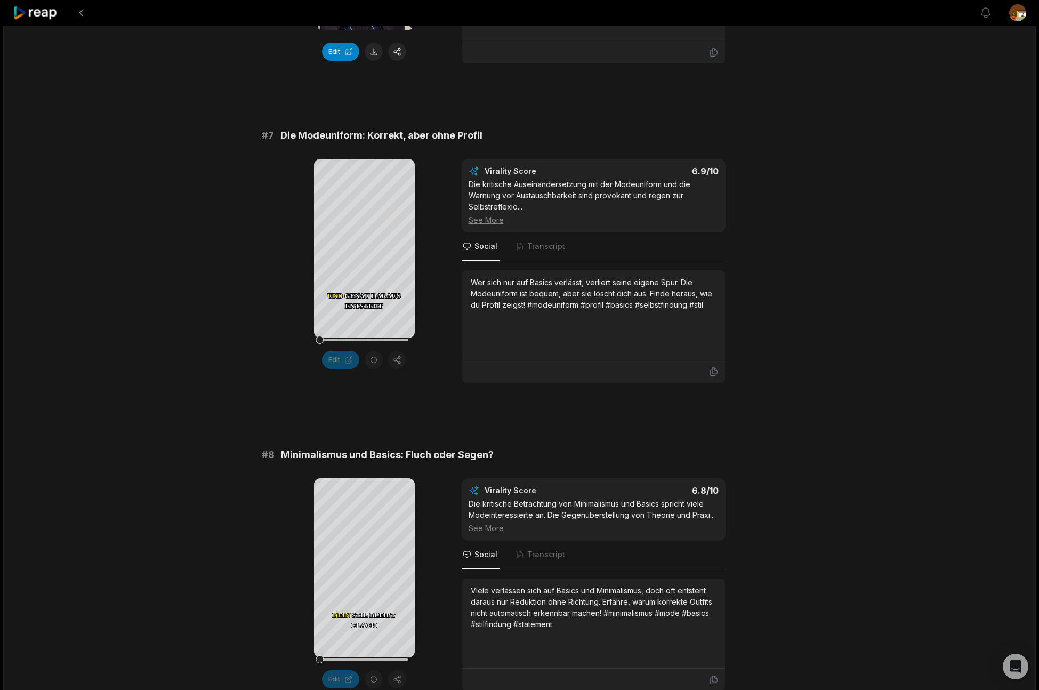
scroll to position [1880, 0]
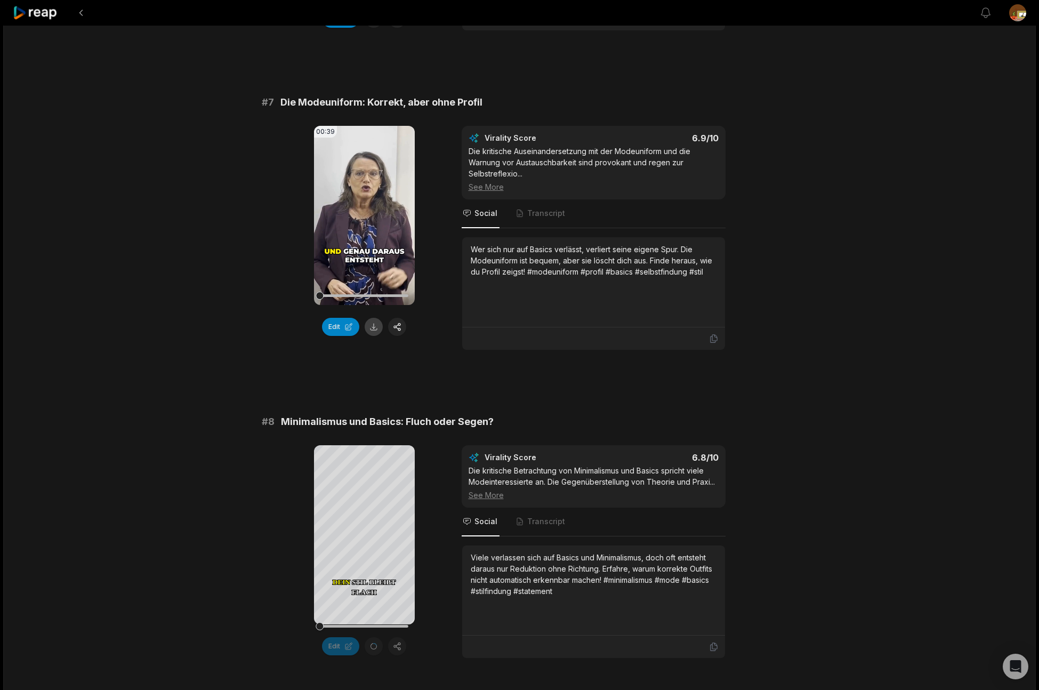
click at [376, 336] on button at bounding box center [373, 327] width 18 height 18
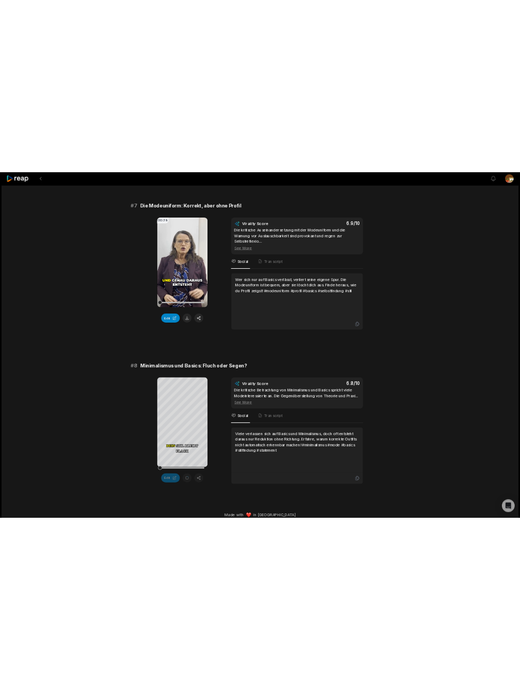
scroll to position [1940, 0]
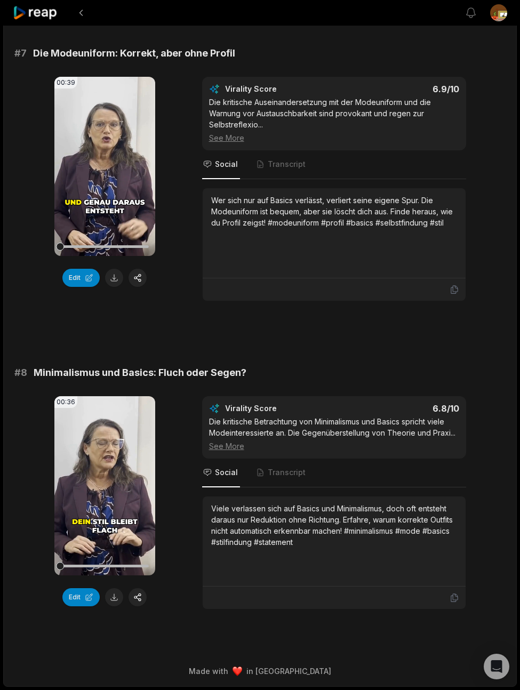
drag, startPoint x: 114, startPoint y: 599, endPoint x: 214, endPoint y: 629, distance: 104.0
click at [114, 599] on button at bounding box center [114, 597] width 18 height 18
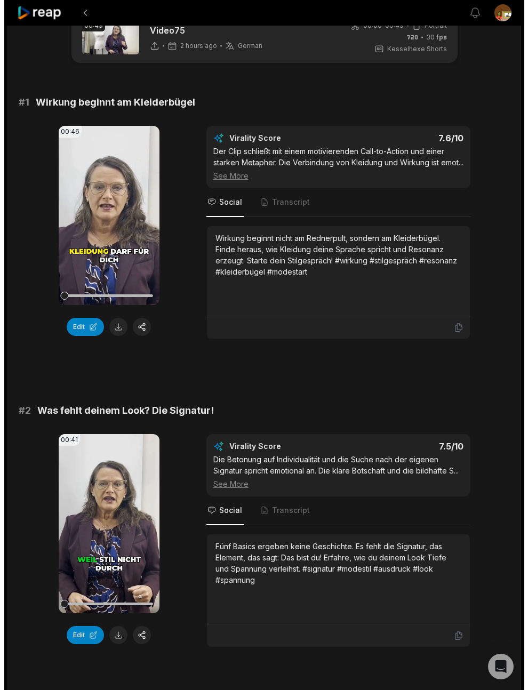
scroll to position [0, 0]
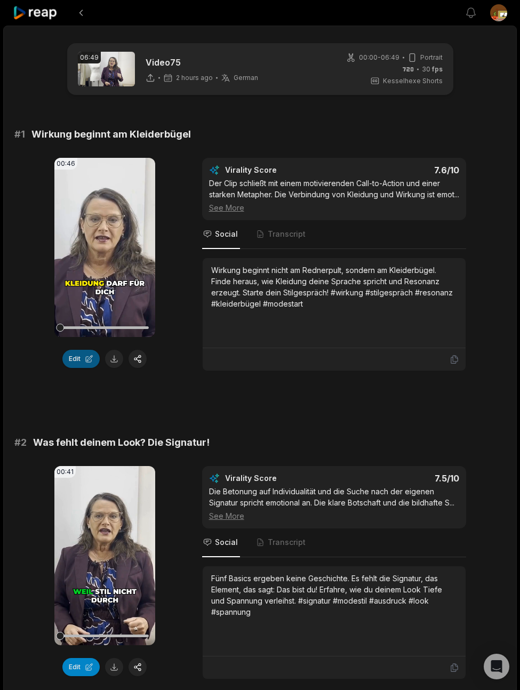
click at [78, 361] on button "Edit" at bounding box center [80, 359] width 37 height 18
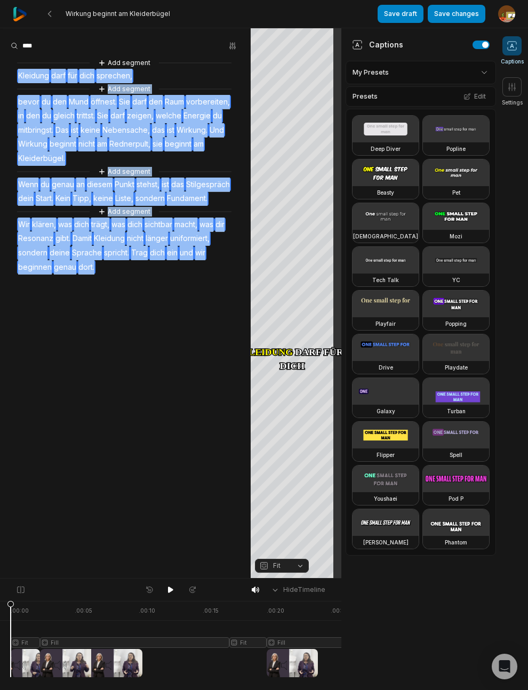
drag, startPoint x: 14, startPoint y: 77, endPoint x: 131, endPoint y: 317, distance: 266.4
click at [131, 317] on aside "Add segment Kleidung darf für dich sprechen, Add segment bevor du den Mund öffn…" at bounding box center [125, 302] width 250 height 549
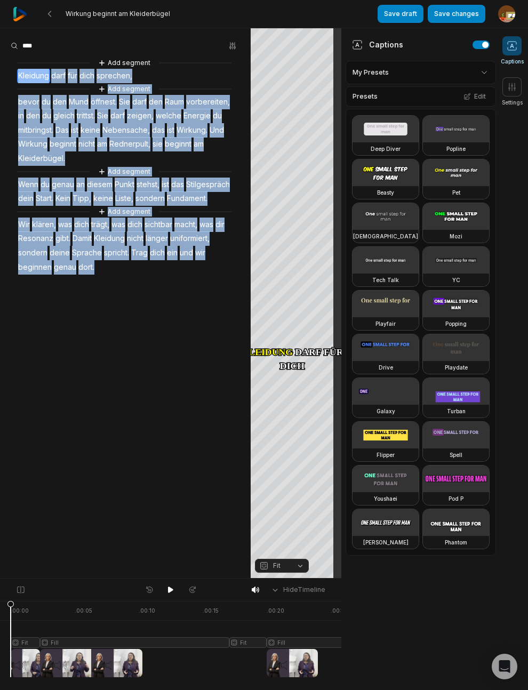
copy div "Kleidung darf für dich sprechen, Add segment bevor du den Mund öffnest. Sie dar…"
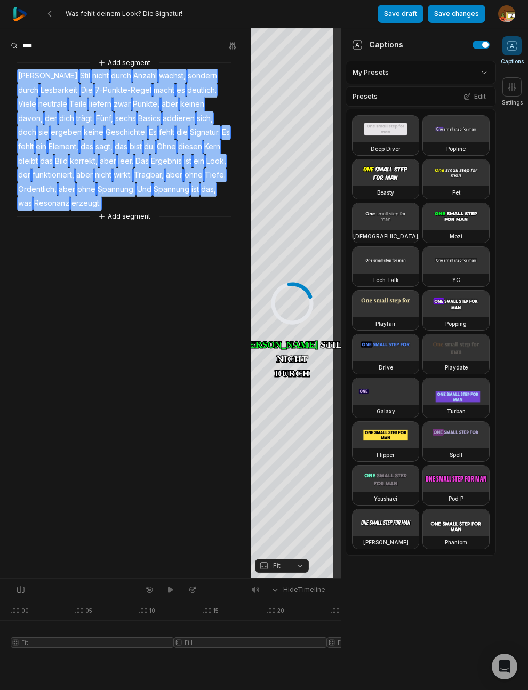
drag, startPoint x: 12, startPoint y: 75, endPoint x: 108, endPoint y: 202, distance: 159.4
click at [108, 202] on div "Add segment Weil Stil nicht durch Anzahl wächst, sondern durch Lesbarkeit. Die …" at bounding box center [125, 139] width 250 height 165
copy div "Weil Stil nicht durch Anzahl wächst, sondern durch Lesbarkeit. Die 7-Punkte-Reg…"
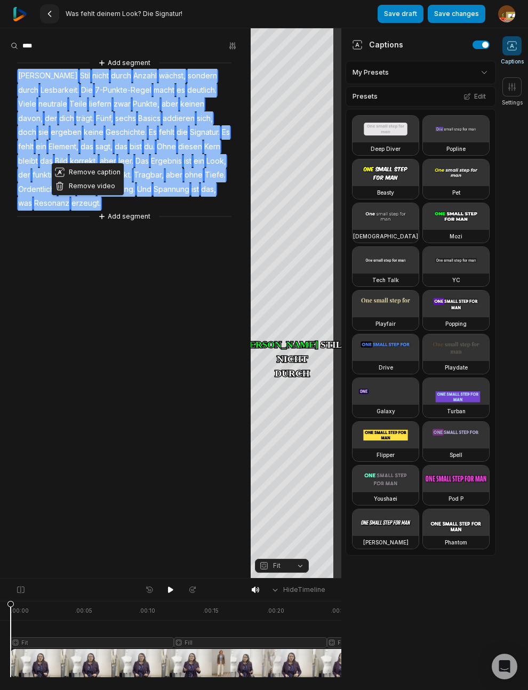
click at [51, 17] on icon at bounding box center [49, 14] width 9 height 9
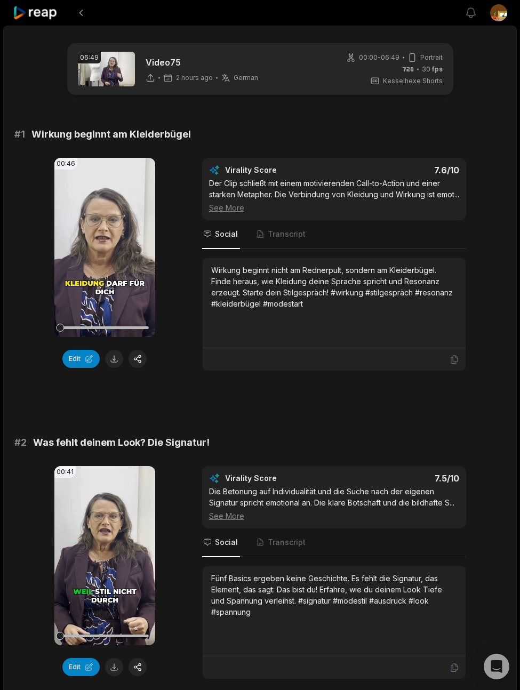
scroll to position [472, 0]
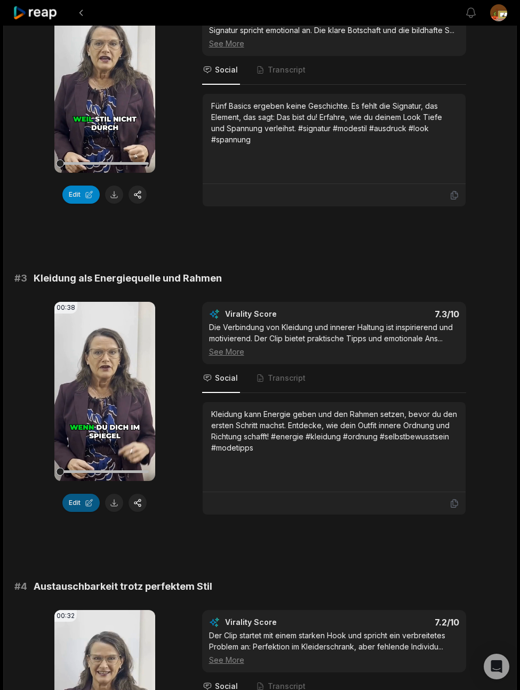
click at [82, 512] on button "Edit" at bounding box center [80, 502] width 37 height 18
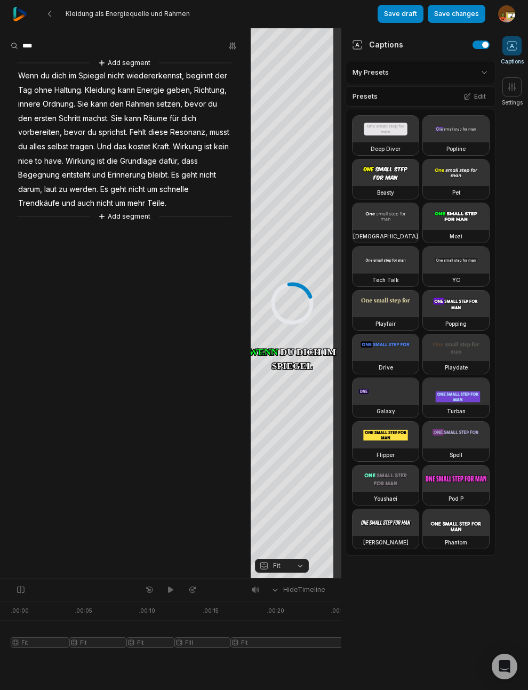
click at [156, 182] on div "Add segment Wenn du dich im Spiegel nicht wiedererkennst, beginnt der Tag ohne …" at bounding box center [125, 139] width 250 height 165
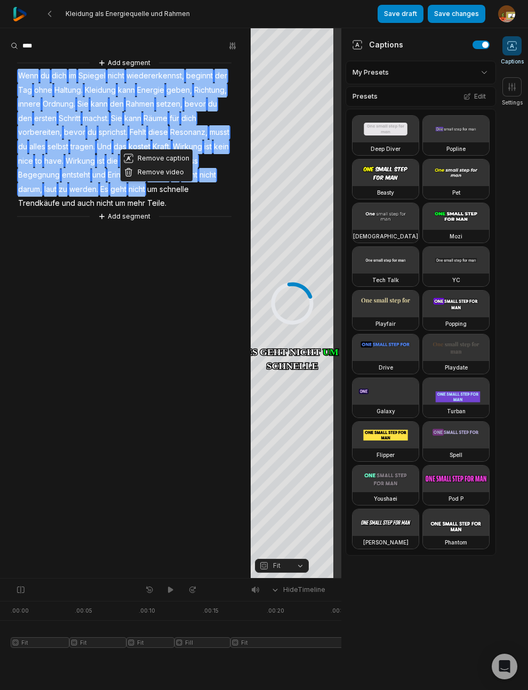
click at [195, 203] on div "Remove caption Remove video Add segment Wenn du dich im Spiegel nicht wiedererk…" at bounding box center [125, 139] width 250 height 165
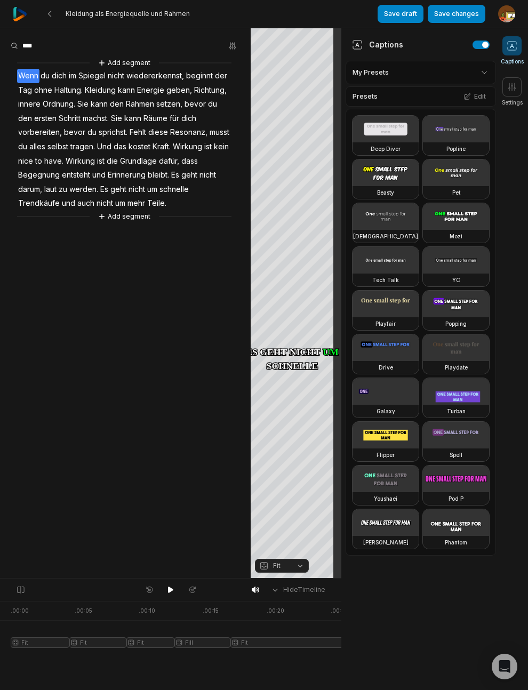
click at [18, 75] on span "Wenn" at bounding box center [28, 76] width 22 height 14
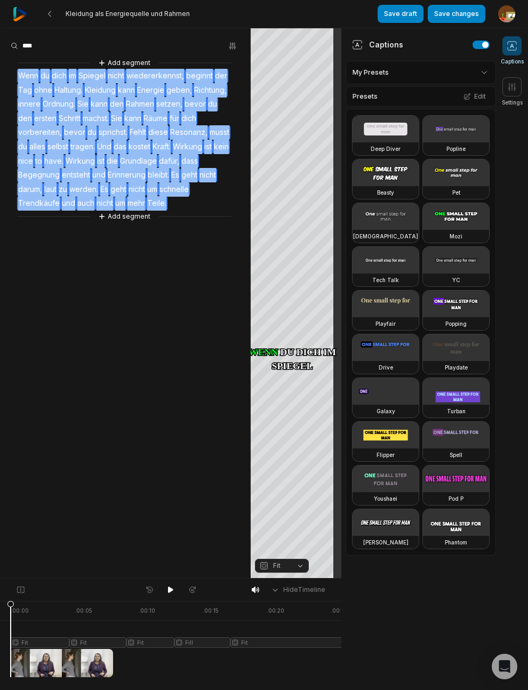
drag, startPoint x: 18, startPoint y: 75, endPoint x: 177, endPoint y: 208, distance: 207.7
click at [177, 208] on div "Add segment Wenn du dich im Spiegel nicht wiedererkennst, beginnt der Tag ohne …" at bounding box center [125, 139] width 250 height 165
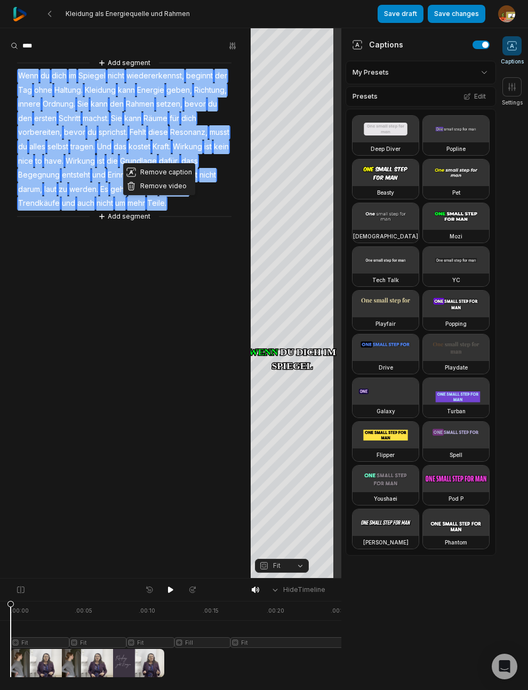
copy div "Wenn du dich im Spiegel nicht wiedererkennst, beginnt der Tag ohne Haltung. Kle…"
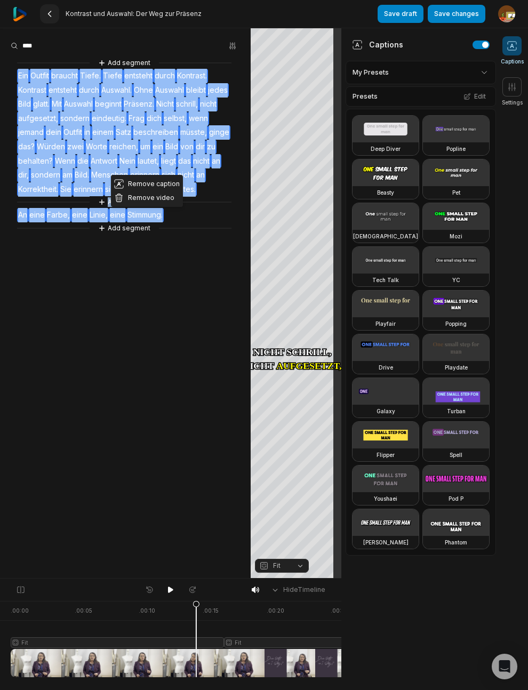
click at [49, 14] on 335 at bounding box center [49, 13] width 3 height 5
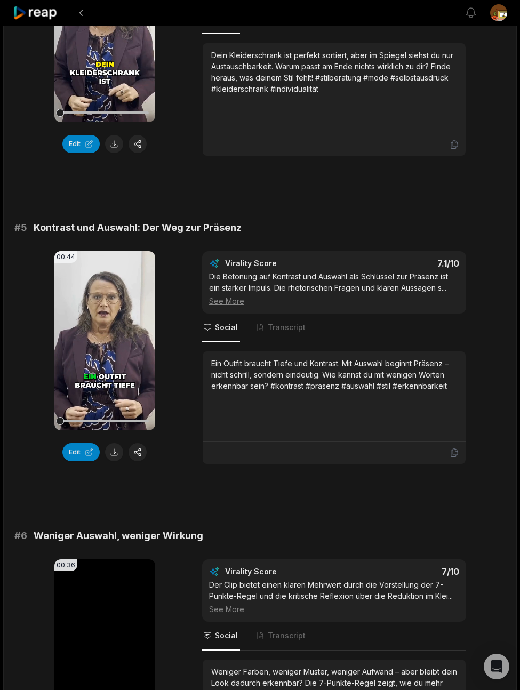
scroll to position [1594, 0]
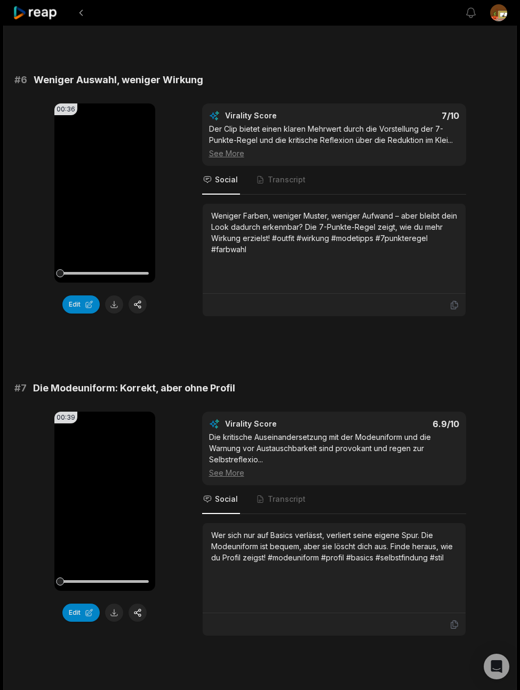
click at [77, 313] on button "Edit" at bounding box center [80, 304] width 37 height 18
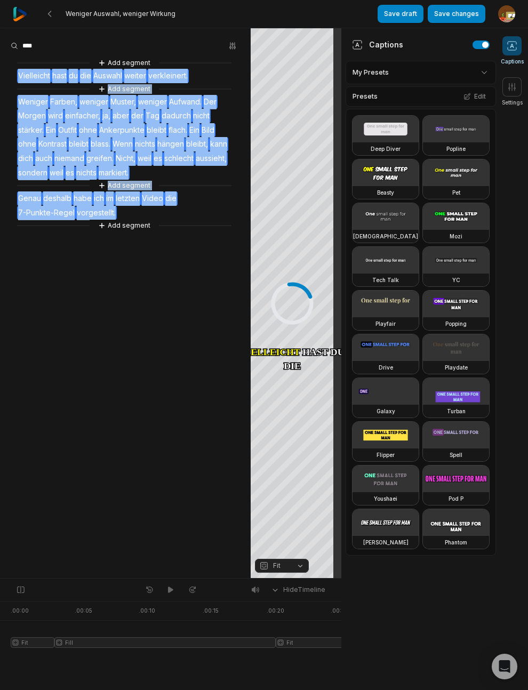
drag, startPoint x: 147, startPoint y: 218, endPoint x: 126, endPoint y: 215, distance: 21.0
click at [126, 214] on div "Add segment Vielleicht hast du die Auswahl weiter verkleinert. Add segment Weni…" at bounding box center [125, 144] width 250 height 174
